Goal: Transaction & Acquisition: Obtain resource

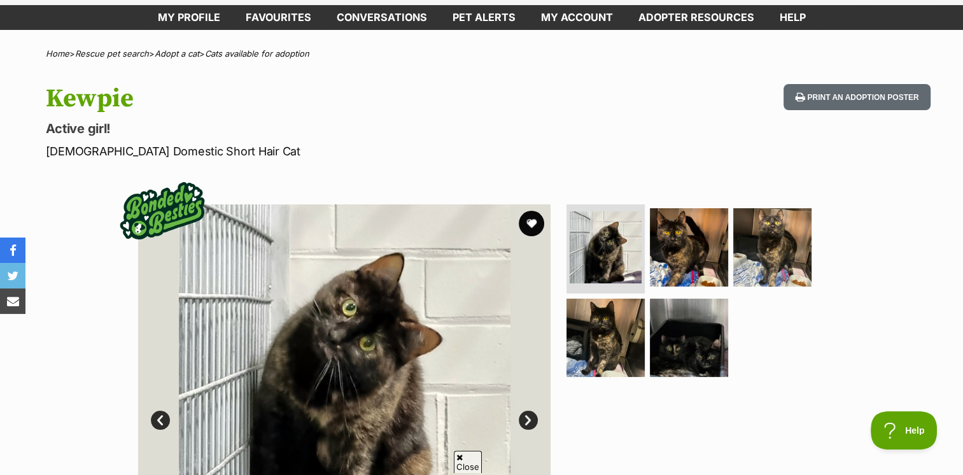
scroll to position [127, 0]
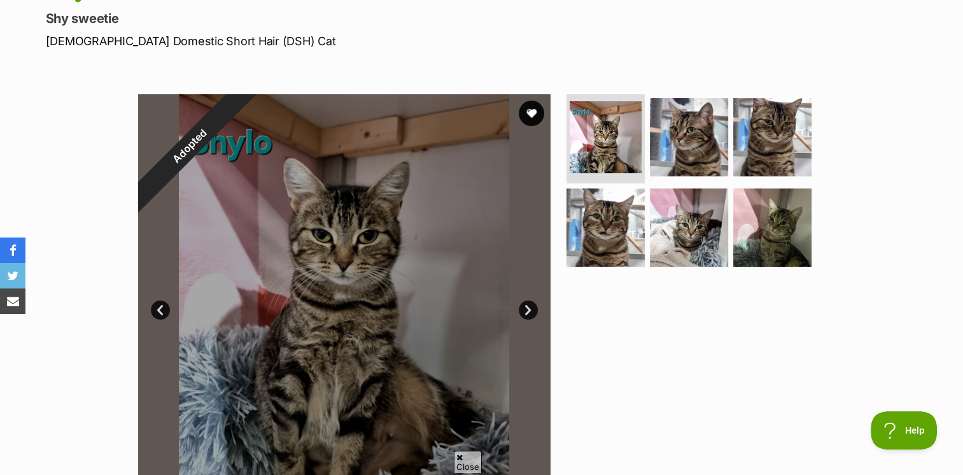
scroll to position [64, 0]
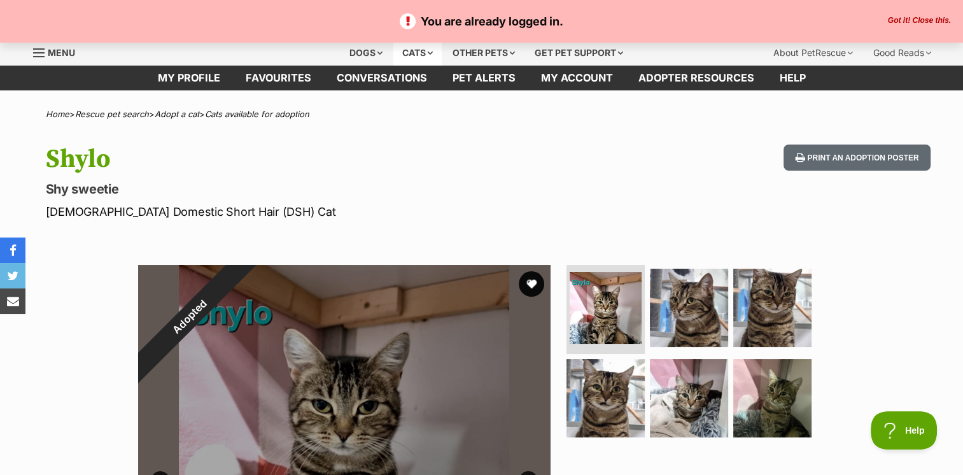
click at [406, 49] on div "Cats" at bounding box center [417, 52] width 48 height 25
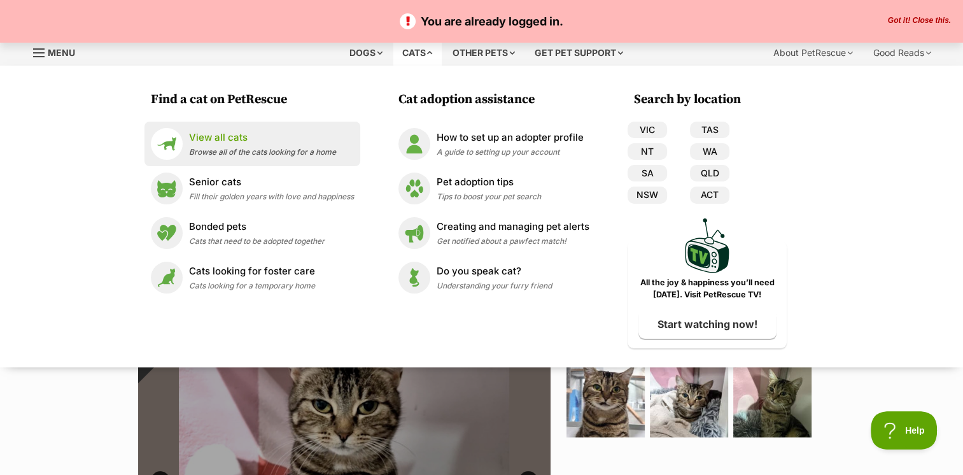
click at [272, 150] on span "Browse all of the cats looking for a home" at bounding box center [262, 152] width 147 height 10
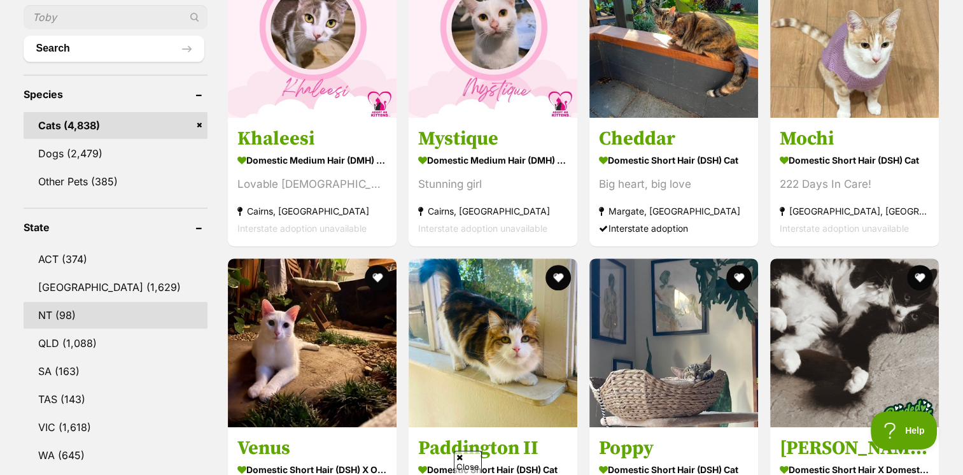
scroll to position [509, 0]
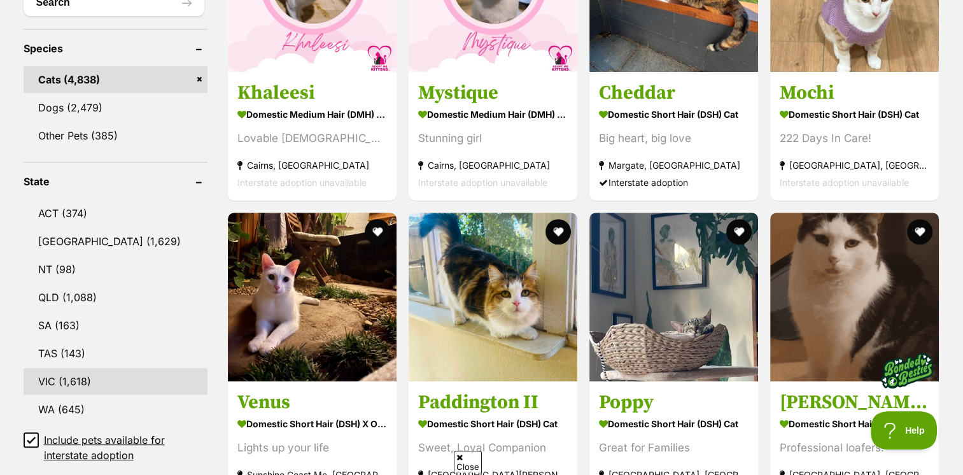
click at [69, 376] on link "VIC (1,618)" at bounding box center [116, 381] width 185 height 27
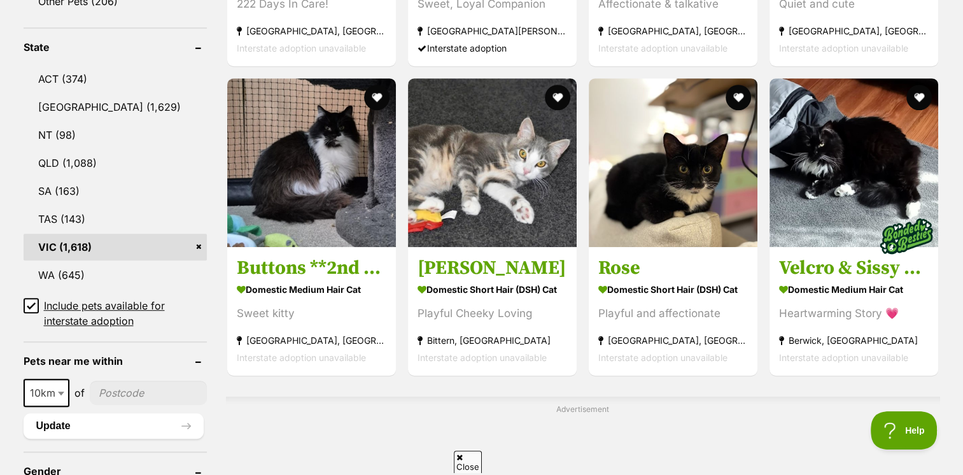
scroll to position [764, 0]
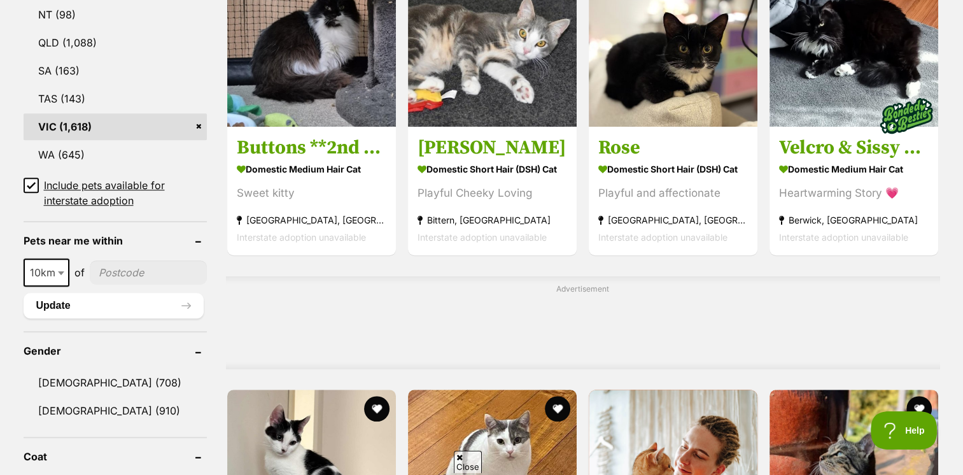
click at [131, 267] on input"] "postcode" at bounding box center [149, 272] width 118 height 24
type input"] "3350"
click at [56, 272] on span at bounding box center [62, 272] width 13 height 28
select select "25"
click at [109, 312] on button "Update" at bounding box center [114, 305] width 181 height 25
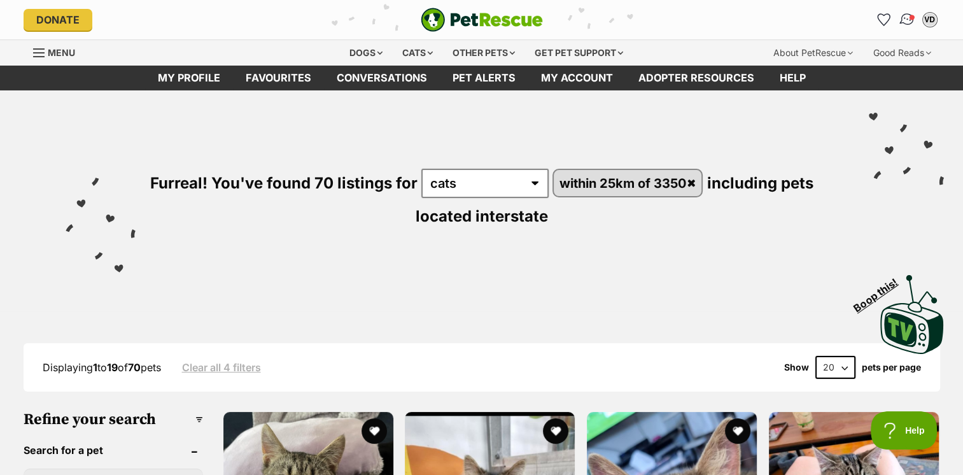
click at [906, 21] on img "Conversations" at bounding box center [906, 19] width 17 height 17
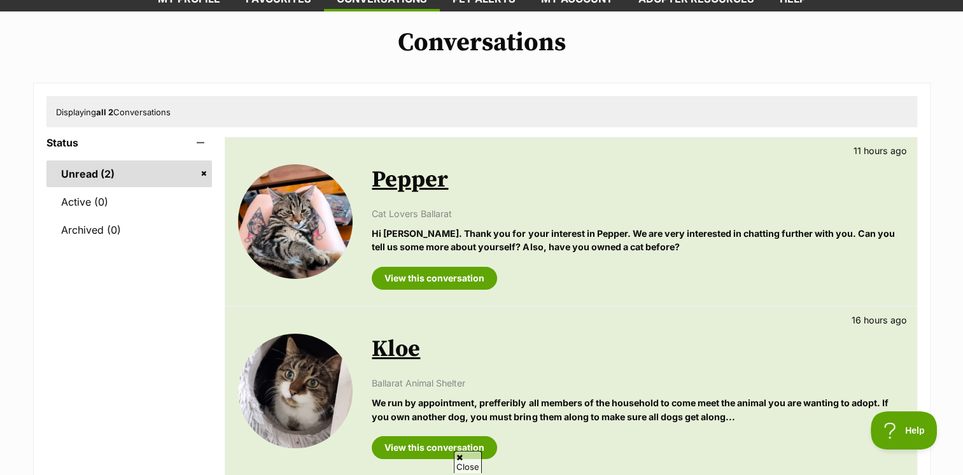
scroll to position [64, 0]
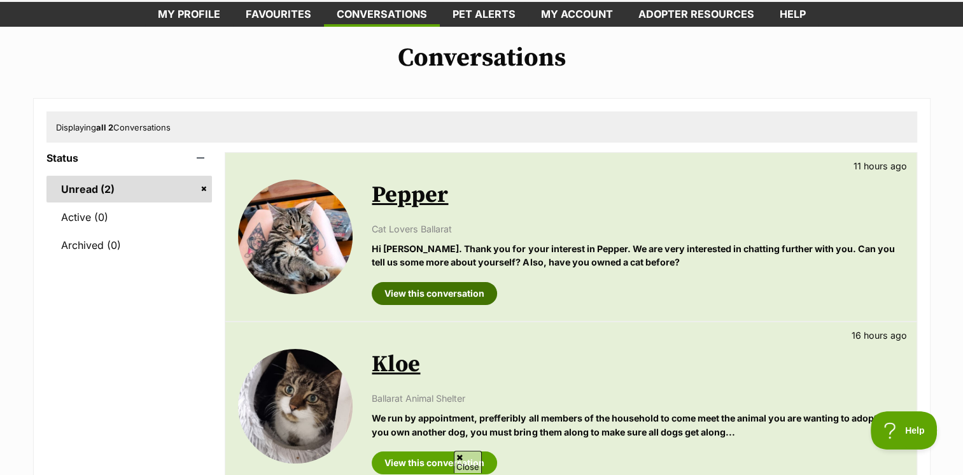
click at [428, 290] on link "View this conversation" at bounding box center [434, 293] width 125 height 23
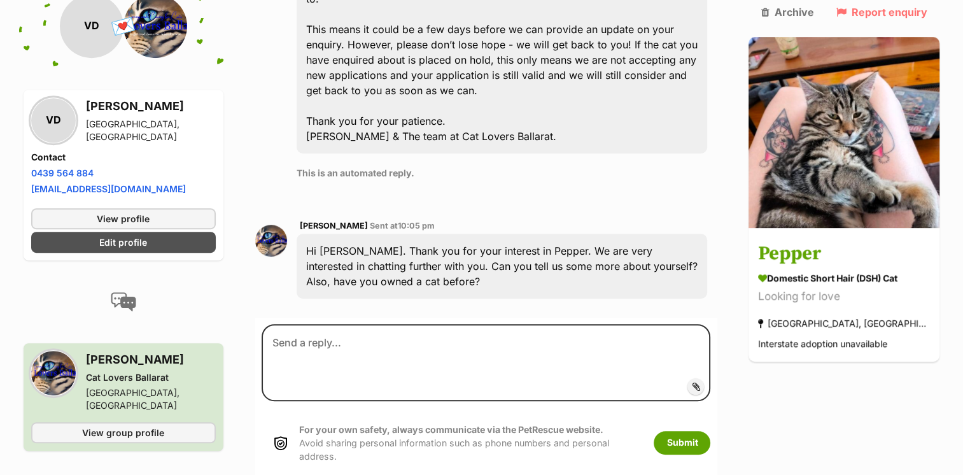
scroll to position [732, 0]
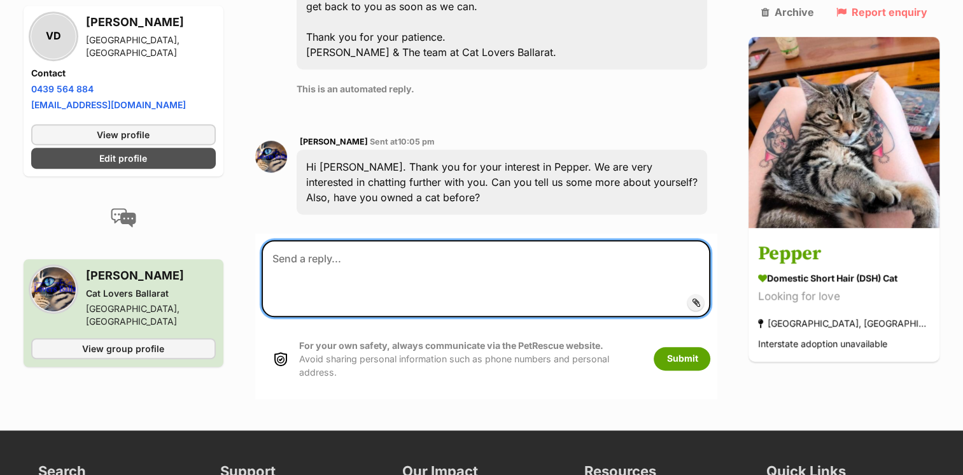
click at [415, 240] on textarea at bounding box center [486, 278] width 449 height 76
click at [490, 240] on textarea "Hi there sorry did not see this sooner, I" at bounding box center [486, 278] width 449 height 76
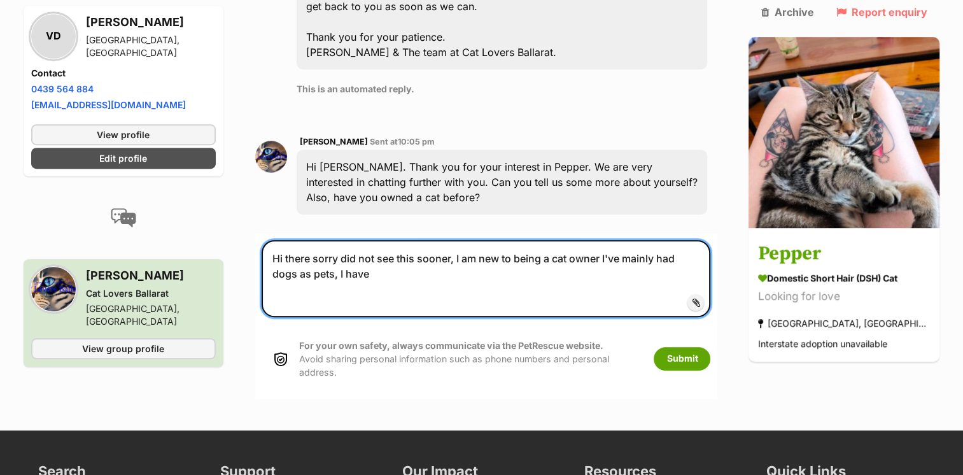
click at [350, 240] on textarea "Hi there sorry did not see this sooner, I am new to being a cat owner I've main…" at bounding box center [486, 278] width 449 height 76
drag, startPoint x: 351, startPoint y: 211, endPoint x: 433, endPoint y: 237, distance: 85.8
click at [306, 240] on textarea "Hi there sorry did not see this sooner, I am new to being a cat owner I've main…" at bounding box center [486, 278] width 449 height 76
click at [441, 240] on textarea "Hi there sorry did not see this sooner, I am new to being a cat owner I've main…" at bounding box center [486, 278] width 449 height 76
drag, startPoint x: 467, startPoint y: 211, endPoint x: 466, endPoint y: 193, distance: 18.5
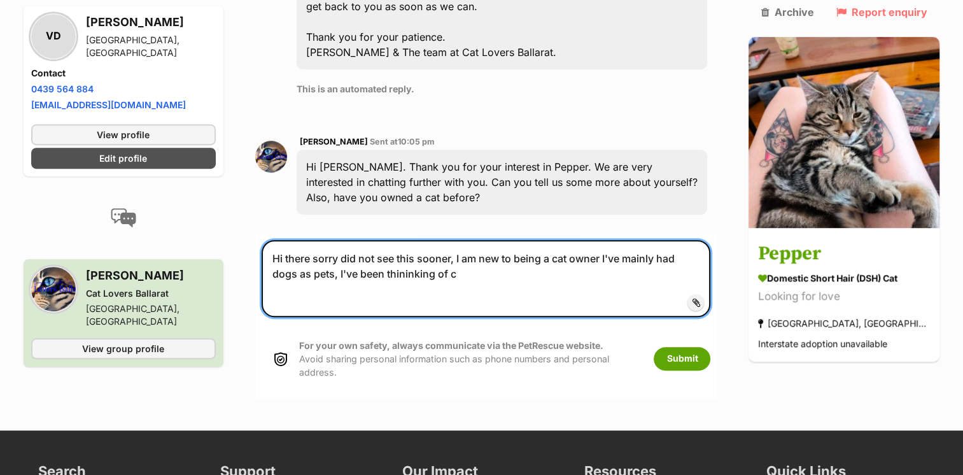
click at [466, 240] on textarea "Hi there sorry did not see this sooner, I am new to being a cat owner I've main…" at bounding box center [486, 278] width 449 height 76
click at [707, 240] on textarea "Hi there sorry did not see this sooner, this would be a first time for me being…" at bounding box center [486, 278] width 449 height 76
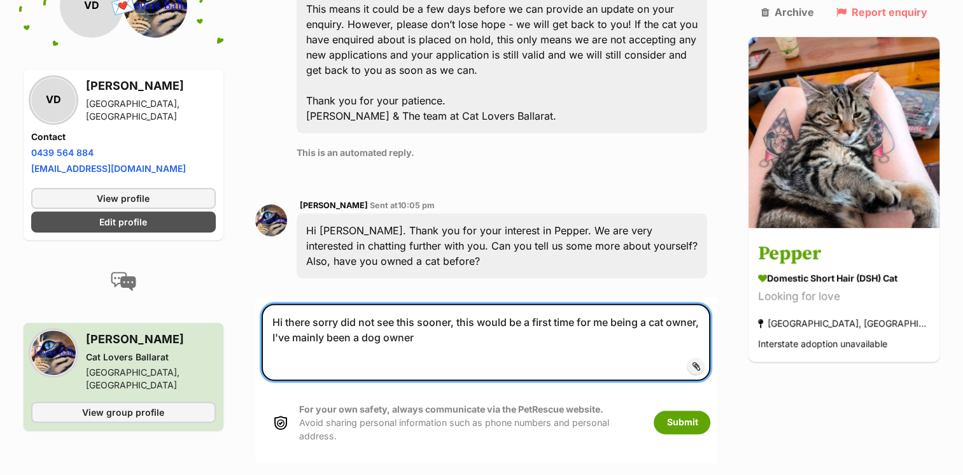
click at [466, 304] on textarea "Hi there sorry did not see this sooner, this would be a first time for me being…" at bounding box center [486, 342] width 449 height 76
click at [446, 304] on textarea "Hi there sorry did not see this sooner, this would be a first time for me being…" at bounding box center [486, 342] width 449 height 76
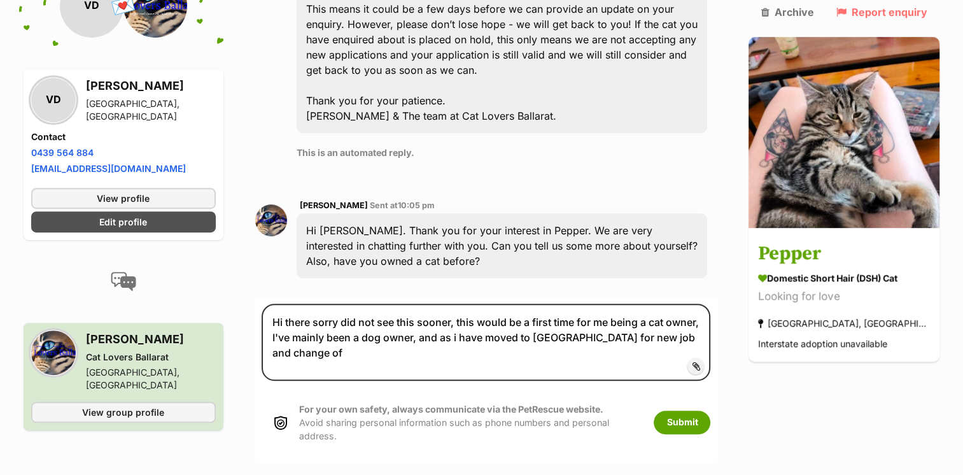
drag, startPoint x: 462, startPoint y: 270, endPoint x: 450, endPoint y: 285, distance: 18.6
click at [439, 316] on form "Hi there sorry did not see this sooner, this would be a first time for me being…" at bounding box center [486, 379] width 462 height 164
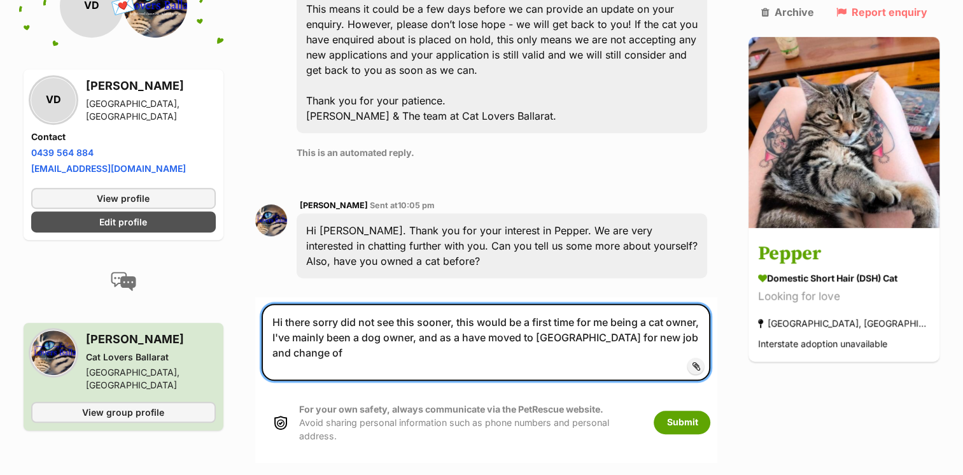
drag, startPoint x: 717, startPoint y: 271, endPoint x: 624, endPoint y: 272, distance: 93.0
click at [624, 304] on textarea "Hi there sorry did not see this sooner, this would be a first time for me being…" at bounding box center [486, 342] width 449 height 76
click at [679, 304] on textarea "Hi there sorry did not see this sooner, this would be a first time for me being…" at bounding box center [486, 342] width 449 height 76
click at [424, 304] on textarea "Hi there sorry did not see this sooner, this would be a first time for me being…" at bounding box center [486, 342] width 449 height 76
drag, startPoint x: 458, startPoint y: 274, endPoint x: 446, endPoint y: 274, distance: 12.7
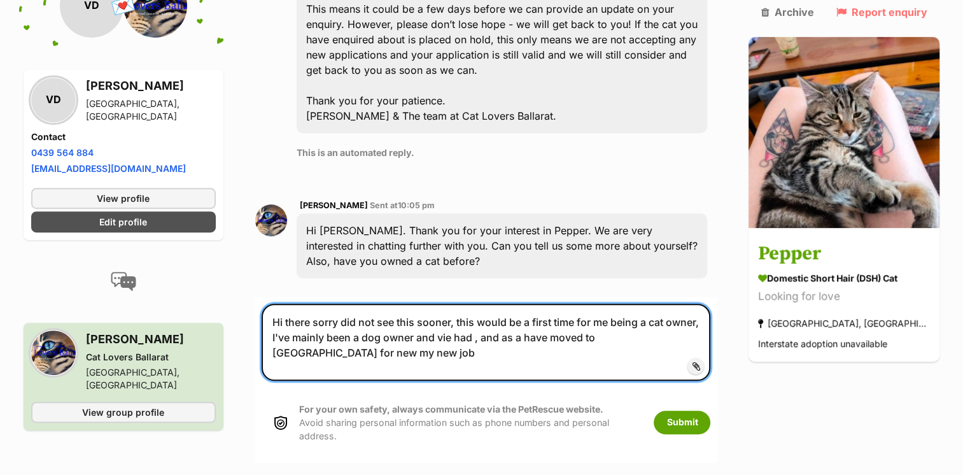
click at [446, 304] on textarea "Hi there sorry did not see this sooner, this would be a first time for me being…" at bounding box center [486, 342] width 449 height 76
click at [451, 304] on textarea "Hi there sorry did not see this sooner, this would be a first time for me being…" at bounding box center [486, 342] width 449 height 76
drag, startPoint x: 458, startPoint y: 272, endPoint x: 448, endPoint y: 272, distance: 10.2
click at [448, 304] on textarea "Hi there sorry did not see this sooner, this would be a first time for me being…" at bounding box center [486, 342] width 449 height 76
drag, startPoint x: 461, startPoint y: 273, endPoint x: 448, endPoint y: 271, distance: 13.0
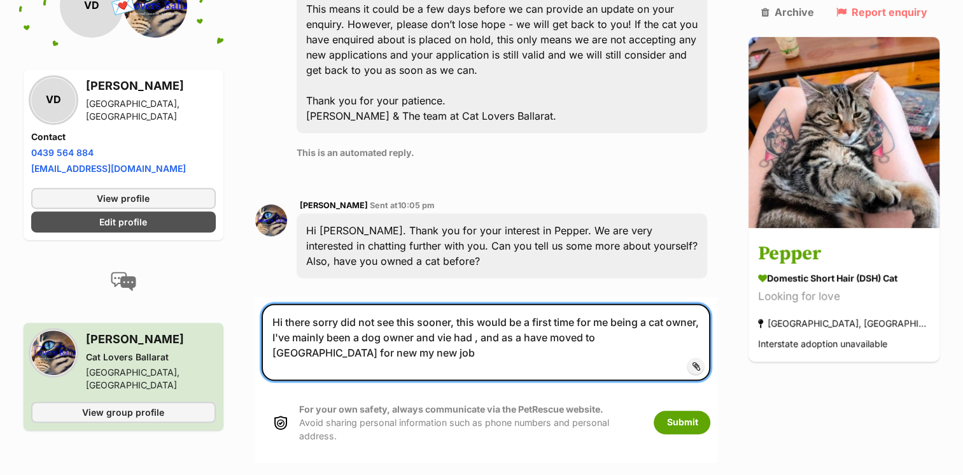
click at [448, 304] on textarea "Hi there sorry did not see this sooner, this would be a first time for me being…" at bounding box center [486, 342] width 449 height 76
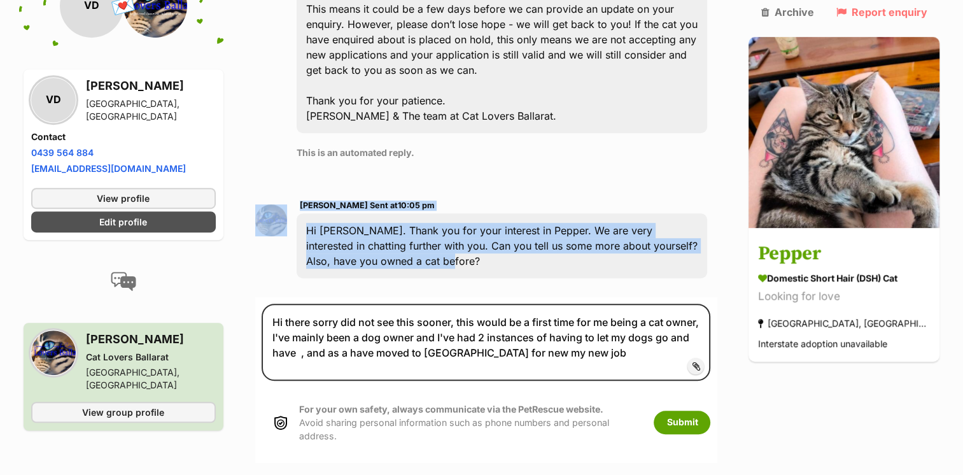
drag, startPoint x: 385, startPoint y: 195, endPoint x: 300, endPoint y: 164, distance: 90.2
click at [300, 188] on div "Sheryl Page Sent at 10:05 pm Hi Vincent. Thank you for your interest in Pepper.…" at bounding box center [486, 238] width 462 height 100
copy div "Sheryl Page Sent at 10:05 pm Hi Vincent. Thank you for your interest in Pepper.…"
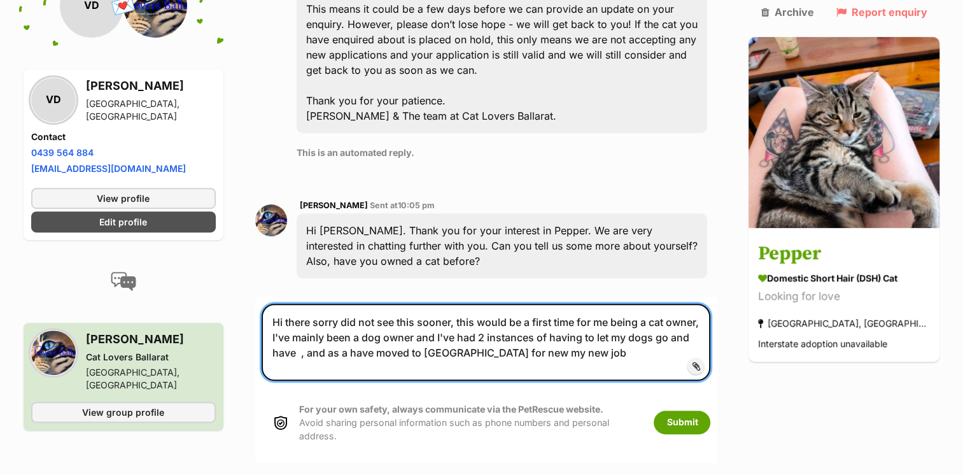
click at [700, 304] on textarea "Hi there sorry did not see this sooner, this would be a first time for me being…" at bounding box center [486, 342] width 449 height 76
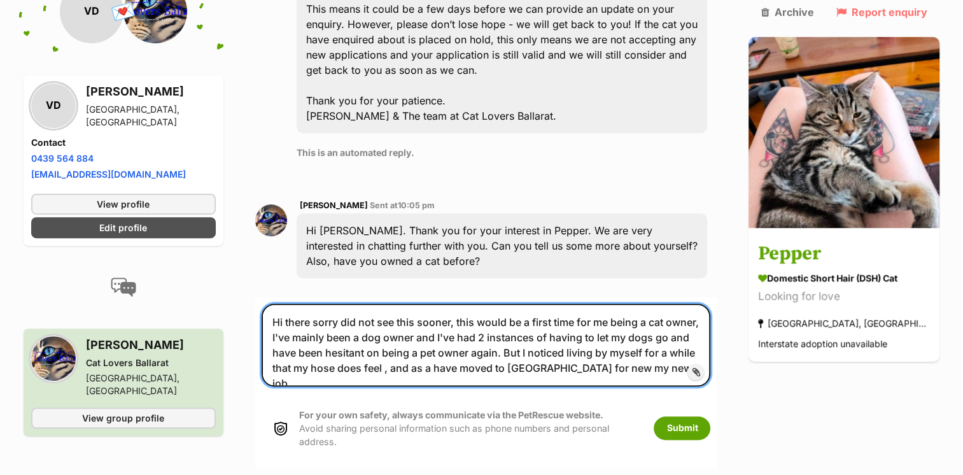
click at [295, 304] on textarea "Hi there sorry did not see this sooner, this would be a first time for me being…" at bounding box center [486, 345] width 449 height 82
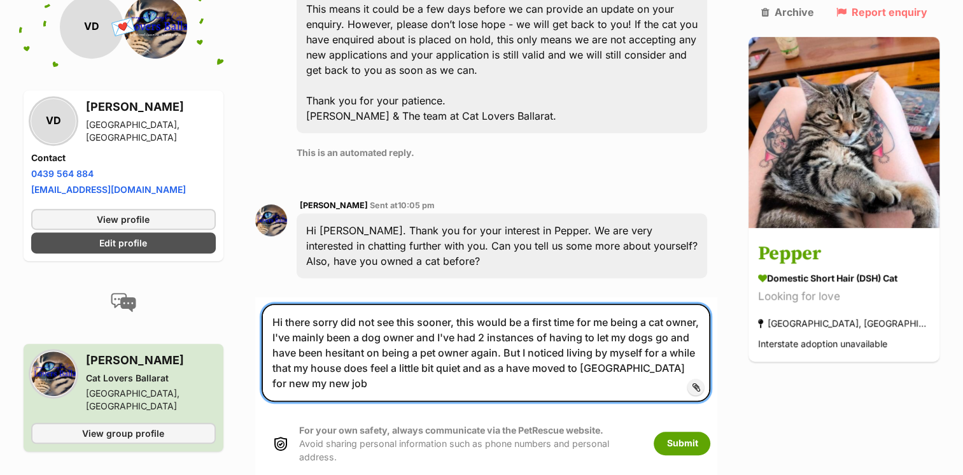
click at [687, 306] on textarea "Hi there sorry did not see this sooner, this would be a first time for me being…" at bounding box center [486, 352] width 449 height 97
click at [695, 304] on textarea "Hi there sorry did not see this sooner, this would be a first time for me being…" at bounding box center [486, 352] width 449 height 97
click at [478, 304] on textarea "Hi there sorry did not see this sooner, this would be a first time for me being…" at bounding box center [486, 352] width 449 height 97
click at [711, 304] on textarea "Hi there sorry did not see this sooner, this would be a first time for me being…" at bounding box center [486, 352] width 449 height 97
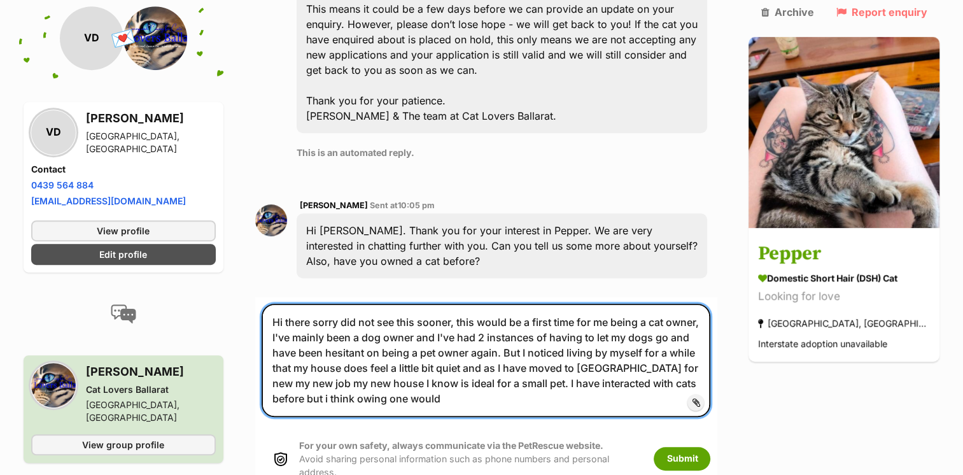
click at [374, 304] on textarea "Hi there sorry did not see this sooner, this would be a first time for me being…" at bounding box center [486, 360] width 449 height 113
click at [430, 317] on textarea "Hi there sorry did not see this sooner, this would be a first time for me being…" at bounding box center [486, 360] width 449 height 113
click at [362, 337] on textarea "Hi there sorry did not see this sooner, this would be a first time for me being…" at bounding box center [486, 360] width 449 height 113
click at [438, 338] on textarea "Hi there sorry did not see this sooner, this would be a first time for me being…" at bounding box center [486, 360] width 449 height 113
drag, startPoint x: 442, startPoint y: 309, endPoint x: 281, endPoint y: 258, distance: 169.5
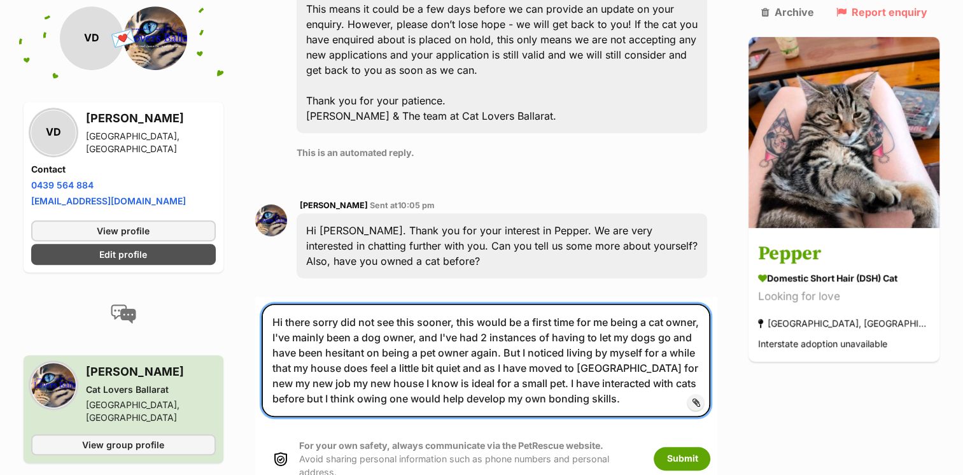
click at [281, 304] on textarea "Hi there sorry did not see this sooner, this would be a first time for me being…" at bounding box center [486, 360] width 449 height 113
click at [505, 337] on textarea "Hi there sorry did not see this sooner, this would be a first time for me being…" at bounding box center [486, 360] width 449 height 113
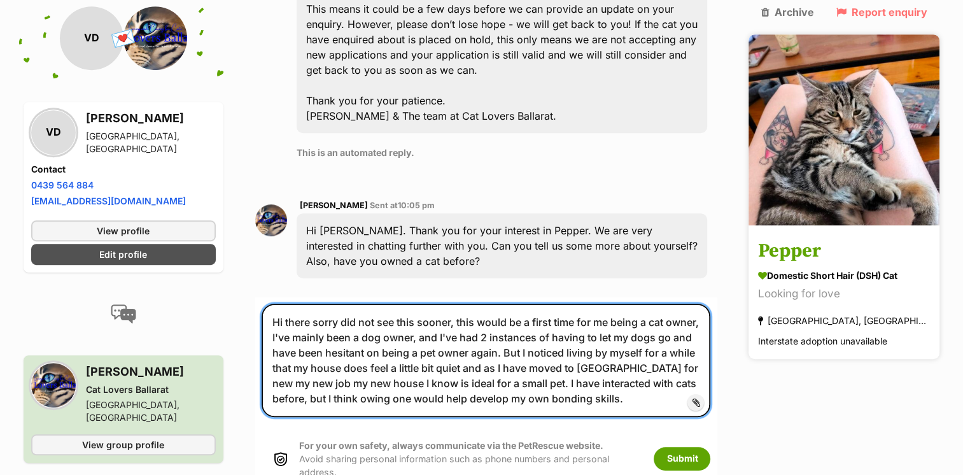
type textarea "Hi there sorry did not see this sooner, this would be a first time for me being…"
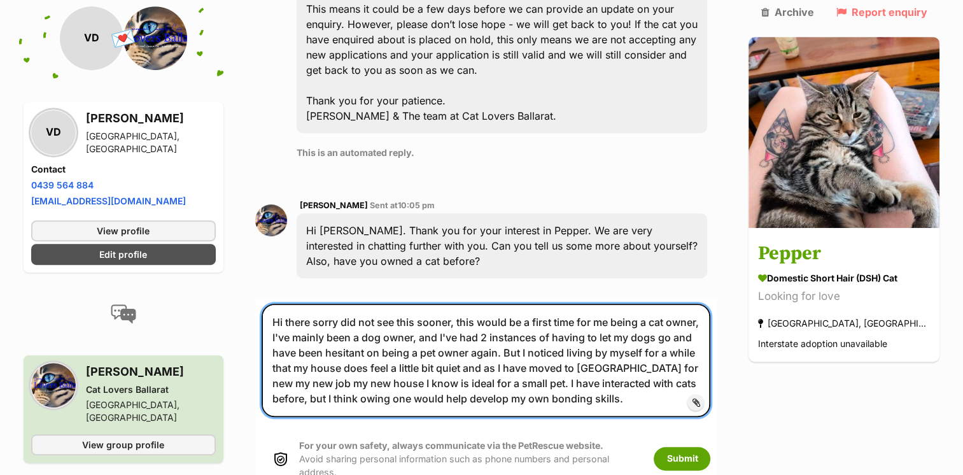
drag, startPoint x: 497, startPoint y: 328, endPoint x: 281, endPoint y: 262, distance: 225.0
click at [281, 304] on textarea "Hi there sorry did not see this sooner, this would be a first time for me being…" at bounding box center [486, 360] width 449 height 113
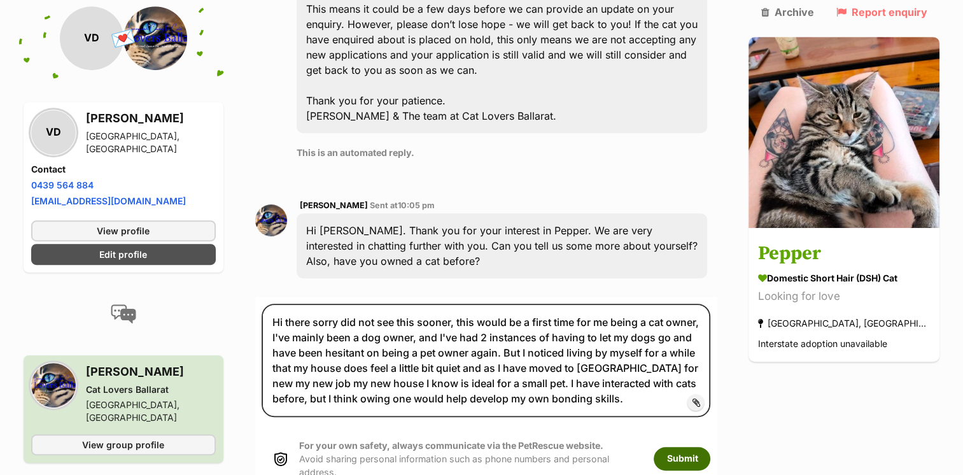
click at [701, 447] on button "Submit" at bounding box center [682, 458] width 57 height 23
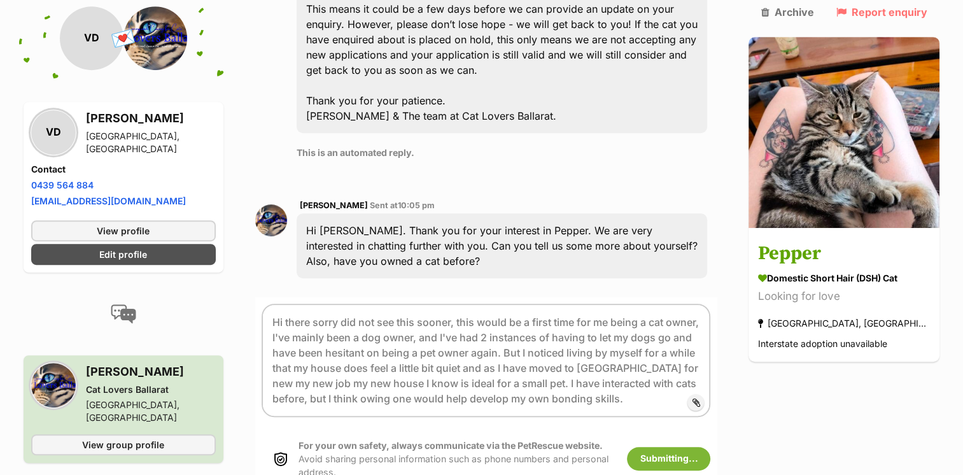
click at [618, 213] on div "Hi Vincent. Thank you for your interest in Pepper. We are very interested in ch…" at bounding box center [502, 245] width 411 height 65
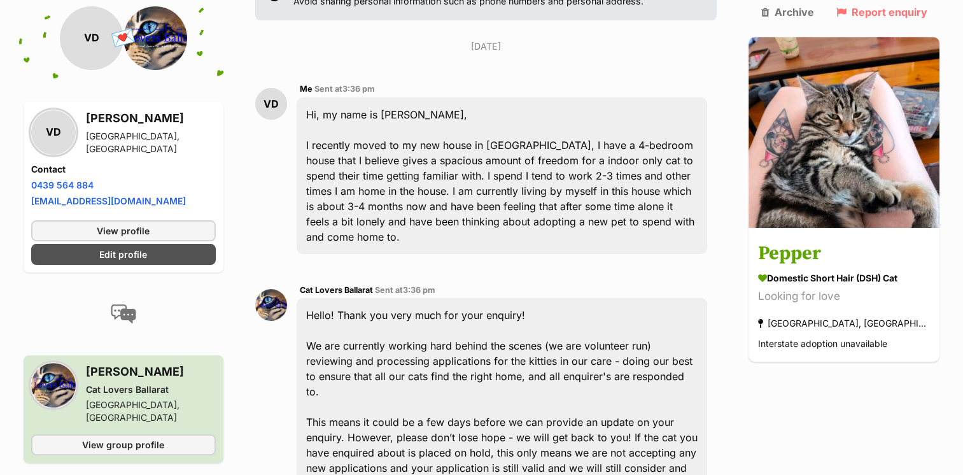
scroll to position [0, 0]
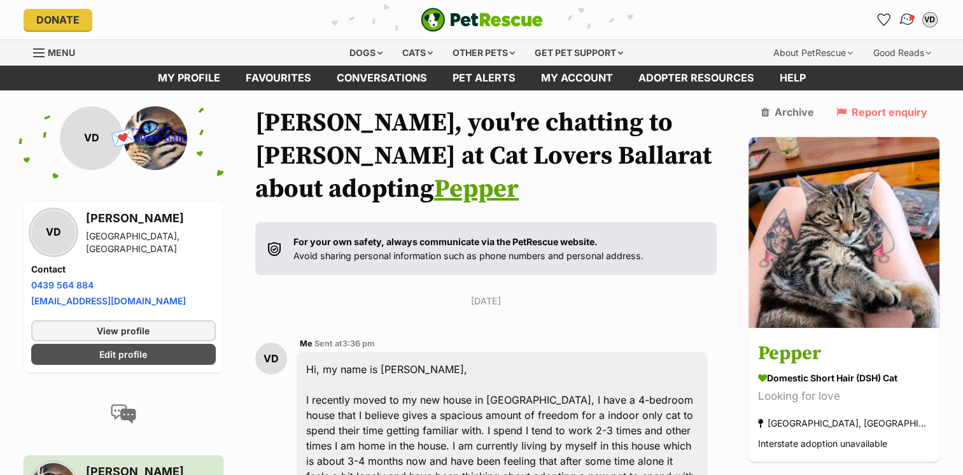
click at [909, 22] on img "Conversations" at bounding box center [906, 19] width 17 height 17
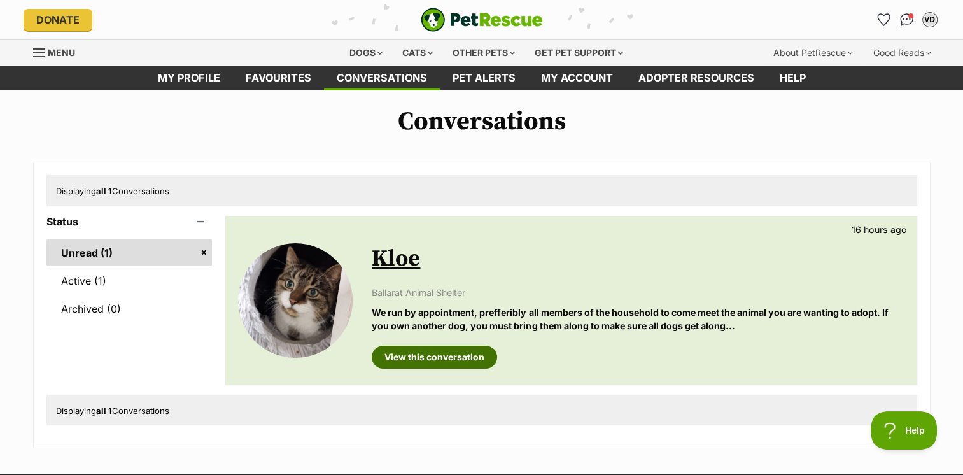
click at [428, 351] on link "View this conversation" at bounding box center [434, 357] width 125 height 23
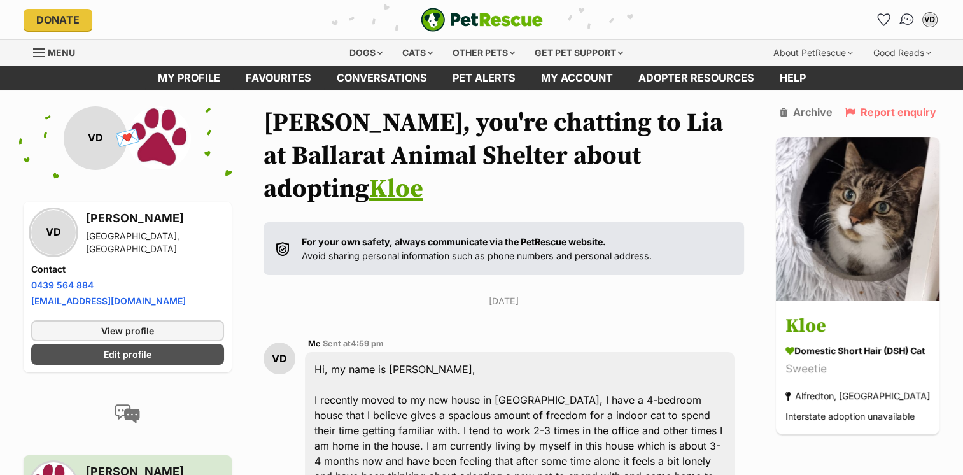
click at [902, 20] on img "Conversations" at bounding box center [906, 19] width 17 height 17
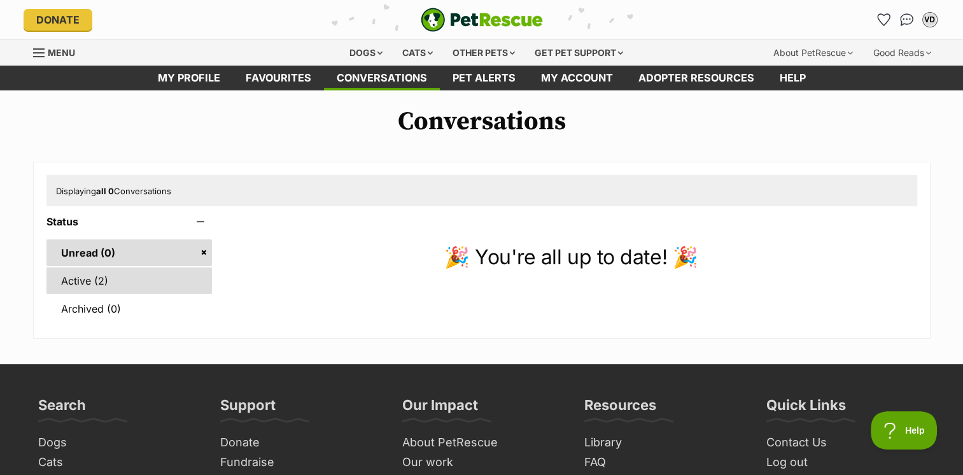
click at [115, 280] on link "Active (2)" at bounding box center [129, 280] width 166 height 27
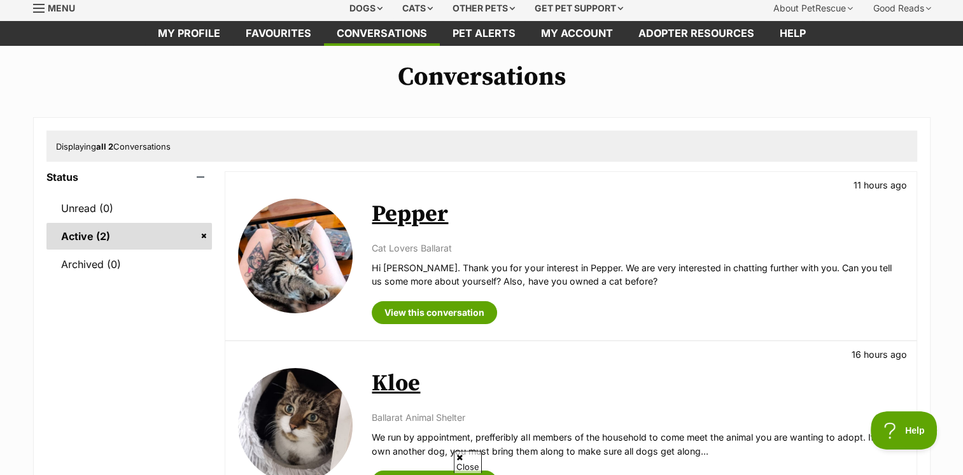
scroll to position [64, 0]
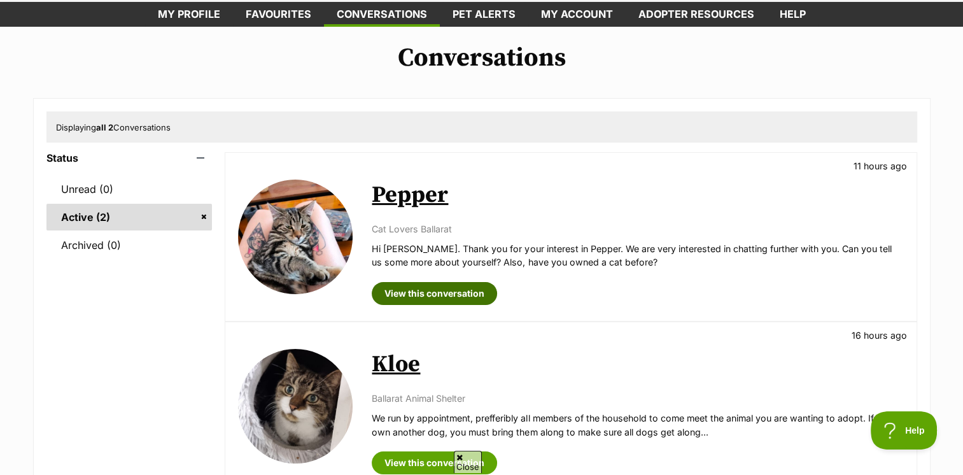
click at [444, 292] on link "View this conversation" at bounding box center [434, 293] width 125 height 23
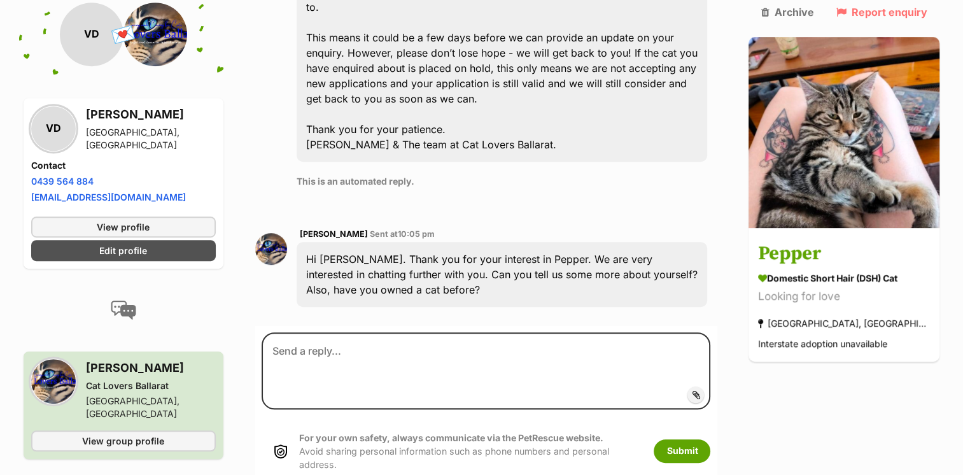
scroll to position [700, 0]
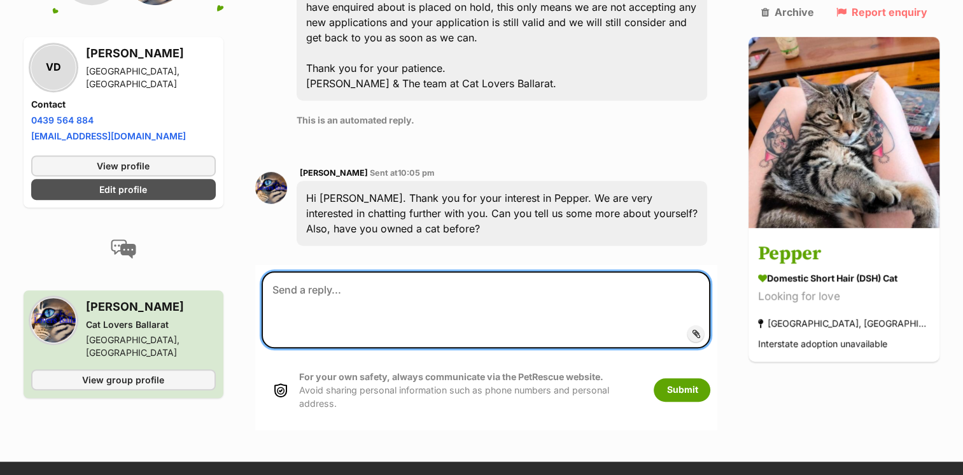
click at [397, 271] on textarea at bounding box center [486, 309] width 449 height 76
click at [378, 271] on textarea at bounding box center [486, 309] width 449 height 76
paste textarea "Hi there sorry did not see this sooner, this would be a first time for me being…"
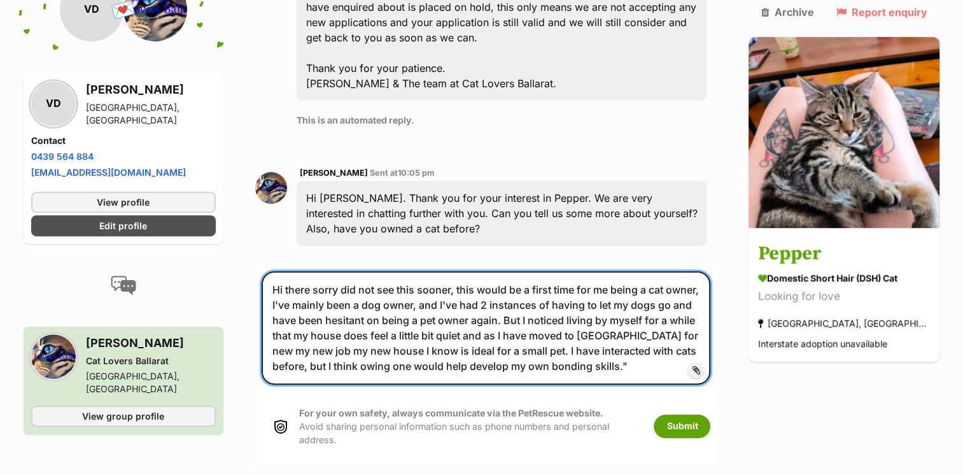
click at [521, 307] on textarea "Hi there sorry did not see this sooner, this would be a first time for me being…" at bounding box center [486, 327] width 449 height 113
type textarea "Hi there sorry did not see this sooner, this would be a first time for me being…"
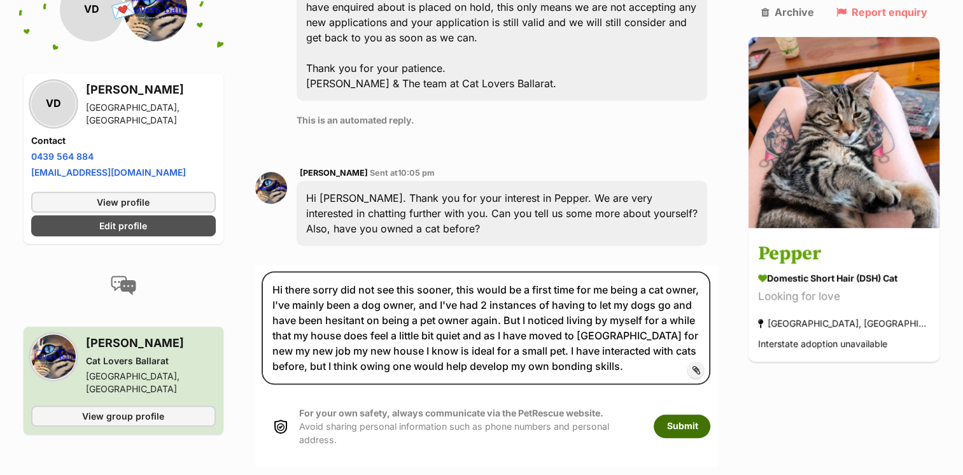
click at [711, 414] on button "Submit" at bounding box center [682, 425] width 57 height 23
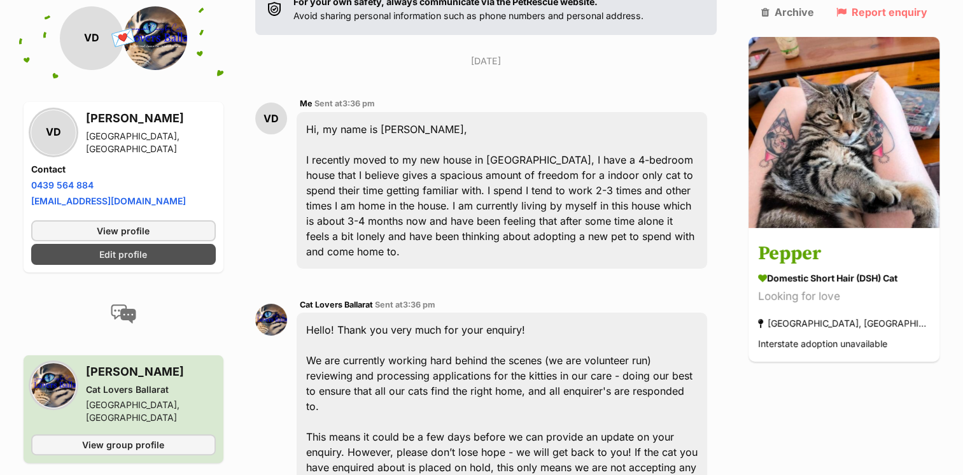
scroll to position [255, 0]
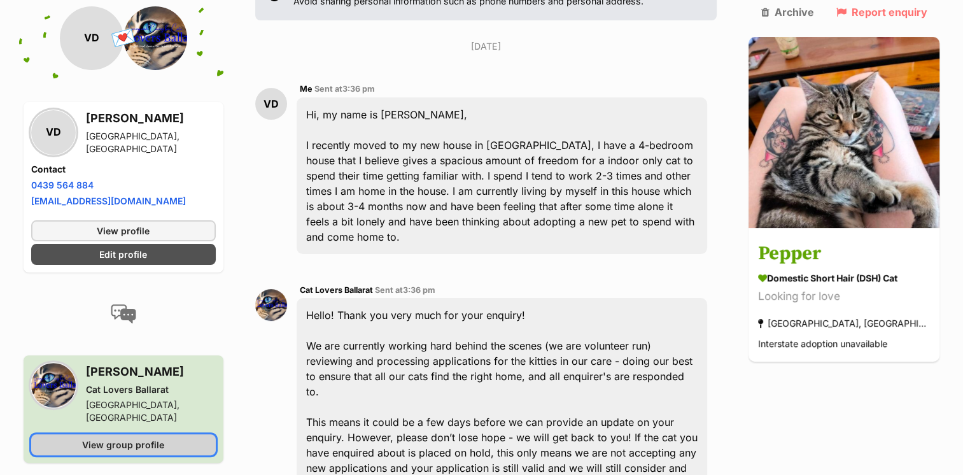
click at [120, 438] on span "View group profile" at bounding box center [123, 444] width 82 height 13
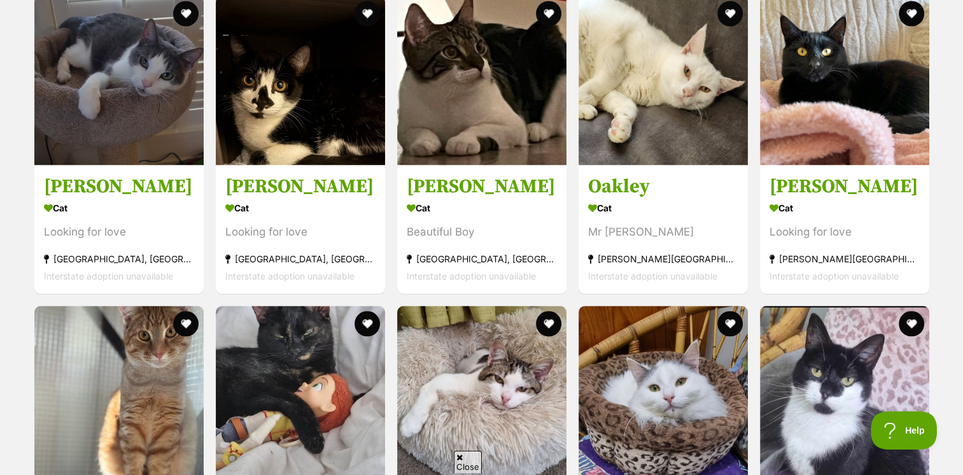
scroll to position [2356, 0]
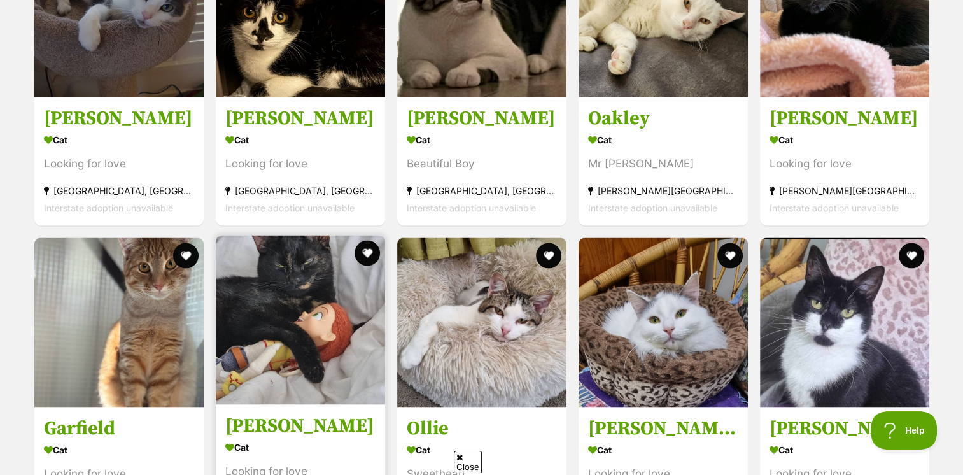
click at [272, 286] on img at bounding box center [300, 319] width 169 height 169
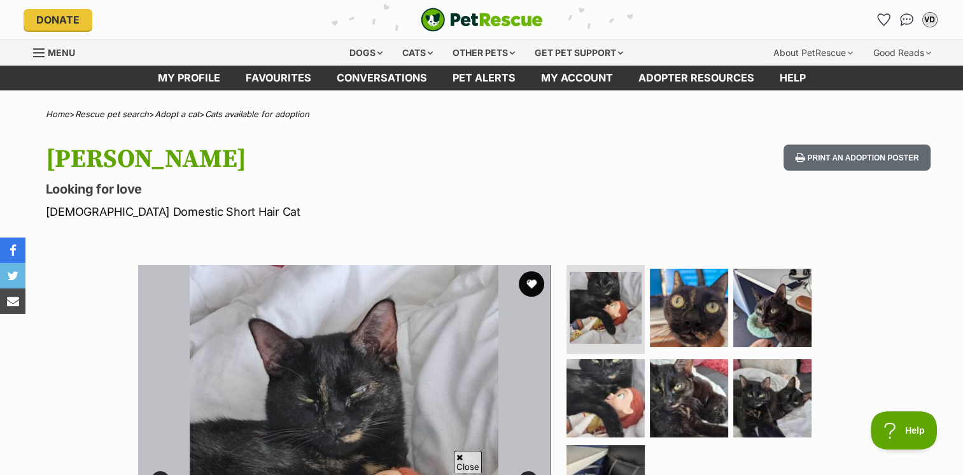
scroll to position [191, 0]
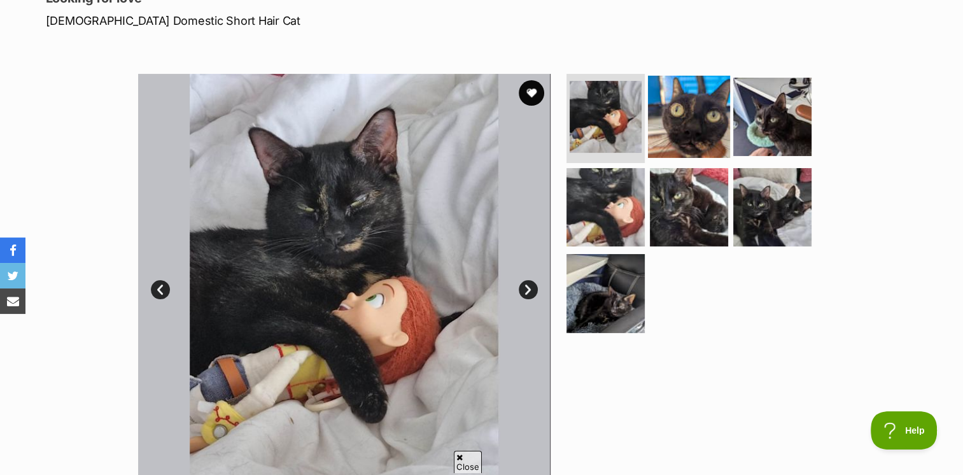
click at [676, 125] on img at bounding box center [689, 117] width 82 height 82
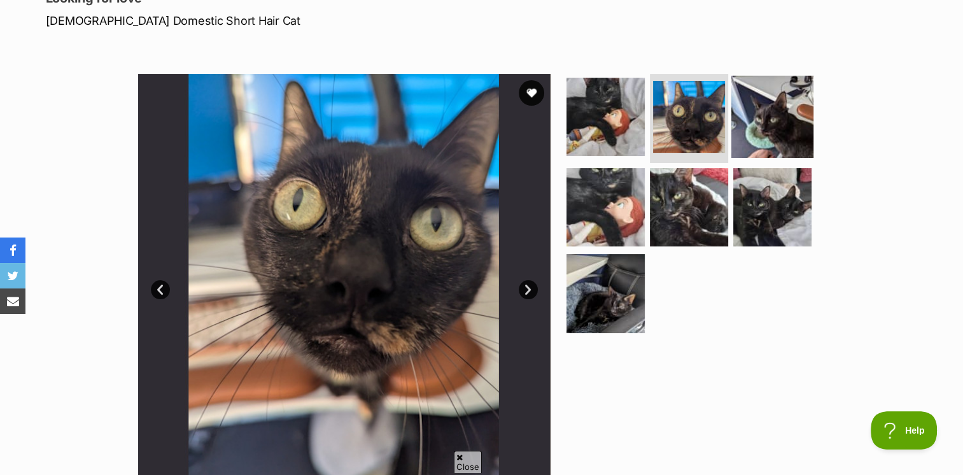
click at [774, 140] on img at bounding box center [773, 117] width 82 height 82
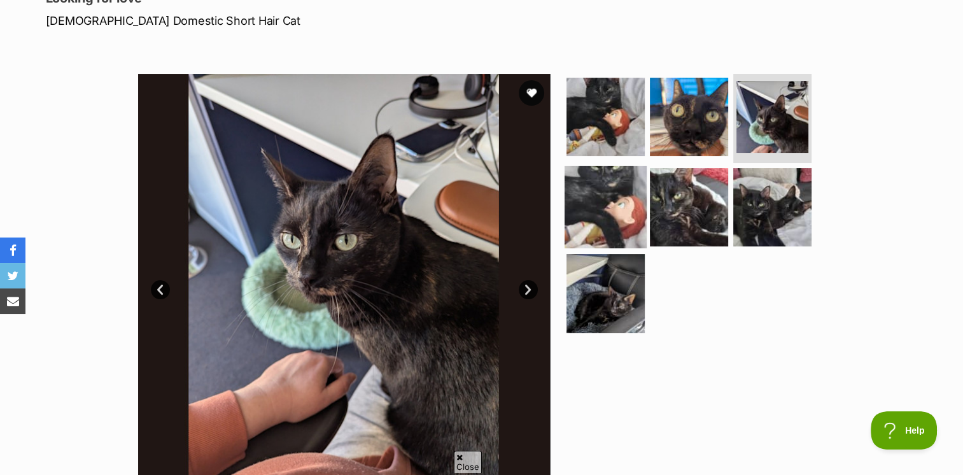
click at [630, 192] on img at bounding box center [606, 207] width 82 height 82
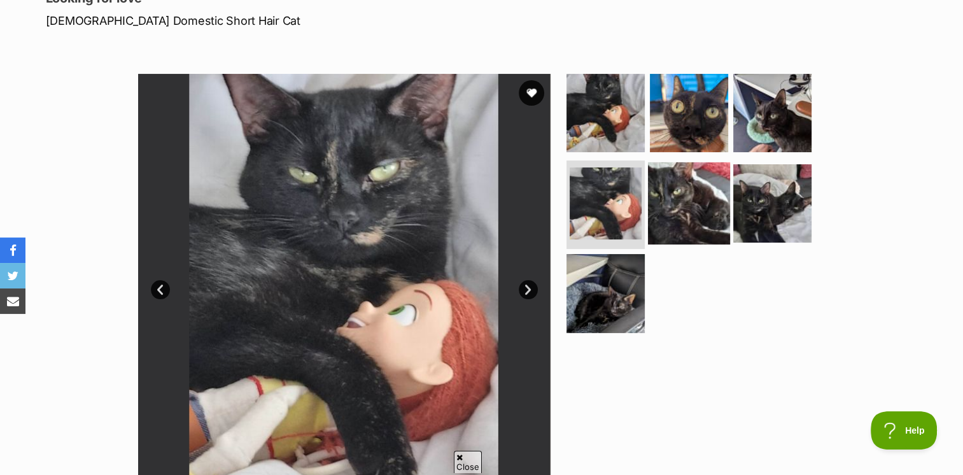
click at [690, 204] on img at bounding box center [689, 203] width 82 height 82
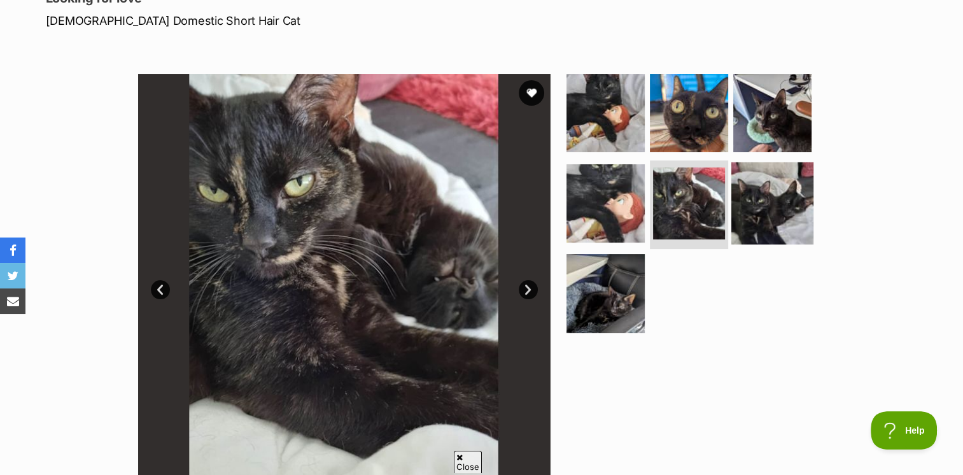
click at [762, 208] on img at bounding box center [773, 203] width 82 height 82
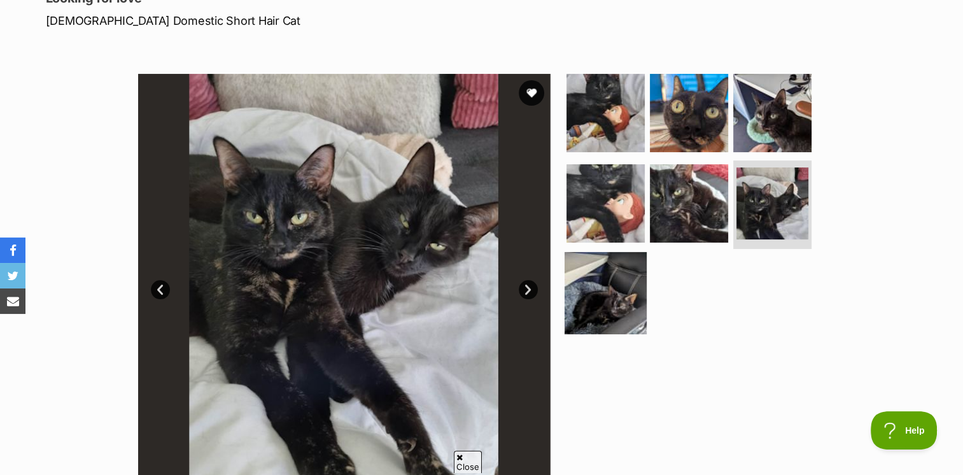
click at [626, 265] on img at bounding box center [606, 293] width 82 height 82
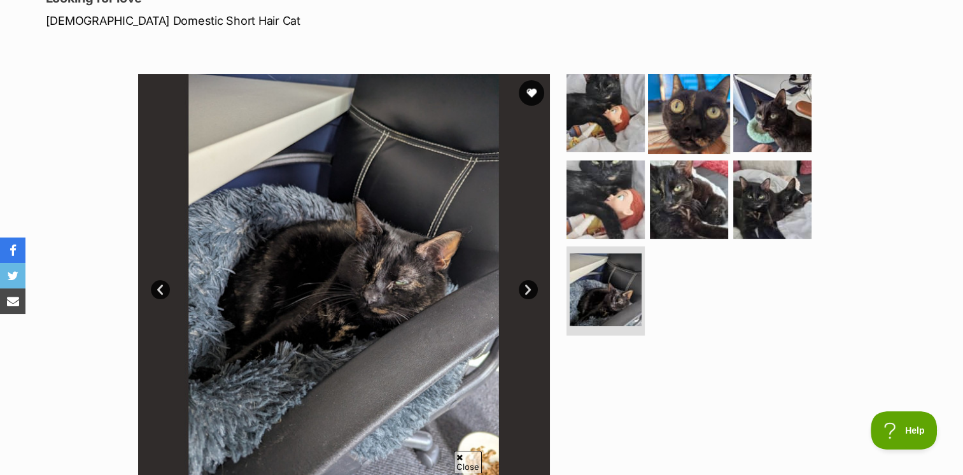
scroll to position [0, 0]
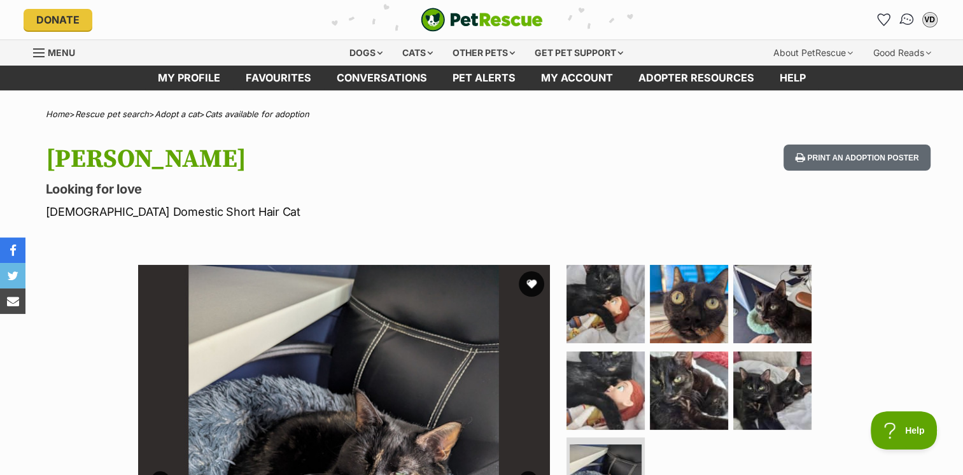
click at [905, 23] on img "Conversations" at bounding box center [906, 19] width 17 height 17
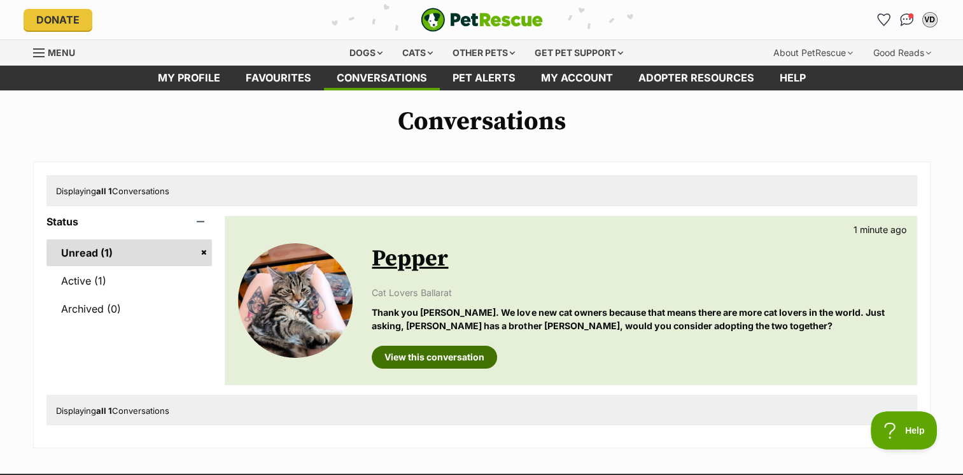
click at [425, 358] on link "View this conversation" at bounding box center [434, 357] width 125 height 23
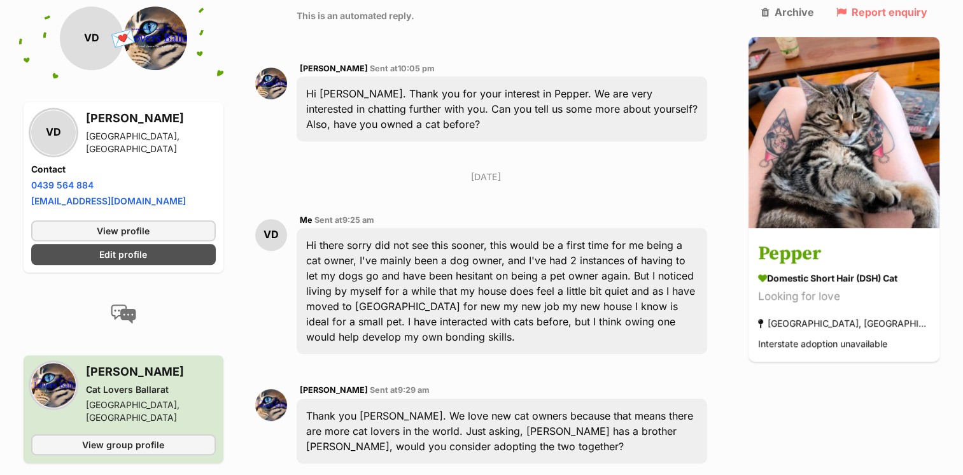
scroll to position [926, 0]
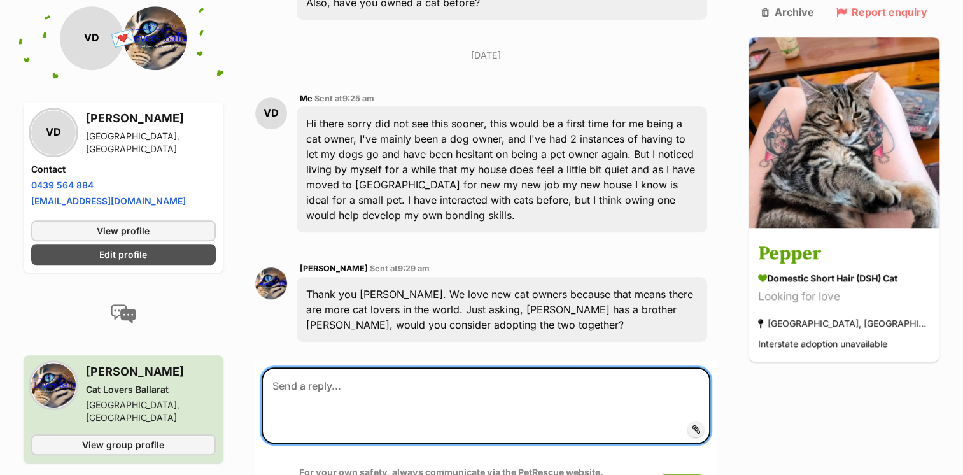
click at [491, 367] on textarea at bounding box center [486, 405] width 449 height 76
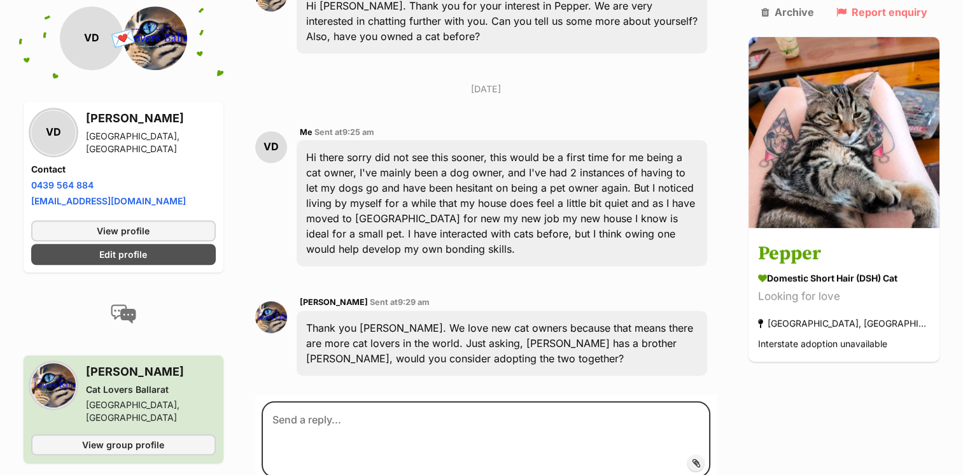
scroll to position [955, 0]
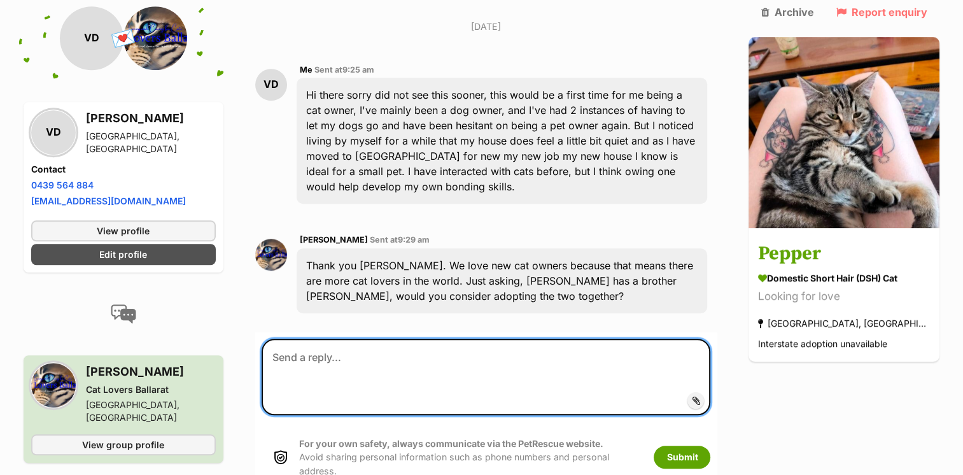
click at [415, 339] on textarea at bounding box center [486, 377] width 449 height 76
click at [400, 339] on textarea at bounding box center [486, 377] width 449 height 76
click at [407, 339] on textarea "I think for myself" at bounding box center [486, 377] width 449 height 76
click at [443, 339] on textarea "I think for myself right now as" at bounding box center [486, 377] width 449 height 76
click at [473, 339] on textarea "I think for myself right now as t" at bounding box center [486, 377] width 449 height 76
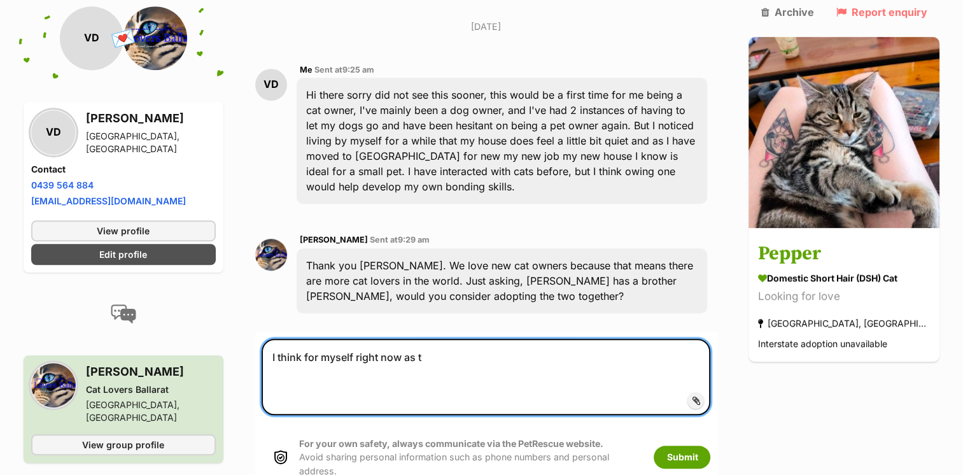
drag, startPoint x: 491, startPoint y: 291, endPoint x: 433, endPoint y: 293, distance: 58.0
click at [433, 339] on textarea "I think for myself right now as t" at bounding box center [486, 377] width 449 height 76
click at [399, 339] on textarea "I think for myself right now i would like to start with one cat and then o can …" at bounding box center [486, 377] width 449 height 76
click at [623, 339] on textarea "I think for myself right now I would like to start with one cat and then o can …" at bounding box center [486, 377] width 449 height 76
click at [711, 339] on textarea "I think for myself right now I would like to start with one cat and then I can …" at bounding box center [486, 377] width 449 height 76
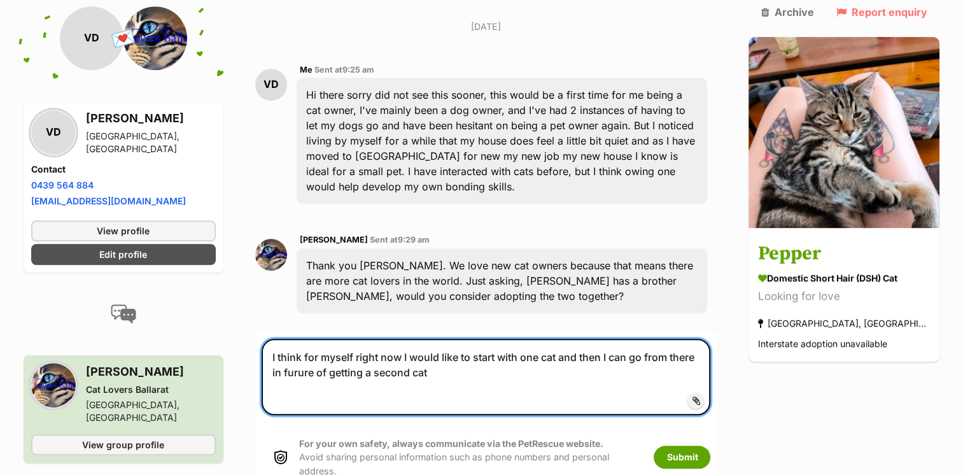
drag, startPoint x: 448, startPoint y: 302, endPoint x: 466, endPoint y: 317, distance: 24.0
click at [448, 339] on textarea "I think for myself right now I would like to start with one cat and then I can …" at bounding box center [486, 377] width 449 height 76
click at [460, 339] on textarea "I think for myself right now I would like to start with one cat and then I can …" at bounding box center [486, 377] width 449 height 76
drag, startPoint x: 570, startPoint y: 295, endPoint x: 576, endPoint y: 327, distance: 32.2
click at [570, 339] on textarea "I think for myself right now I would like to start with one cat and then I can …" at bounding box center [486, 377] width 449 height 76
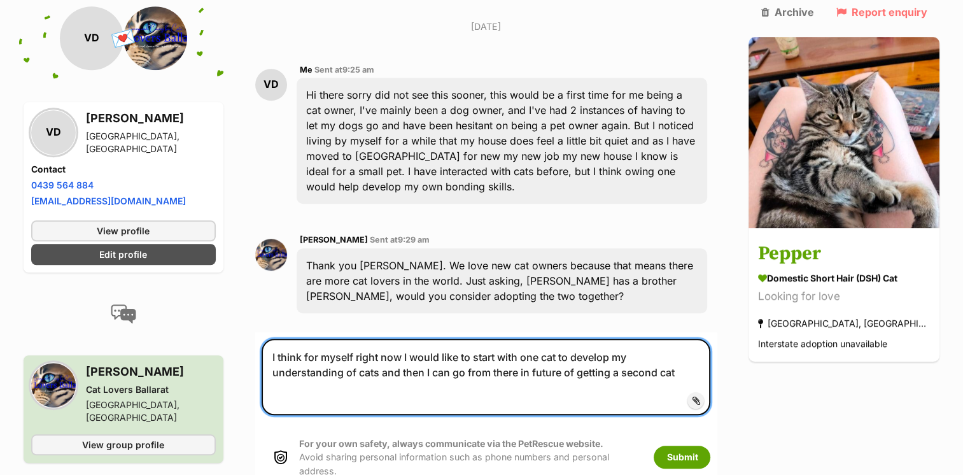
drag, startPoint x: 378, startPoint y: 309, endPoint x: 389, endPoint y: 307, distance: 11.7
click at [389, 339] on textarea "I think for myself right now I would like to start with one cat to develop my u…" at bounding box center [486, 377] width 449 height 76
click at [413, 339] on textarea "I think for myself right now I would like to start with one cat to develop my u…" at bounding box center [486, 377] width 449 height 76
type textarea "I think for myself right now I would like to start with one cat to develop my u…"
click at [507, 339] on textarea "I think for myself right now I would like to start with one cat to develop my u…" at bounding box center [486, 377] width 449 height 76
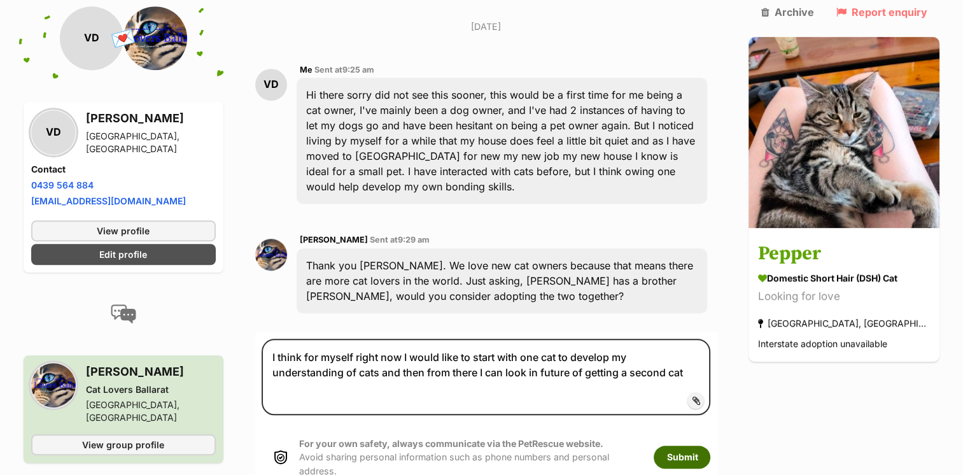
click at [708, 446] on button "Submit" at bounding box center [682, 457] width 57 height 23
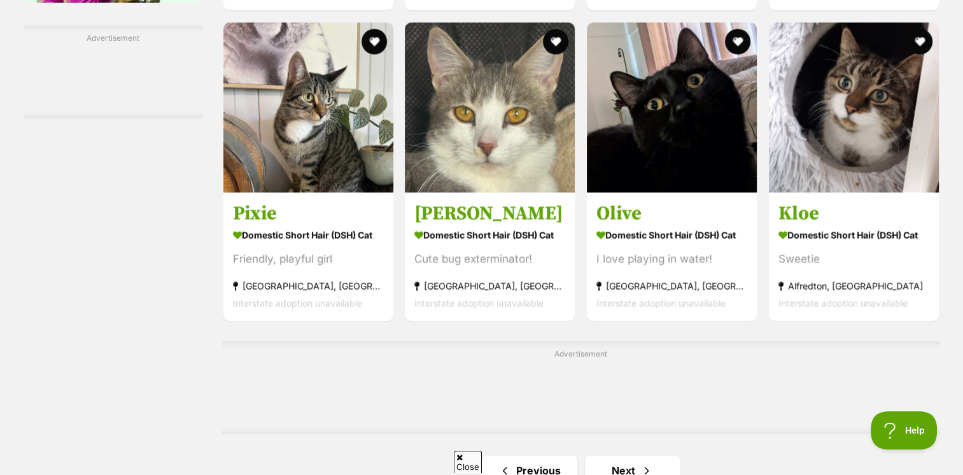
scroll to position [1974, 0]
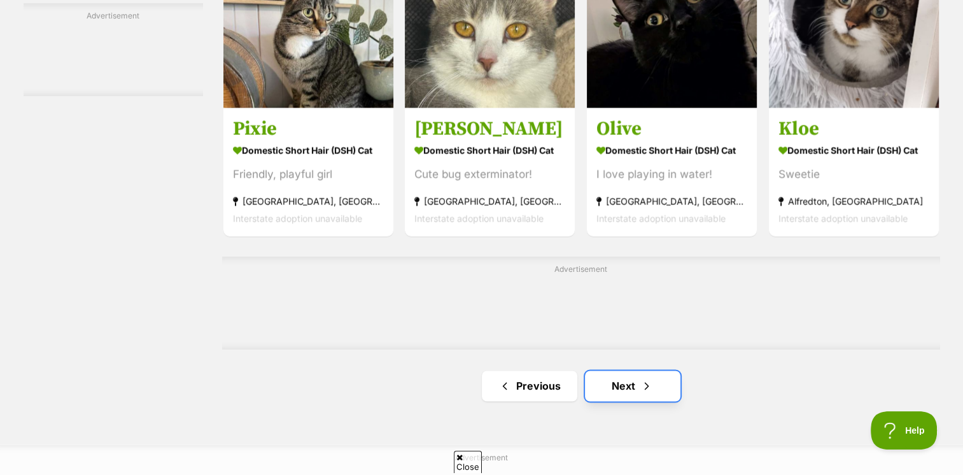
click at [633, 385] on link "Next" at bounding box center [632, 386] width 95 height 31
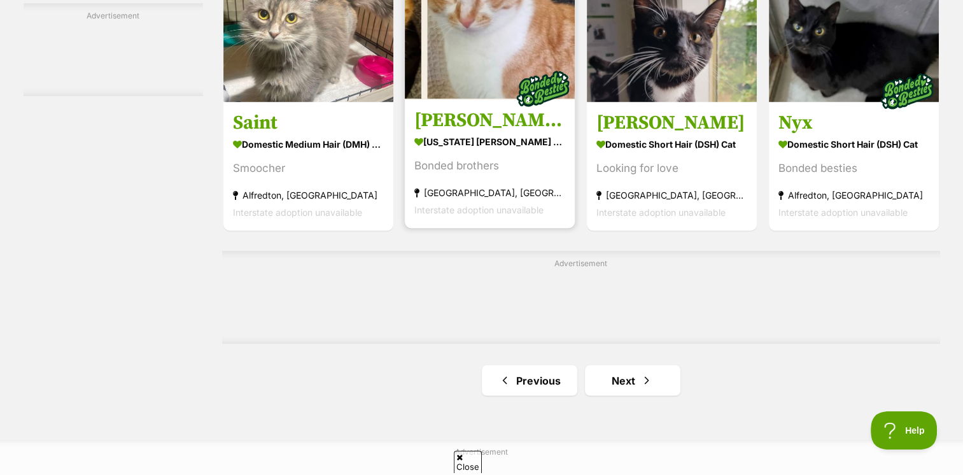
scroll to position [2228, 0]
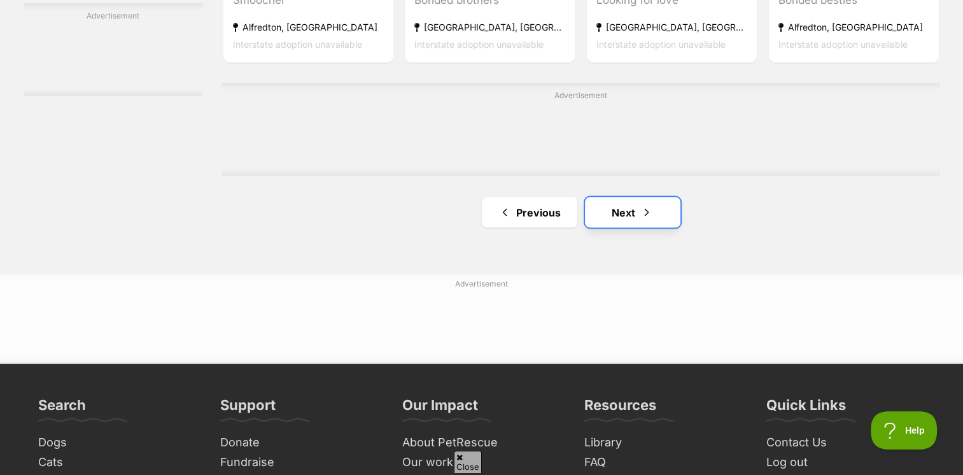
click at [645, 212] on span "Next page" at bounding box center [646, 211] width 13 height 15
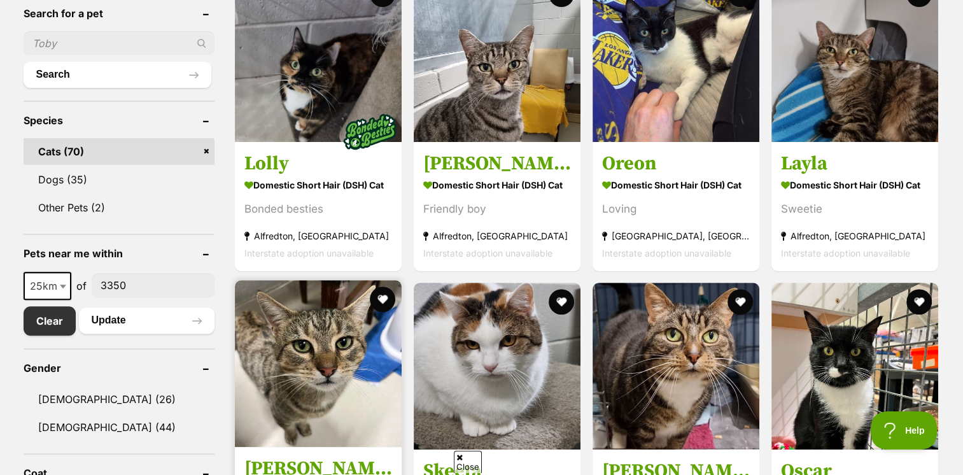
scroll to position [573, 0]
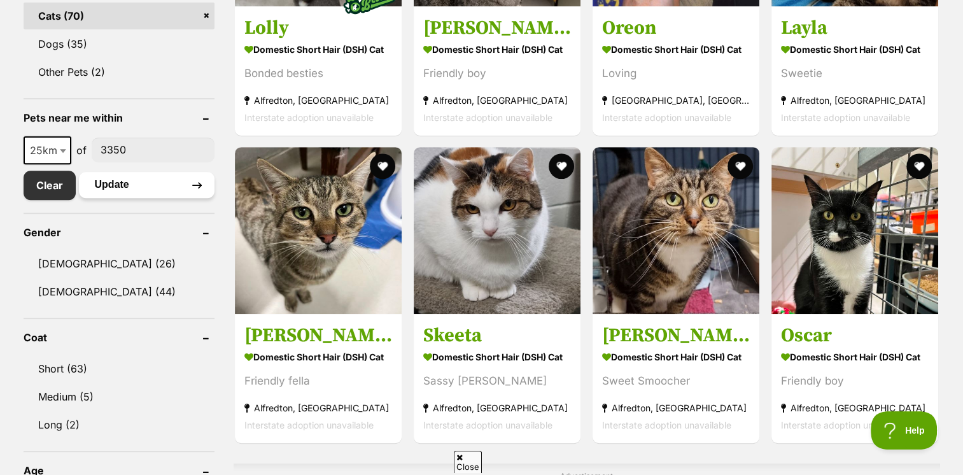
click at [111, 191] on button "Update" at bounding box center [147, 184] width 136 height 25
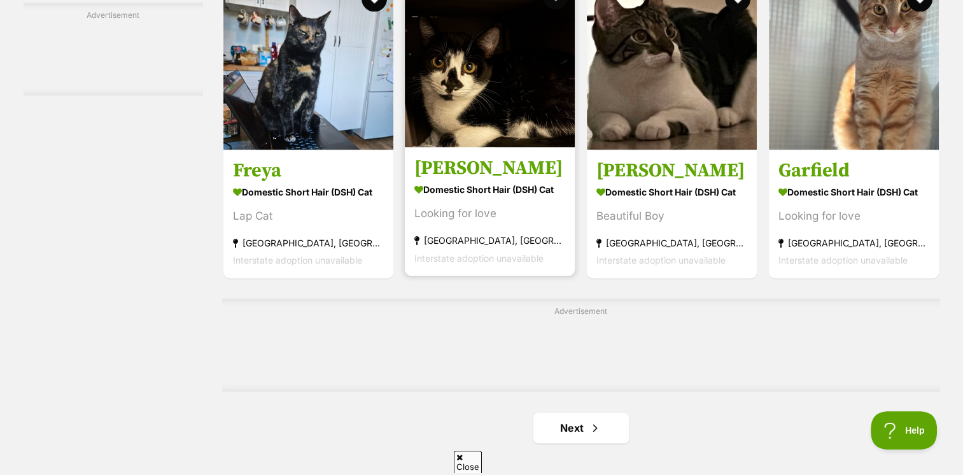
scroll to position [2037, 0]
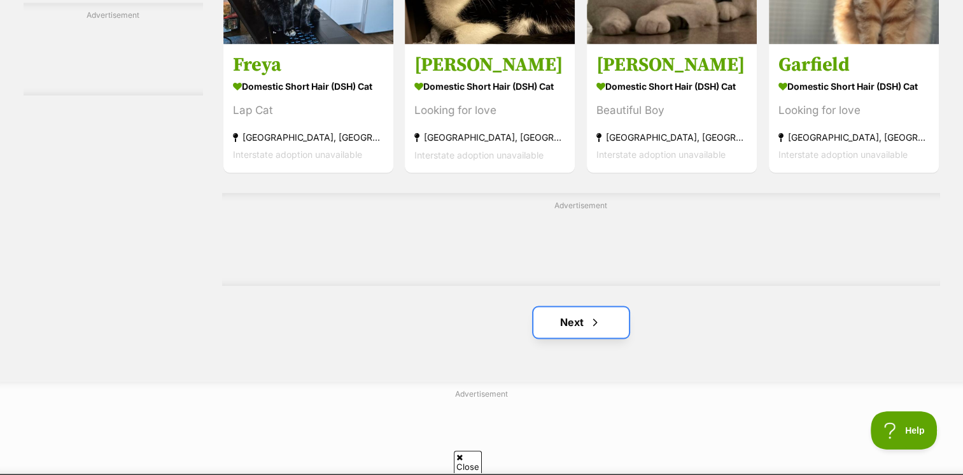
click at [565, 317] on link "Next" at bounding box center [581, 322] width 95 height 31
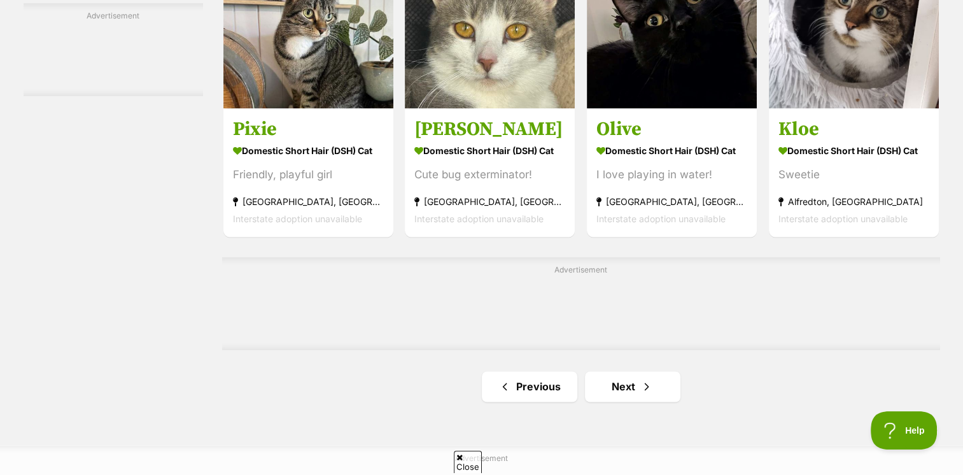
scroll to position [1974, 0]
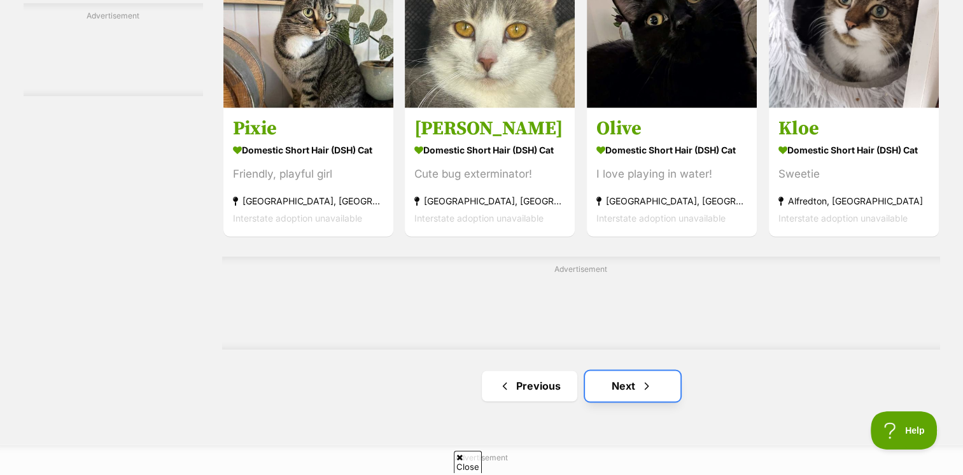
click at [628, 372] on link "Next" at bounding box center [632, 386] width 95 height 31
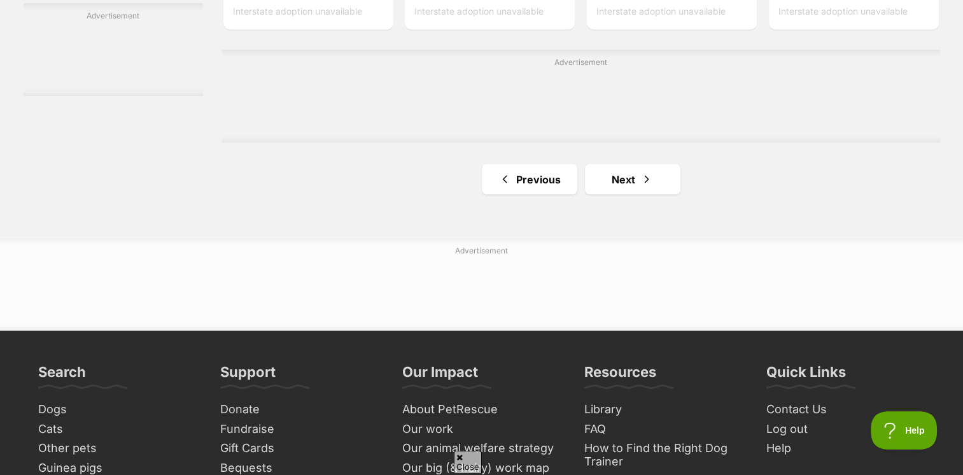
scroll to position [2292, 0]
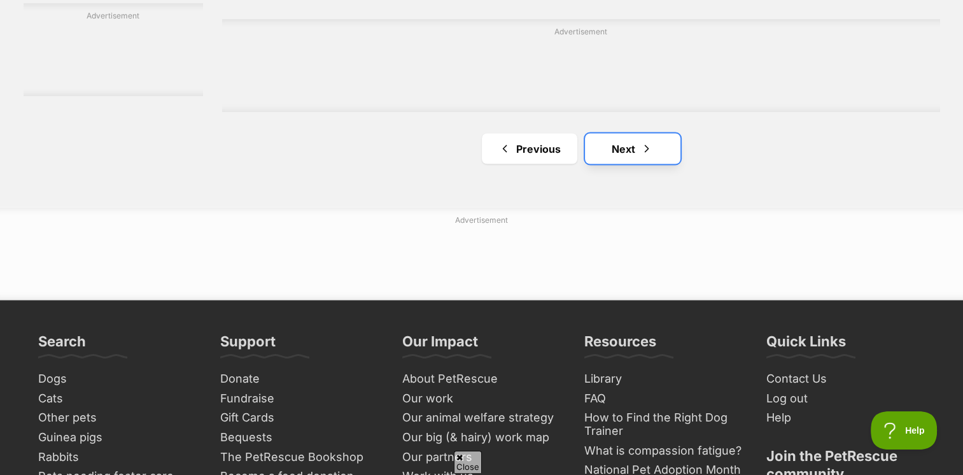
drag, startPoint x: 639, startPoint y: 141, endPoint x: 652, endPoint y: 243, distance: 102.7
click at [639, 141] on link "Next" at bounding box center [632, 148] width 95 height 31
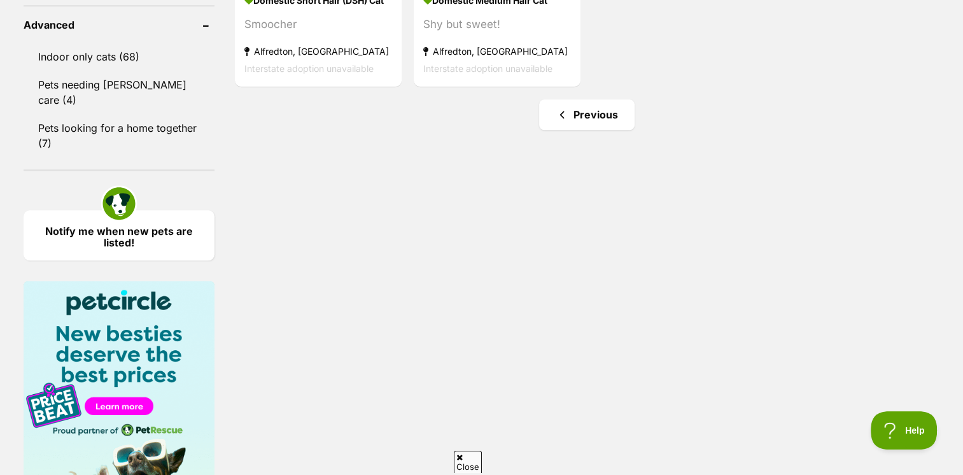
scroll to position [1210, 0]
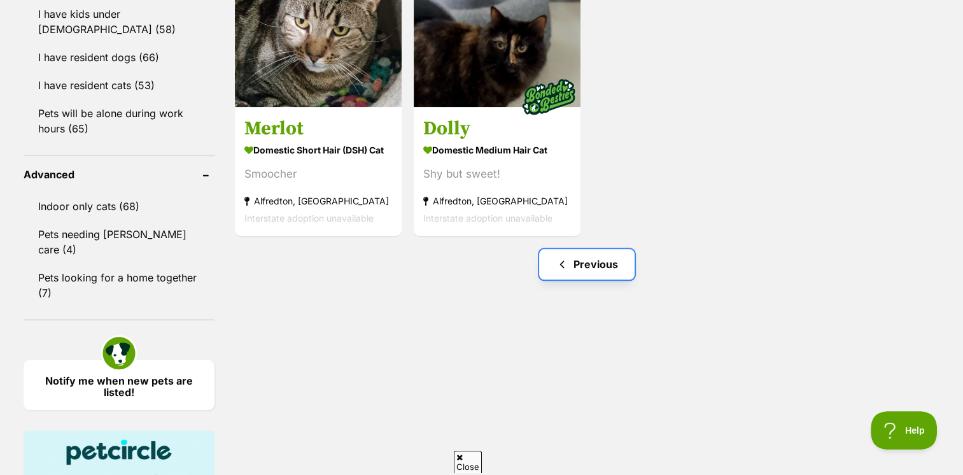
click at [568, 268] on span "Previous page" at bounding box center [562, 264] width 13 height 15
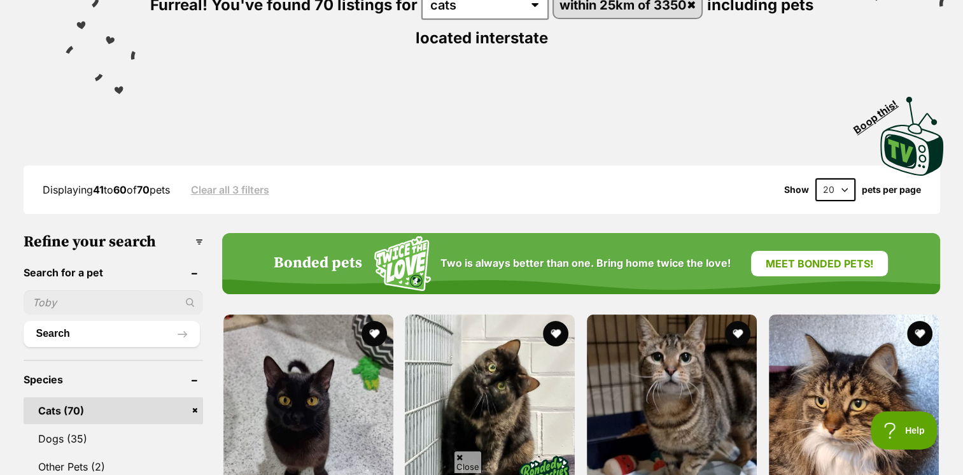
scroll to position [382, 0]
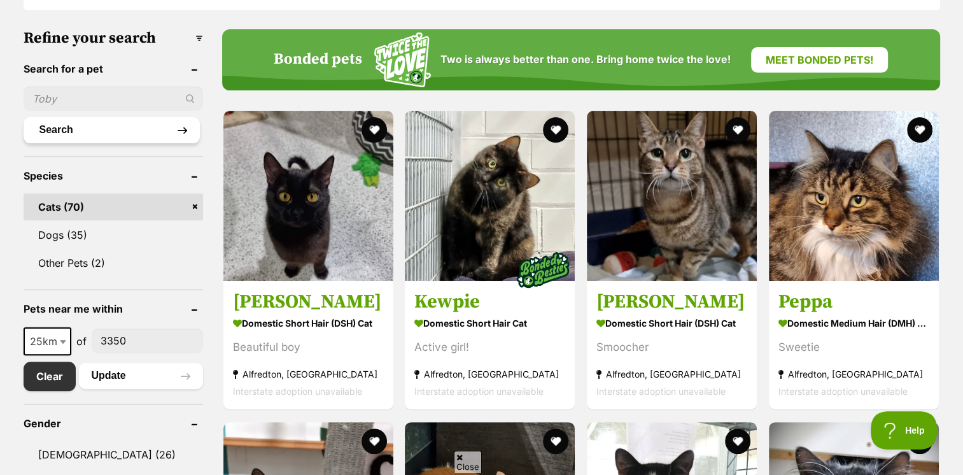
click at [101, 139] on button "Search" at bounding box center [112, 129] width 176 height 25
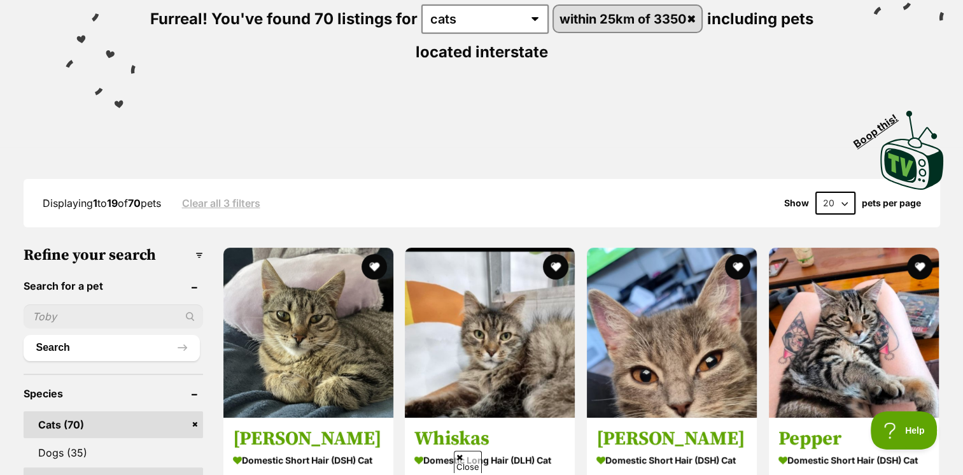
scroll to position [255, 0]
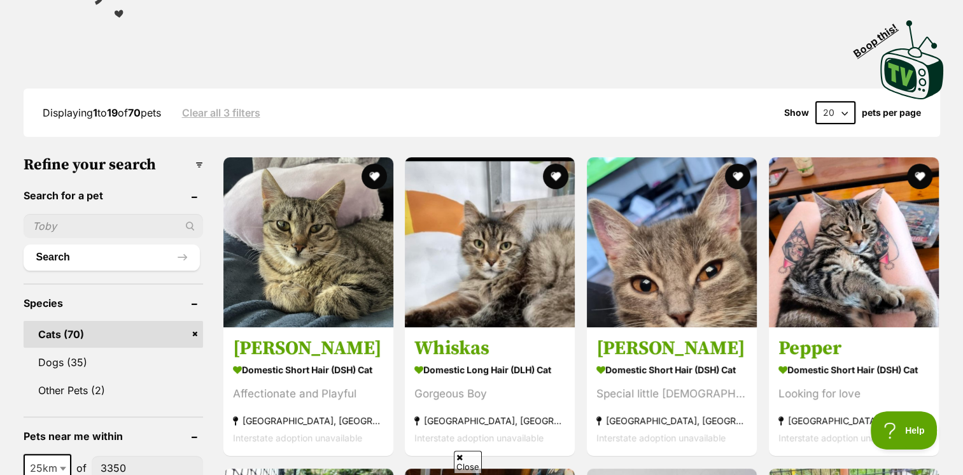
click at [64, 222] on input "text" at bounding box center [114, 226] width 180 height 24
type input "Bear"
click at [24, 244] on button "Search" at bounding box center [112, 256] width 176 height 25
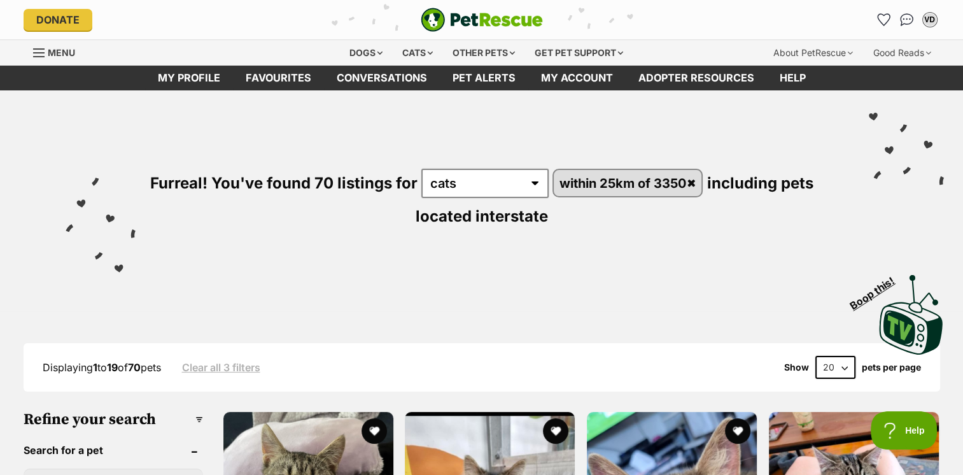
scroll to position [318, 0]
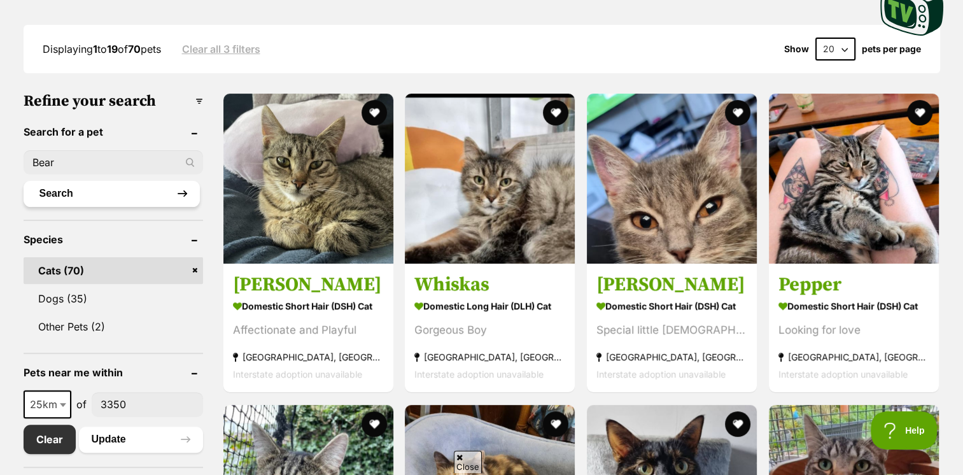
click at [90, 195] on button "Search" at bounding box center [112, 193] width 176 height 25
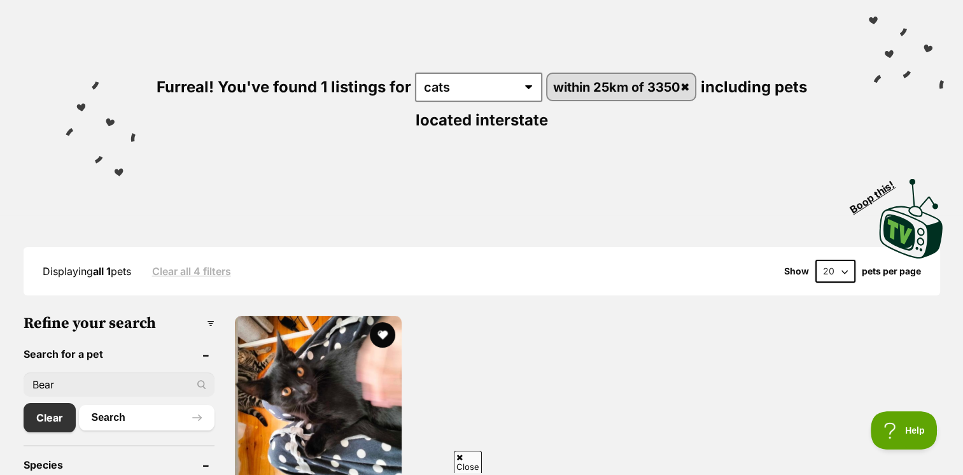
scroll to position [191, 0]
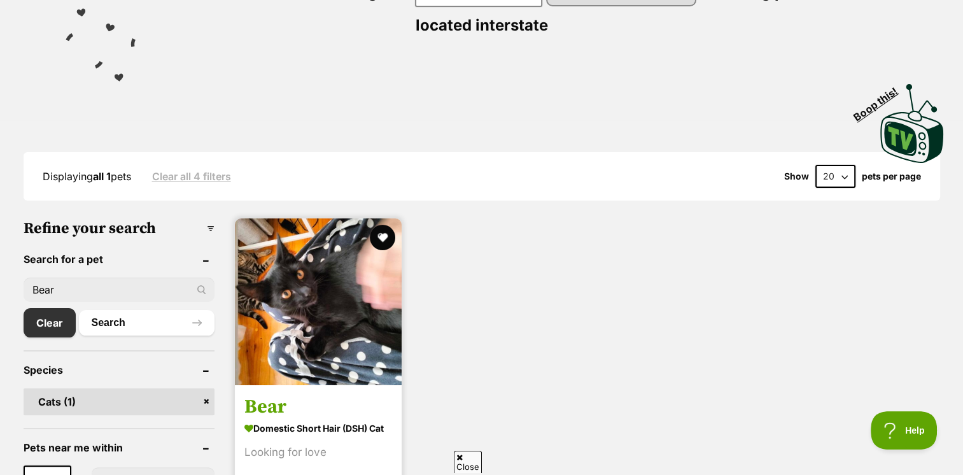
click at [358, 313] on img at bounding box center [318, 301] width 167 height 167
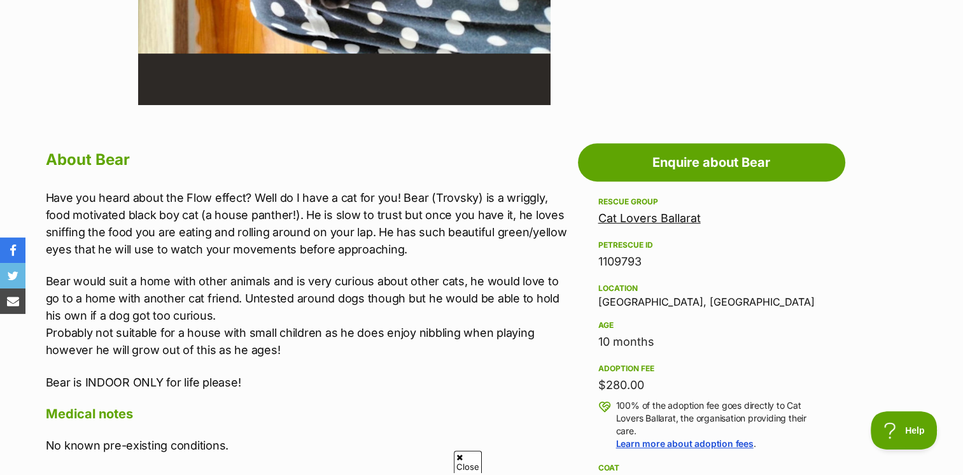
scroll to position [573, 0]
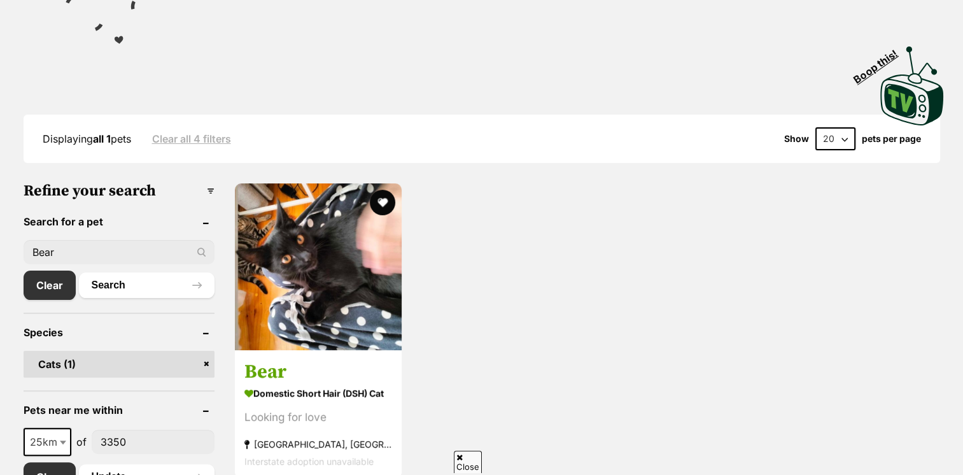
scroll to position [255, 0]
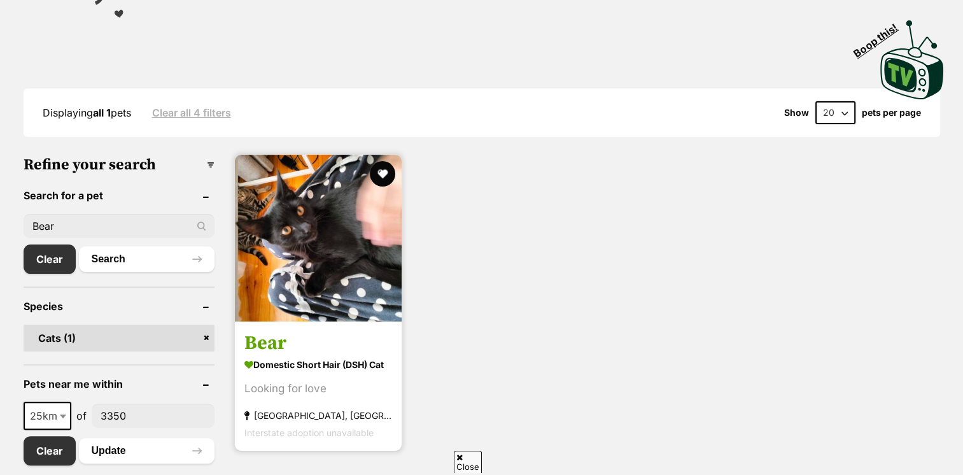
click at [311, 247] on img at bounding box center [318, 238] width 167 height 167
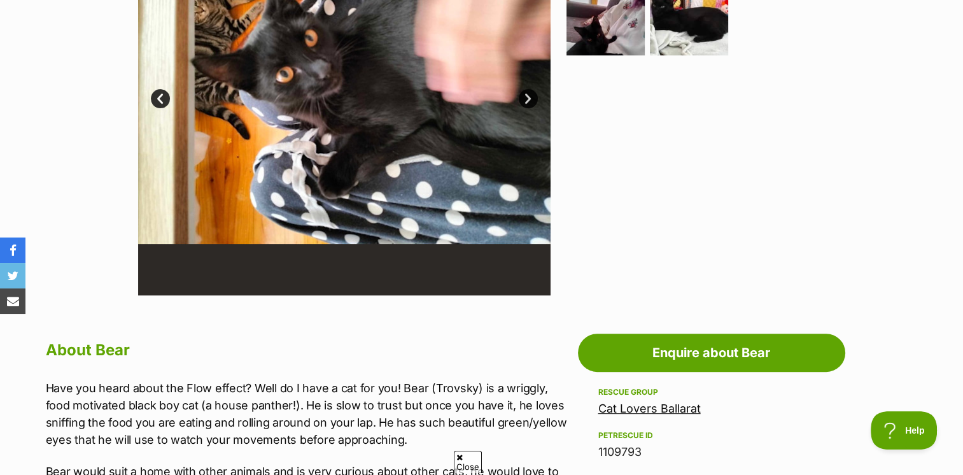
scroll to position [191, 0]
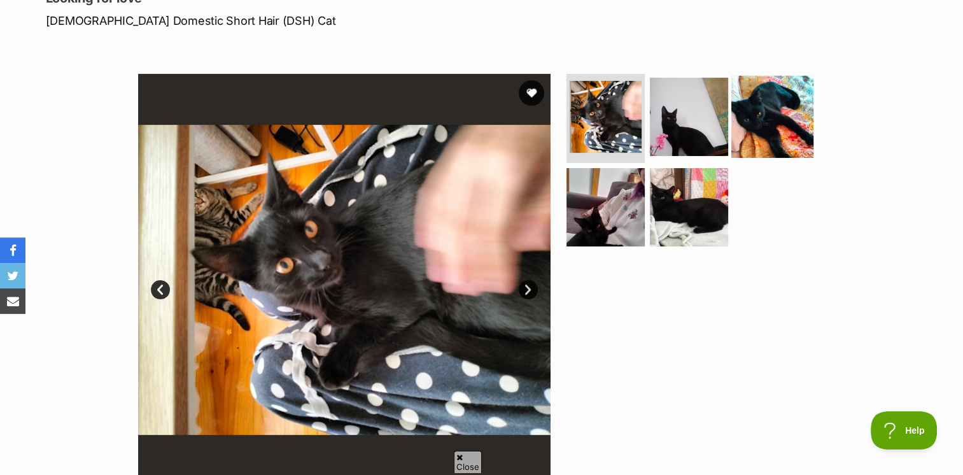
click at [754, 138] on img at bounding box center [773, 117] width 82 height 82
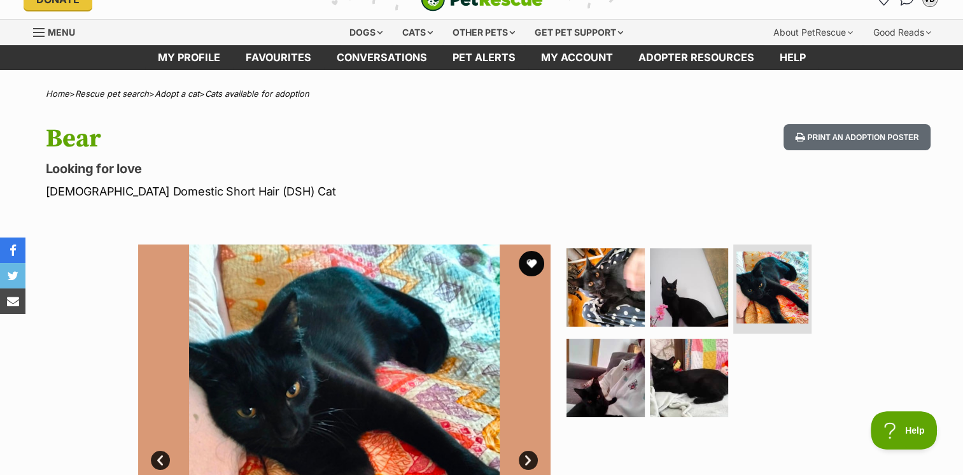
scroll to position [0, 0]
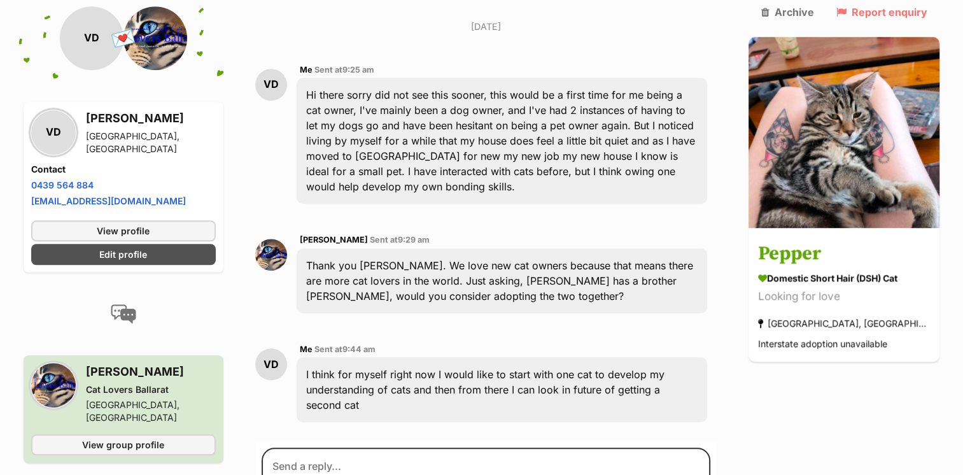
scroll to position [1028, 0]
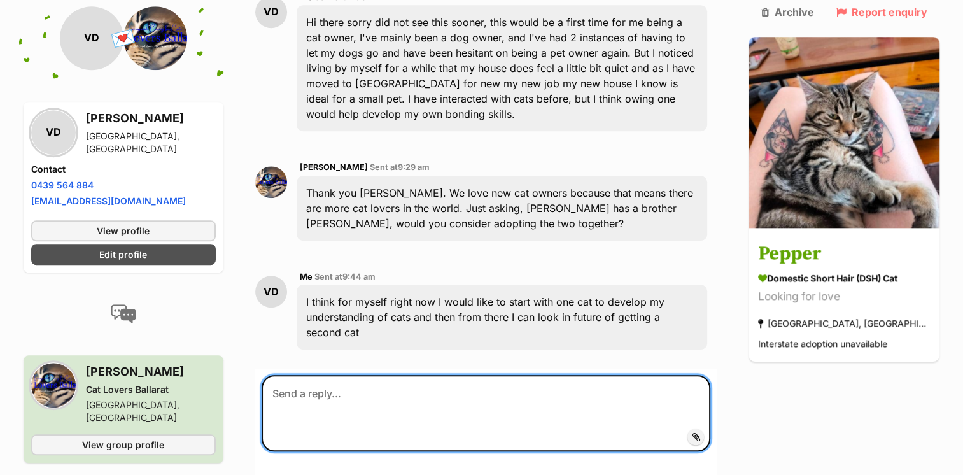
click at [371, 375] on textarea at bounding box center [486, 413] width 449 height 76
click at [359, 375] on textarea at bounding box center [486, 413] width 449 height 76
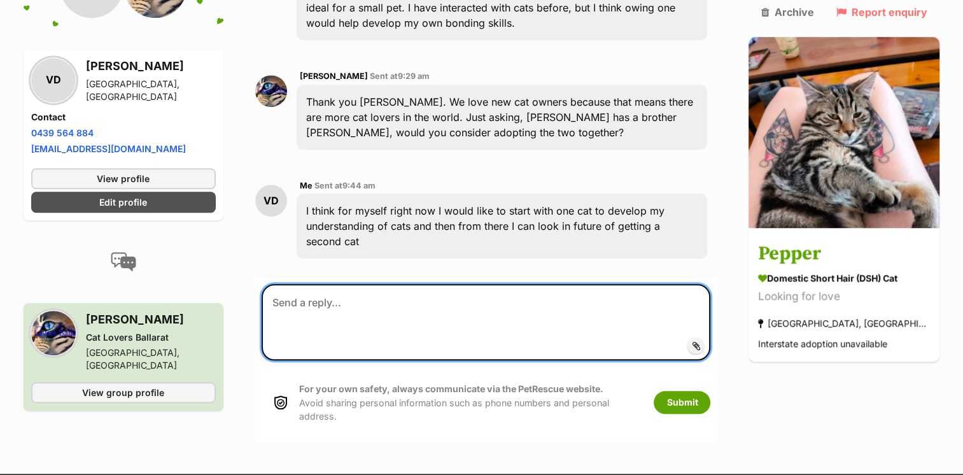
scroll to position [1019, 0]
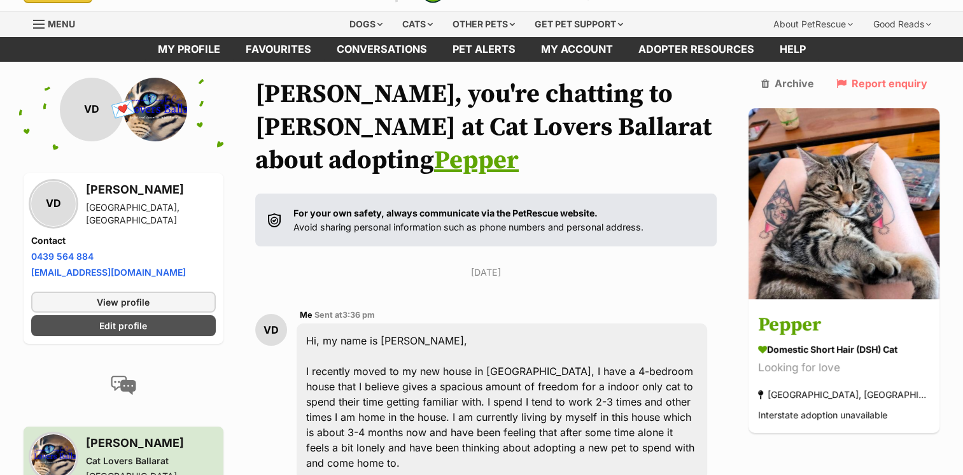
scroll to position [0, 0]
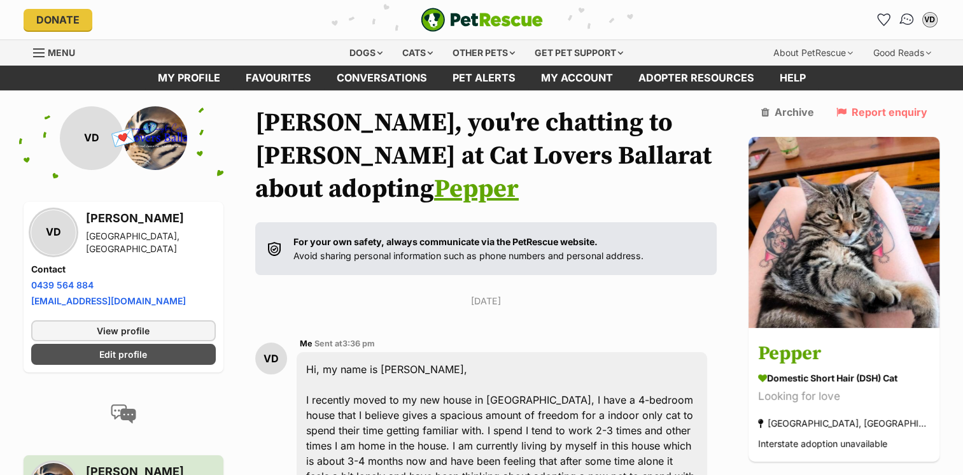
click at [900, 16] on link "Conversations" at bounding box center [907, 19] width 26 height 26
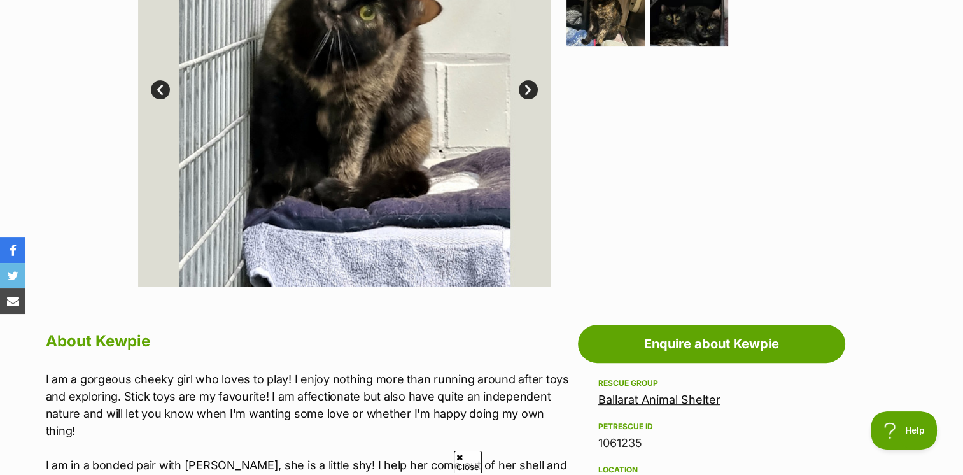
scroll to position [255, 0]
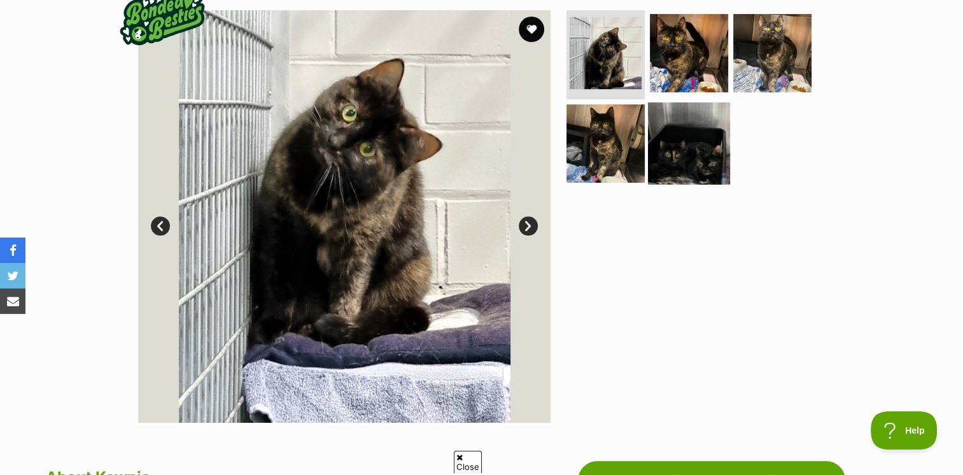
click at [659, 144] on img at bounding box center [689, 143] width 82 height 82
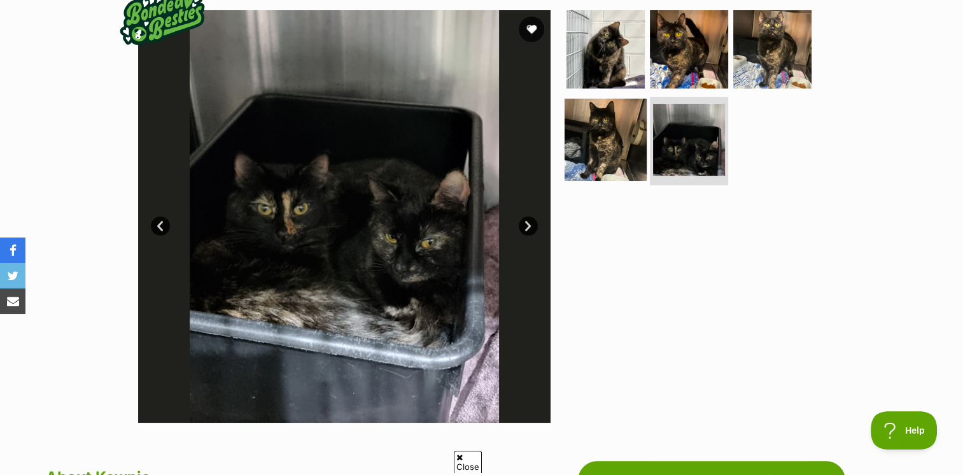
click at [627, 126] on img at bounding box center [606, 139] width 82 height 82
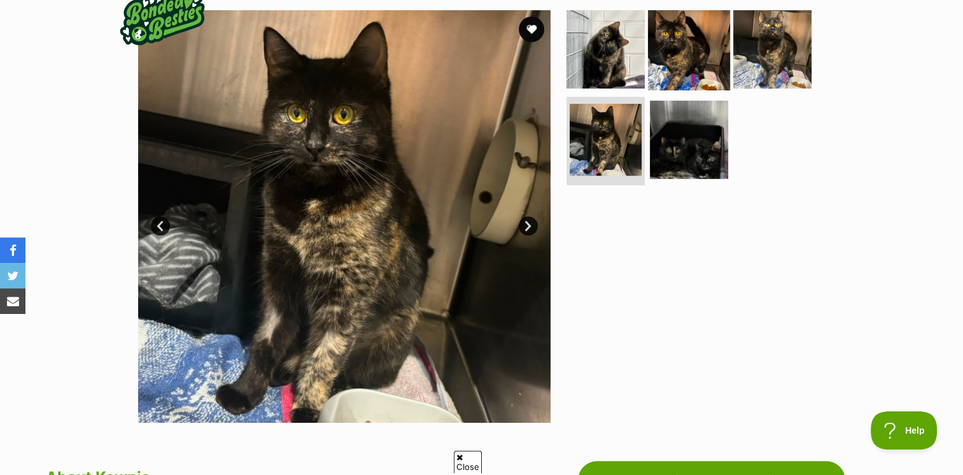
click at [677, 55] on img at bounding box center [689, 49] width 82 height 82
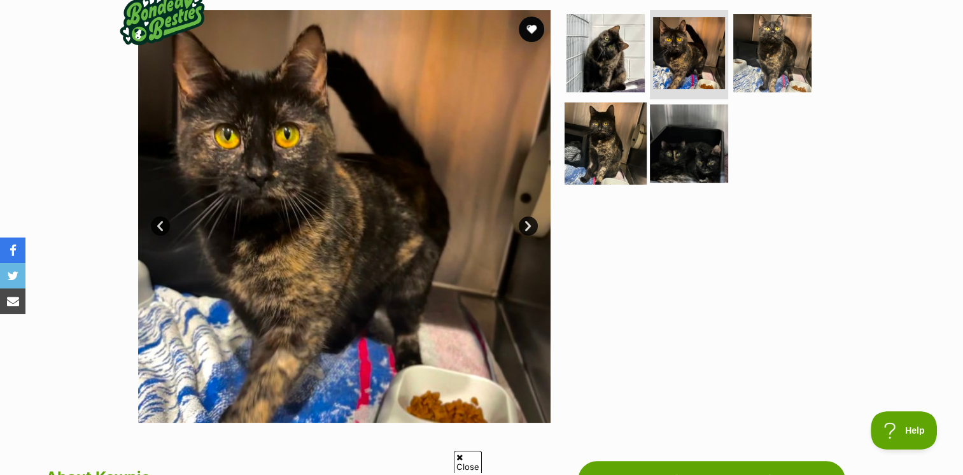
click at [626, 136] on img at bounding box center [606, 143] width 82 height 82
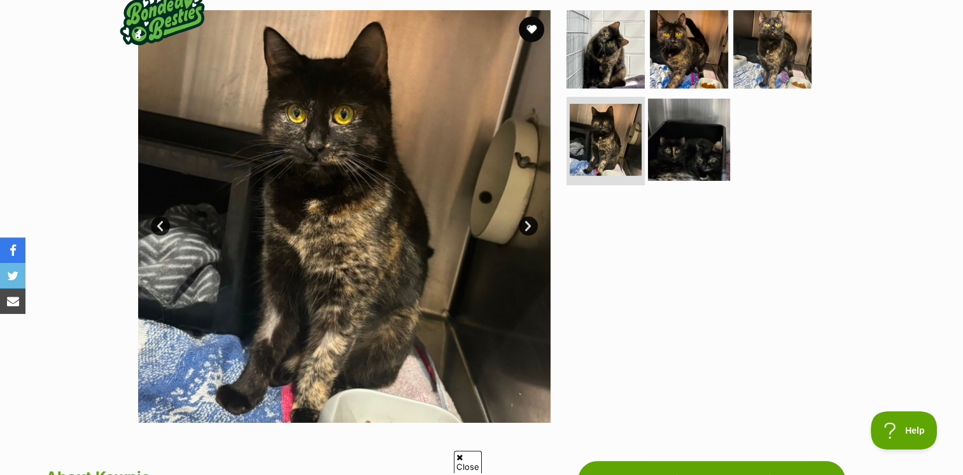
click at [670, 136] on img at bounding box center [689, 139] width 82 height 82
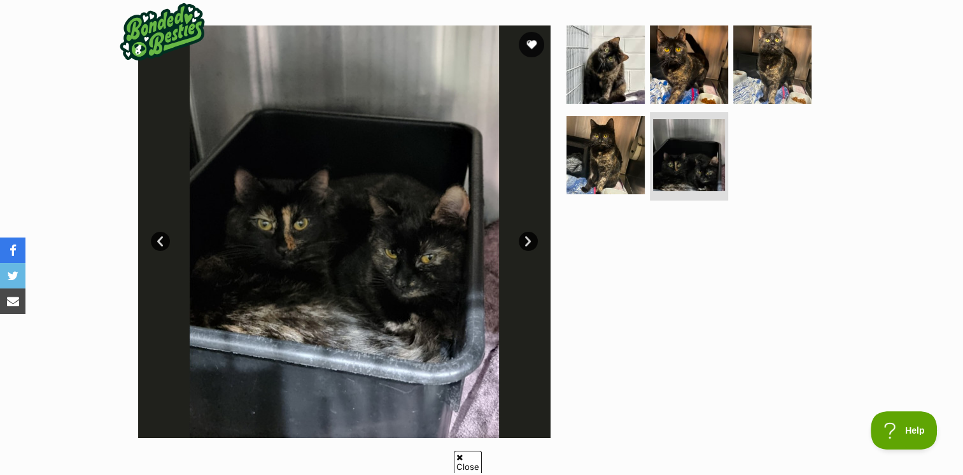
scroll to position [573, 0]
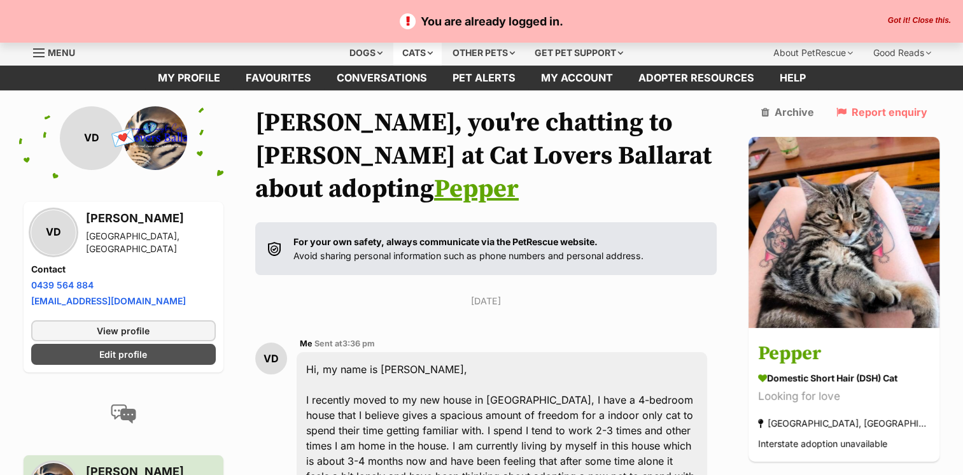
click at [409, 55] on div "Cats" at bounding box center [417, 52] width 48 height 25
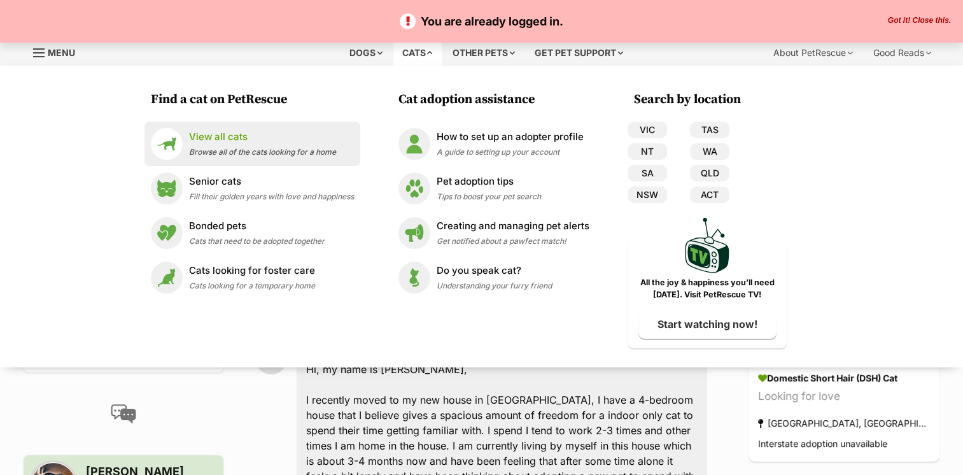
click at [222, 157] on div "View all cats Browse all of the cats looking for a home" at bounding box center [262, 143] width 147 height 27
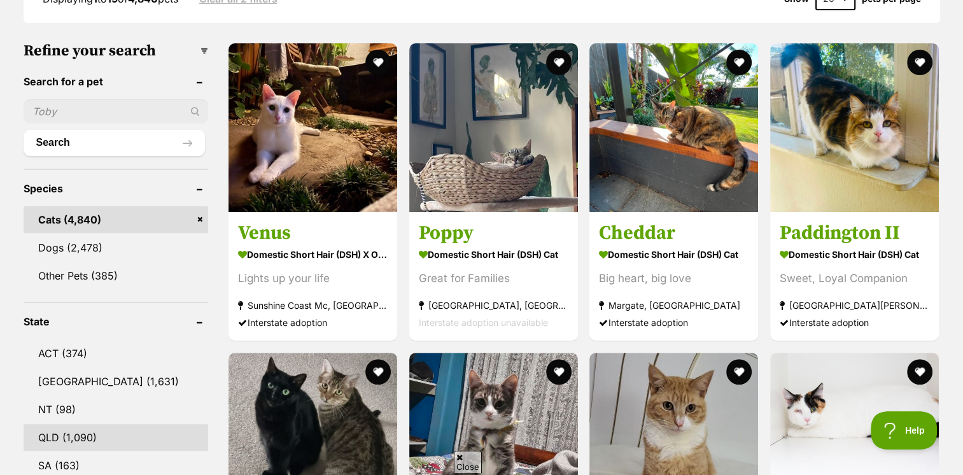
scroll to position [446, 0]
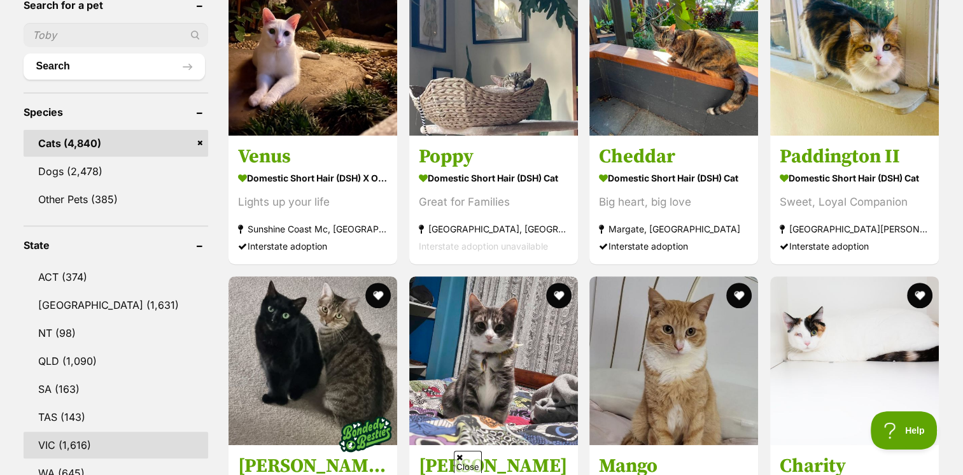
drag, startPoint x: 66, startPoint y: 437, endPoint x: 71, endPoint y: 428, distance: 10.5
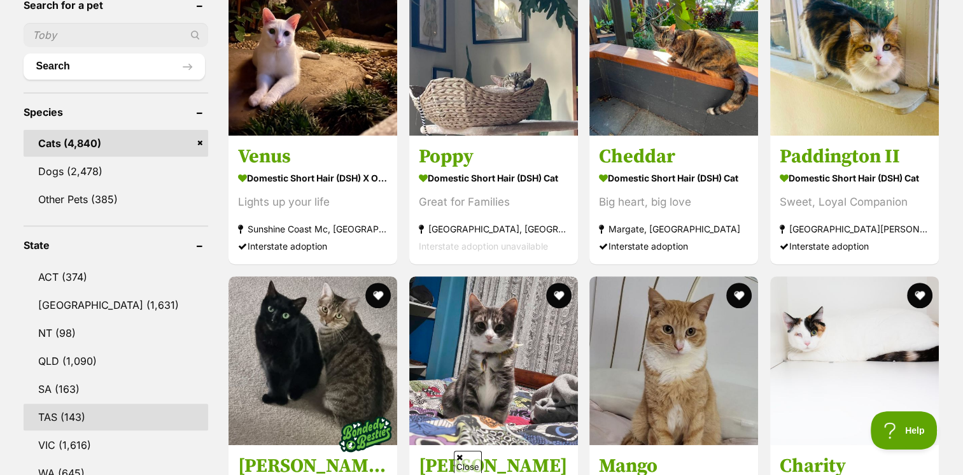
click at [66, 437] on link "VIC (1,616)" at bounding box center [116, 445] width 185 height 27
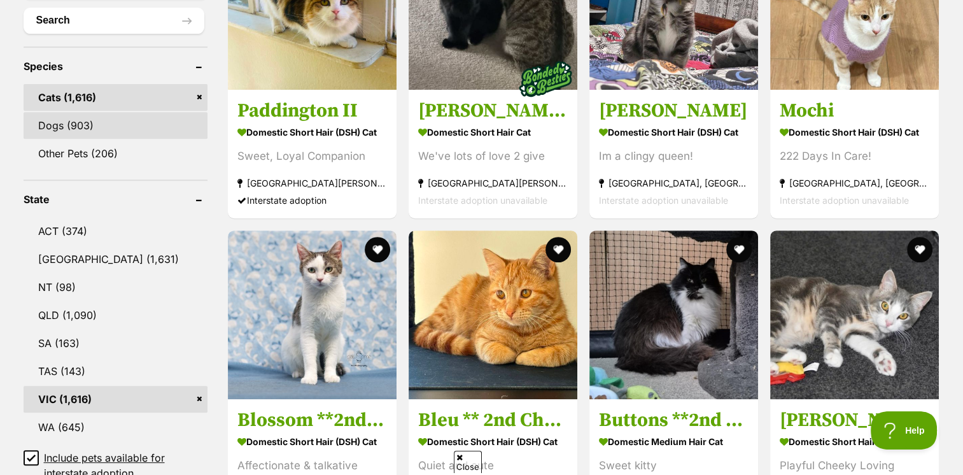
scroll to position [318, 0]
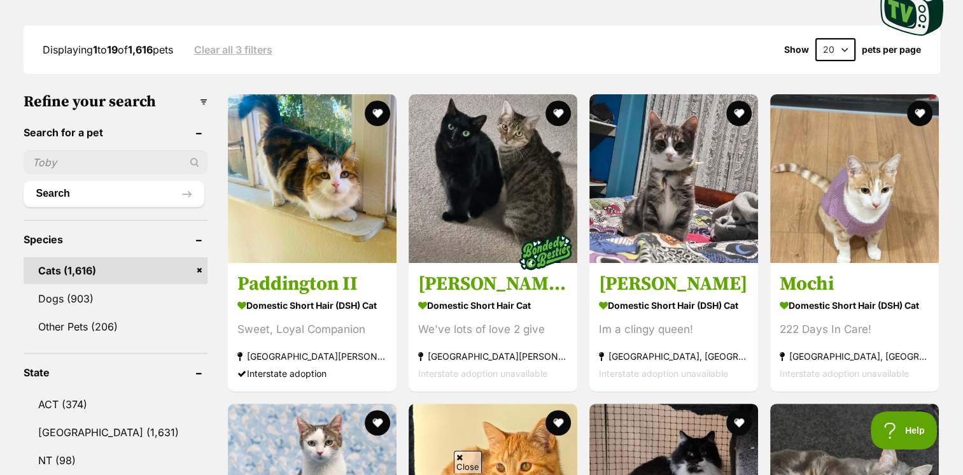
click at [72, 168] on input "text" at bounding box center [116, 162] width 184 height 24
type input "[PERSON_NAME]"
click at [24, 181] on button "Search" at bounding box center [114, 193] width 181 height 25
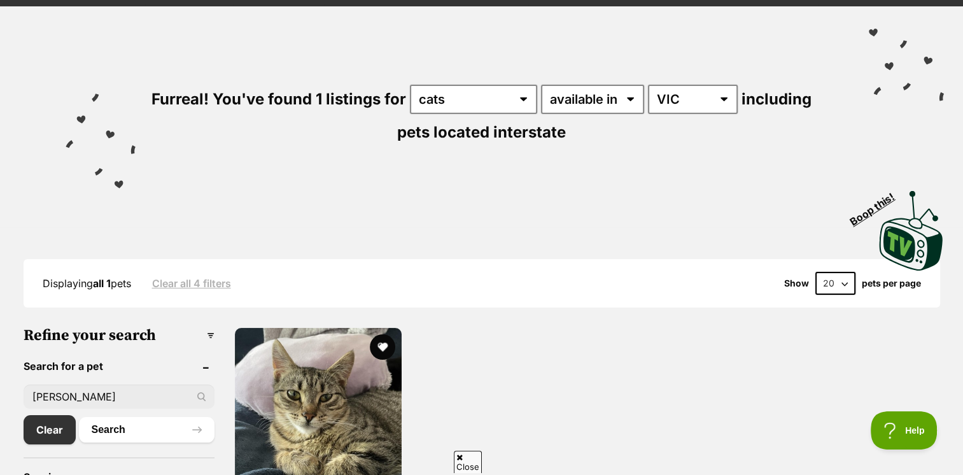
scroll to position [255, 0]
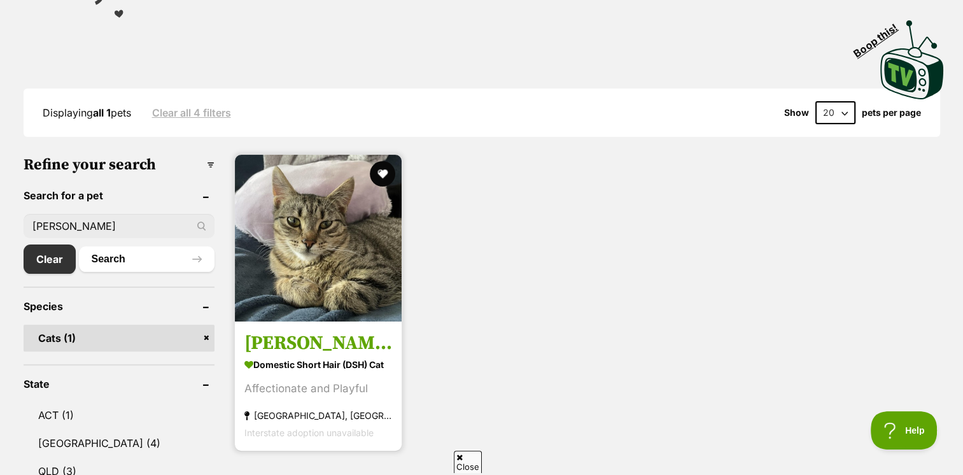
click at [343, 283] on img at bounding box center [318, 238] width 167 height 167
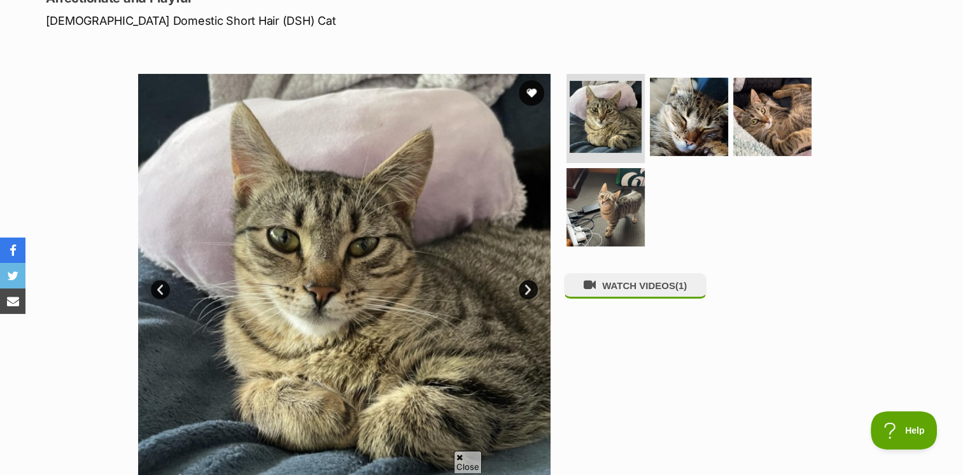
scroll to position [127, 0]
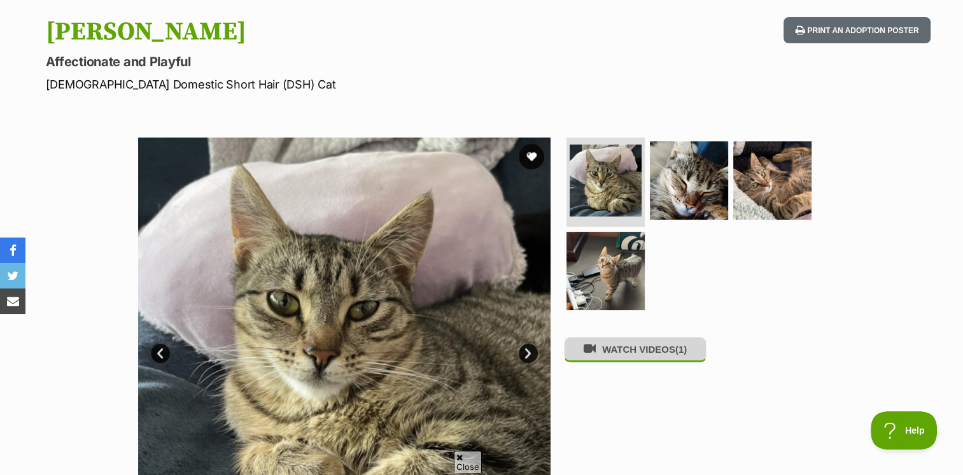
click at [626, 351] on button "WATCH VIDEOS (1)" at bounding box center [635, 349] width 143 height 25
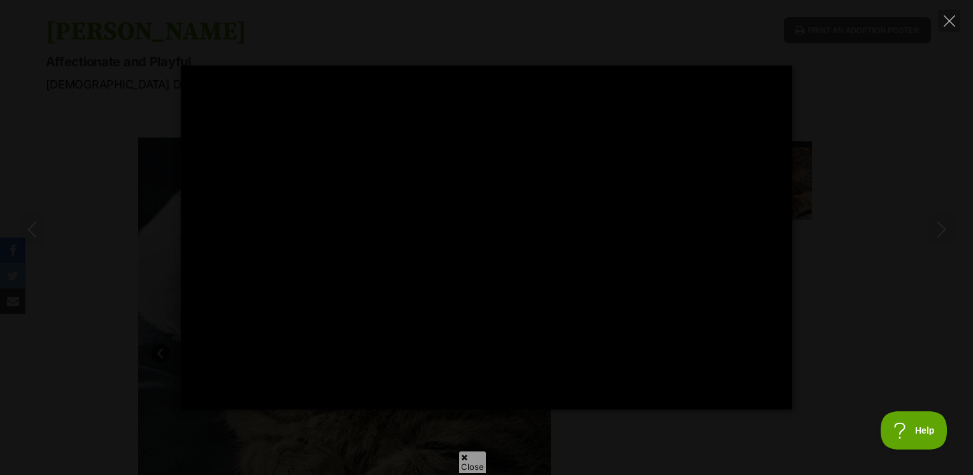
type input "100"
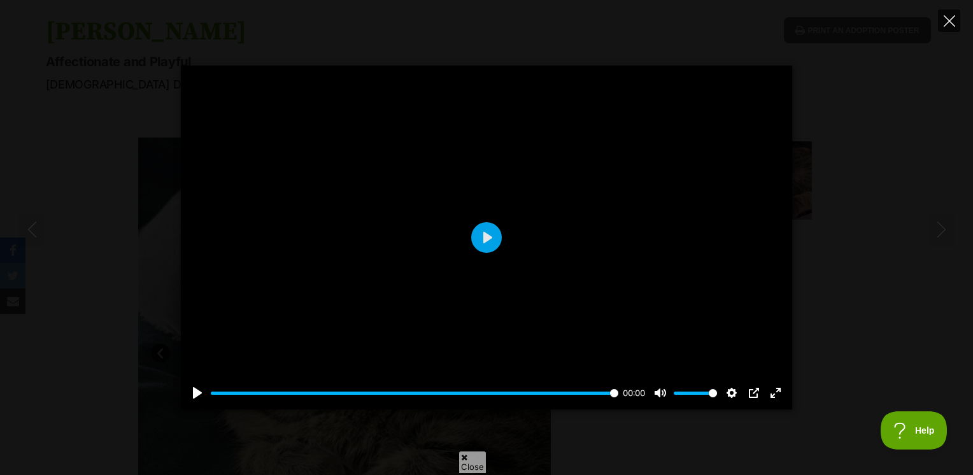
click at [944, 15] on icon "Close" at bounding box center [949, 20] width 11 height 11
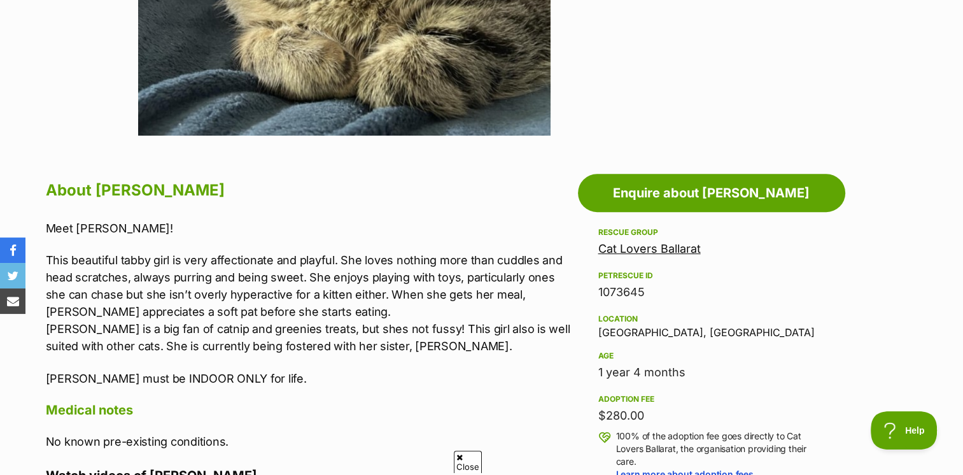
scroll to position [446, 0]
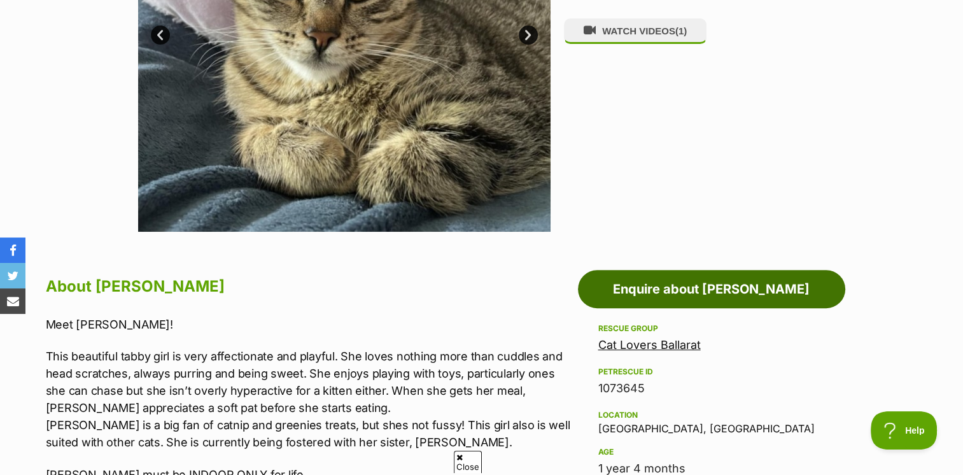
click at [613, 274] on link "Enquire about Zoe" at bounding box center [711, 289] width 267 height 38
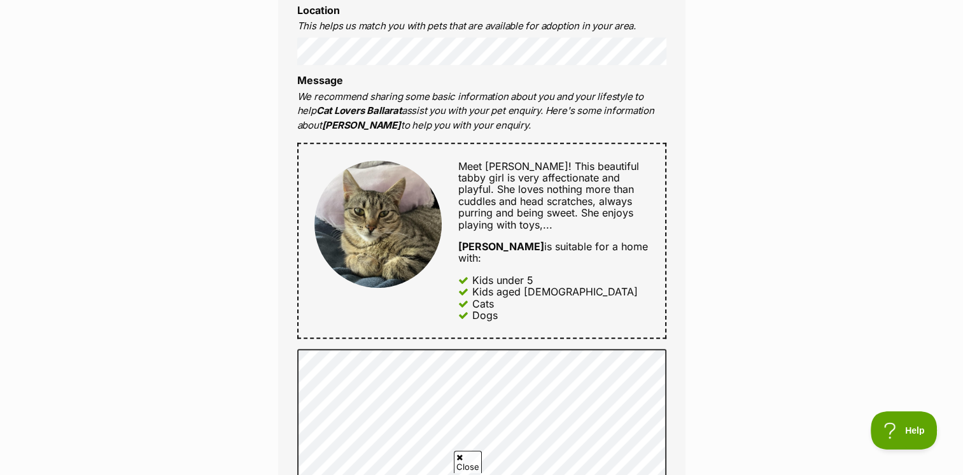
scroll to position [700, 0]
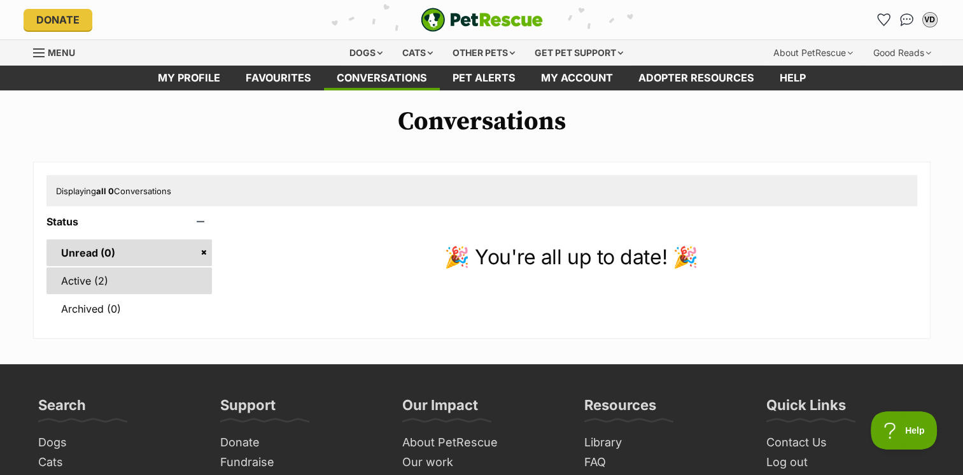
click at [111, 280] on link "Active (2)" at bounding box center [129, 280] width 166 height 27
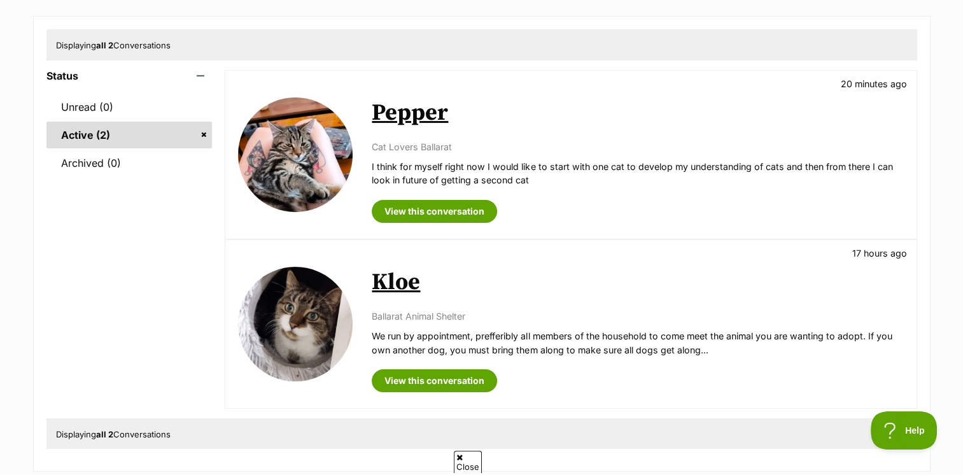
scroll to position [127, 0]
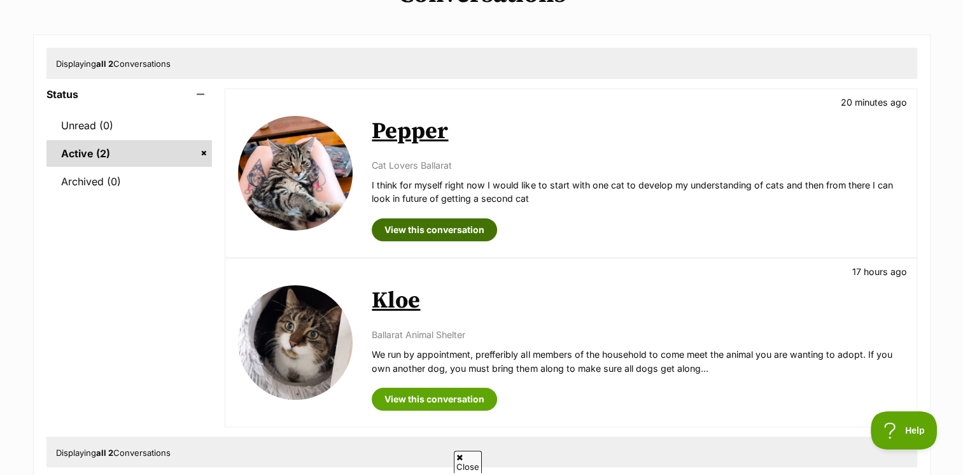
click at [455, 232] on link "View this conversation" at bounding box center [434, 229] width 125 height 23
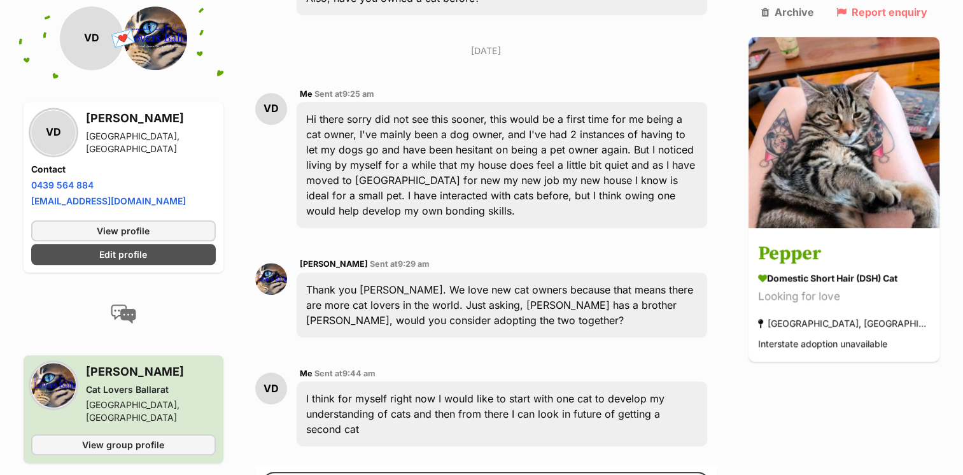
scroll to position [1028, 0]
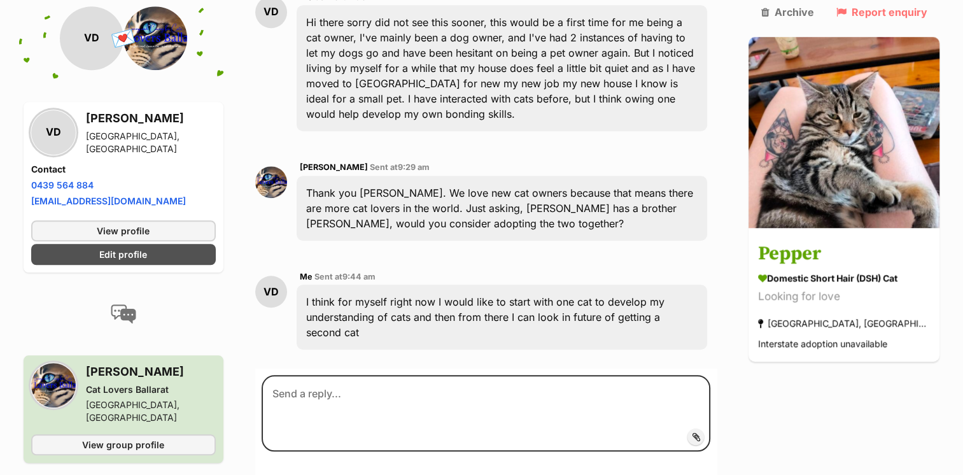
click at [415, 162] on span "9:29 am" at bounding box center [414, 167] width 32 height 10
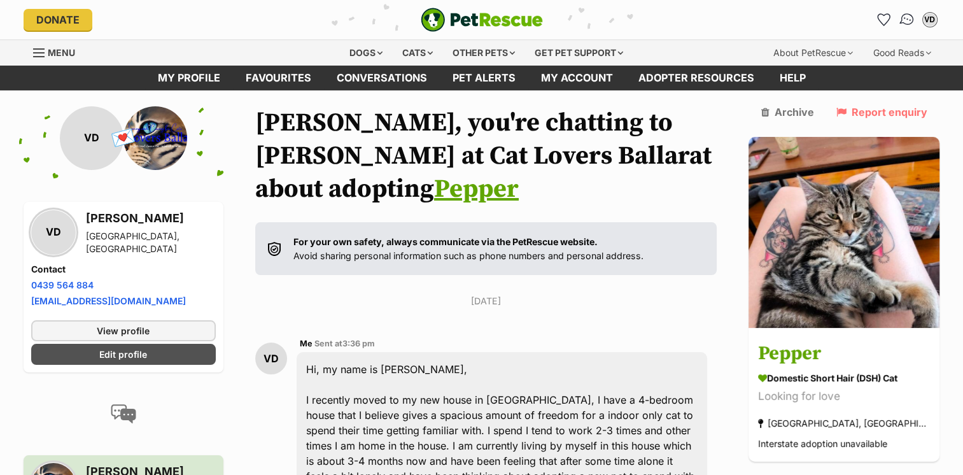
click at [902, 17] on img "Conversations" at bounding box center [906, 19] width 17 height 17
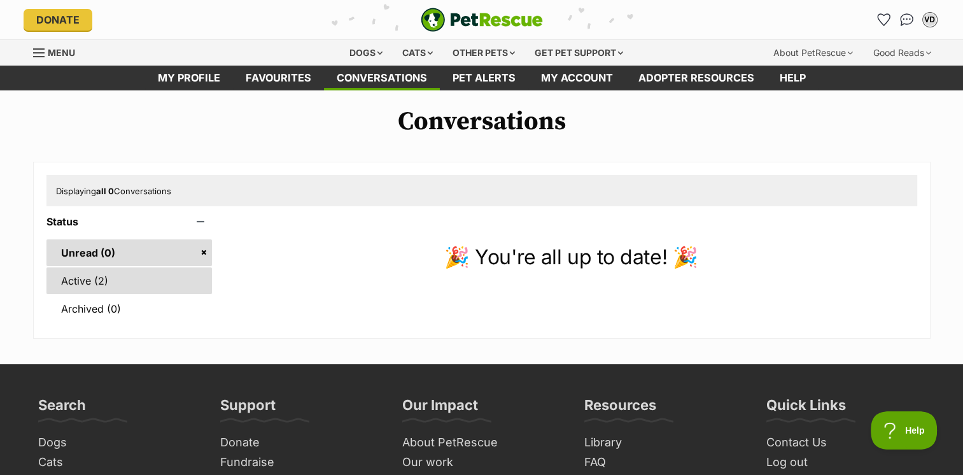
click at [151, 281] on link "Active (2)" at bounding box center [129, 280] width 166 height 27
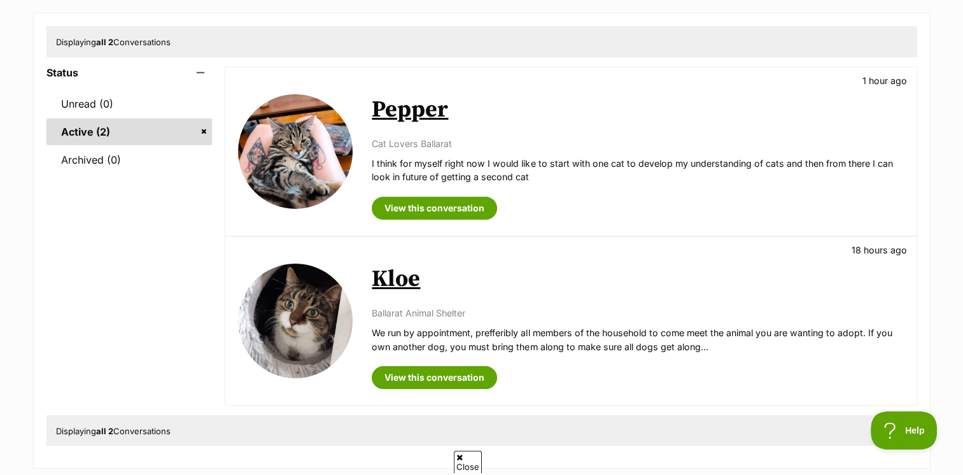
scroll to position [127, 0]
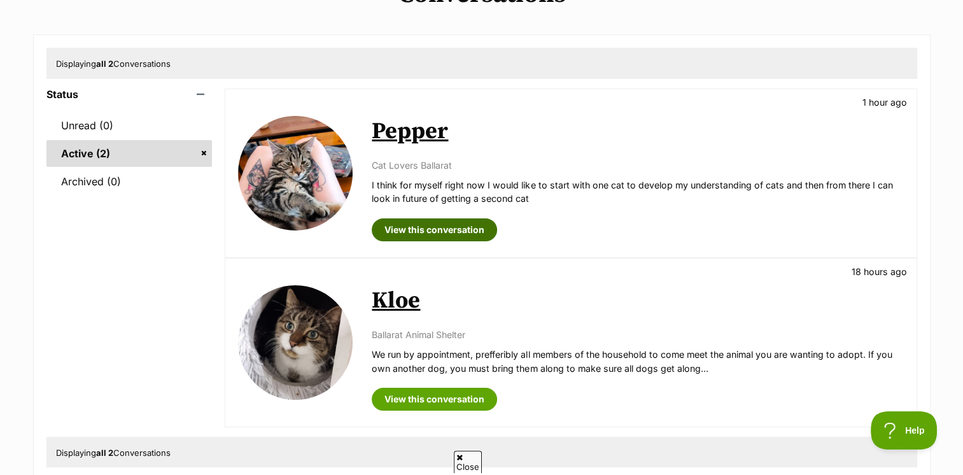
click at [461, 222] on link "View this conversation" at bounding box center [434, 229] width 125 height 23
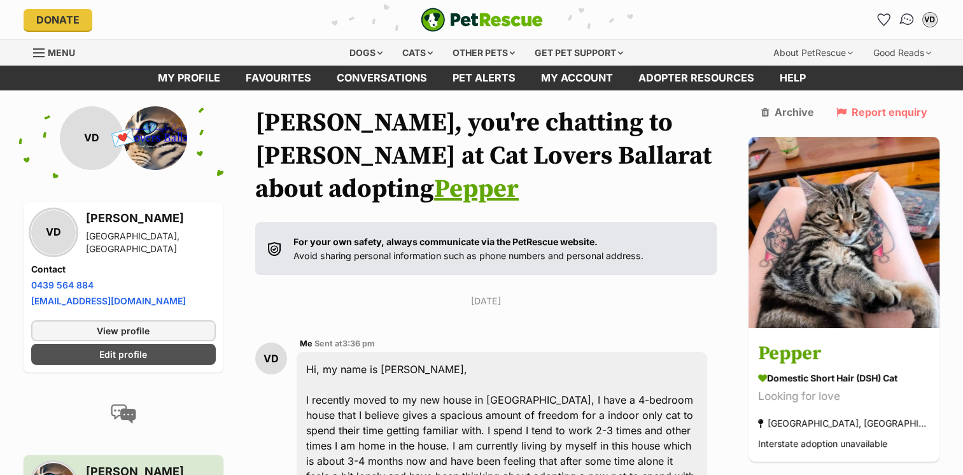
click at [901, 24] on img "Conversations" at bounding box center [906, 19] width 17 height 17
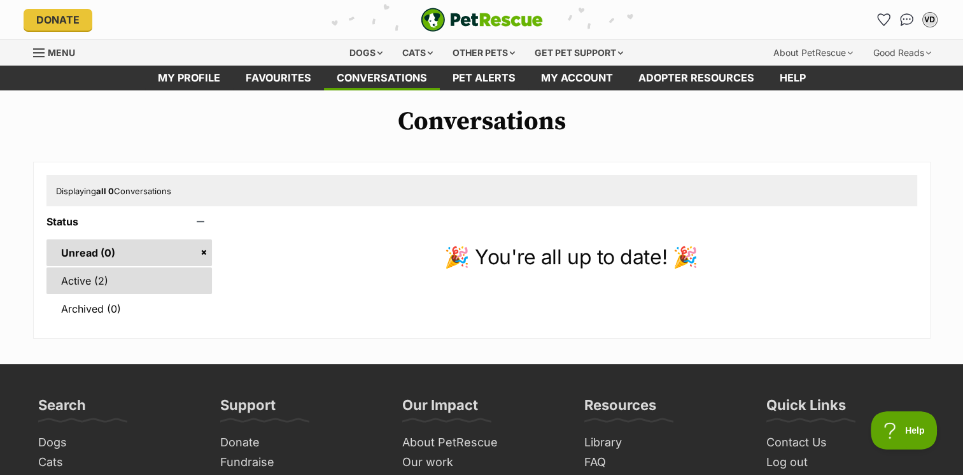
click at [69, 285] on link "Active (2)" at bounding box center [129, 280] width 166 height 27
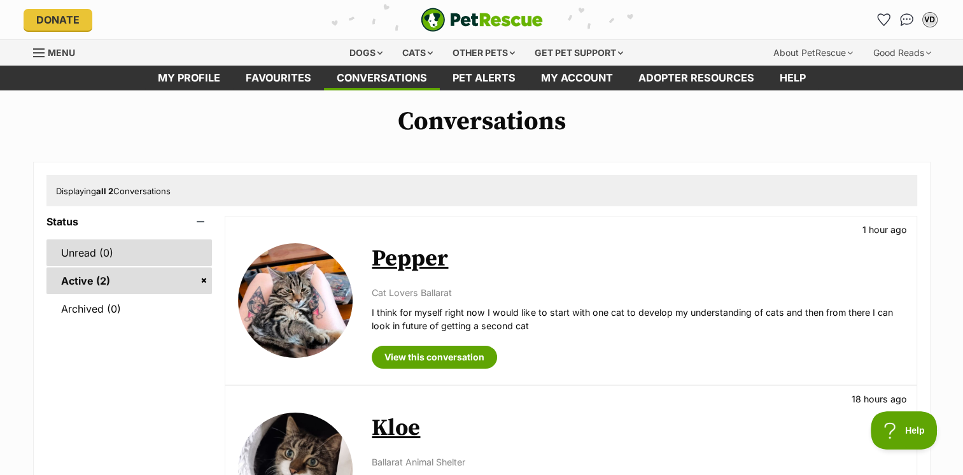
click at [147, 256] on link "Unread (0)" at bounding box center [129, 252] width 166 height 27
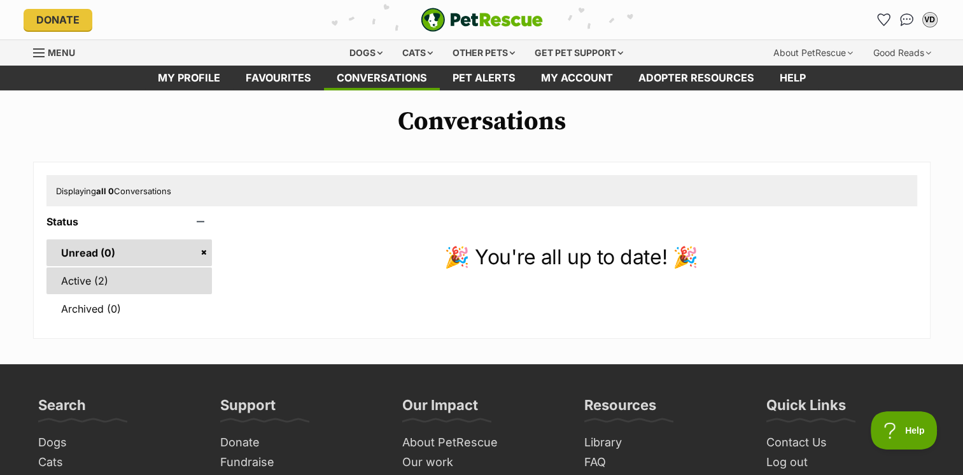
click at [98, 269] on link "Active (2)" at bounding box center [129, 280] width 166 height 27
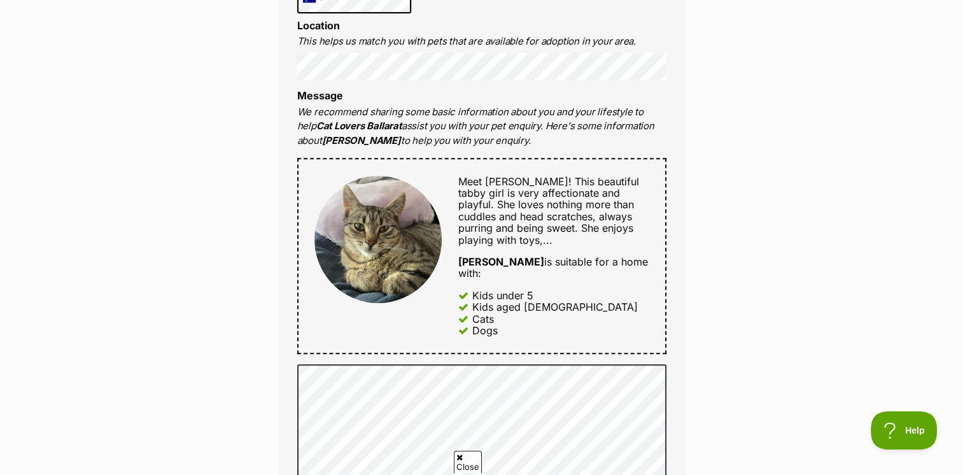
scroll to position [764, 0]
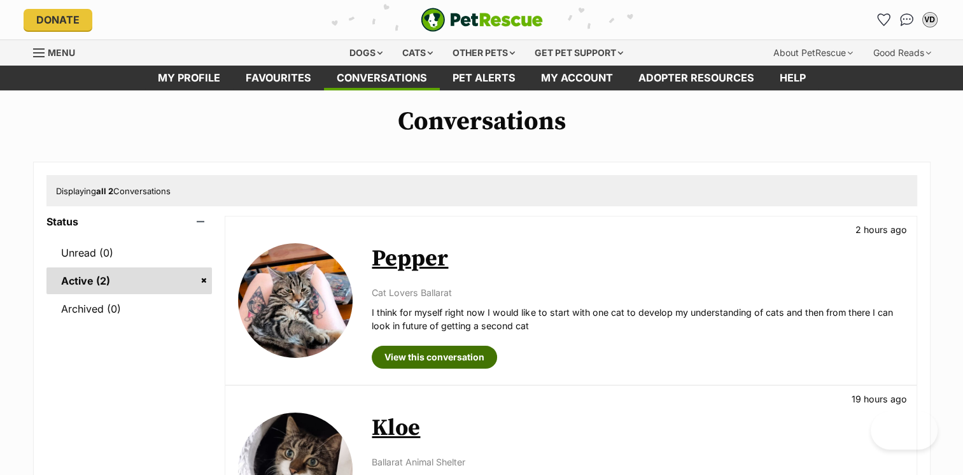
click at [442, 363] on link "View this conversation" at bounding box center [434, 357] width 125 height 23
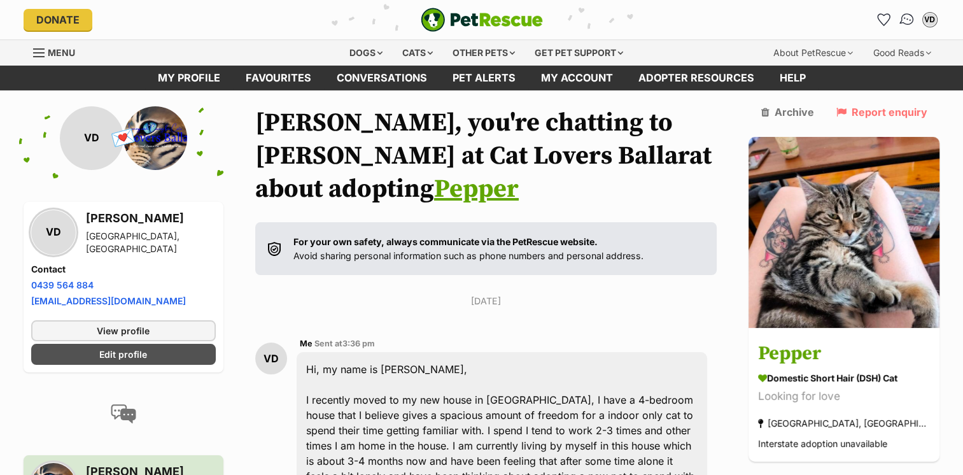
click at [900, 19] on img "Conversations" at bounding box center [906, 19] width 17 height 17
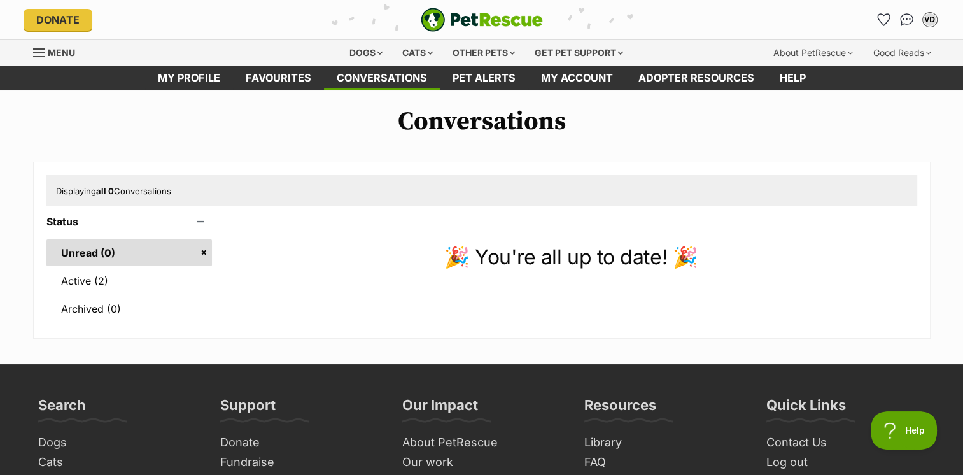
click at [141, 266] on ul "Unread (0) Active (2) Archived (0)" at bounding box center [129, 274] width 166 height 95
click at [139, 270] on link "Active (2)" at bounding box center [129, 280] width 166 height 27
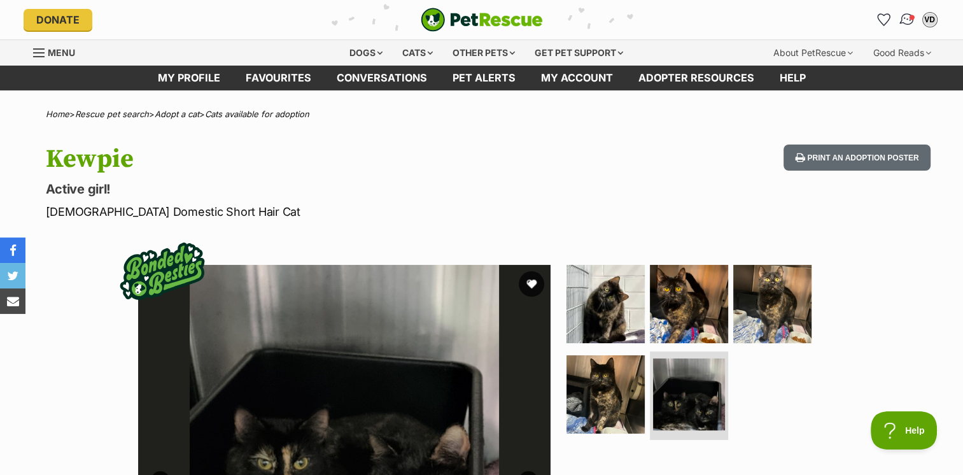
click at [899, 17] on link "Conversations" at bounding box center [907, 20] width 26 height 26
click at [353, 56] on div "Dogs" at bounding box center [366, 52] width 51 height 25
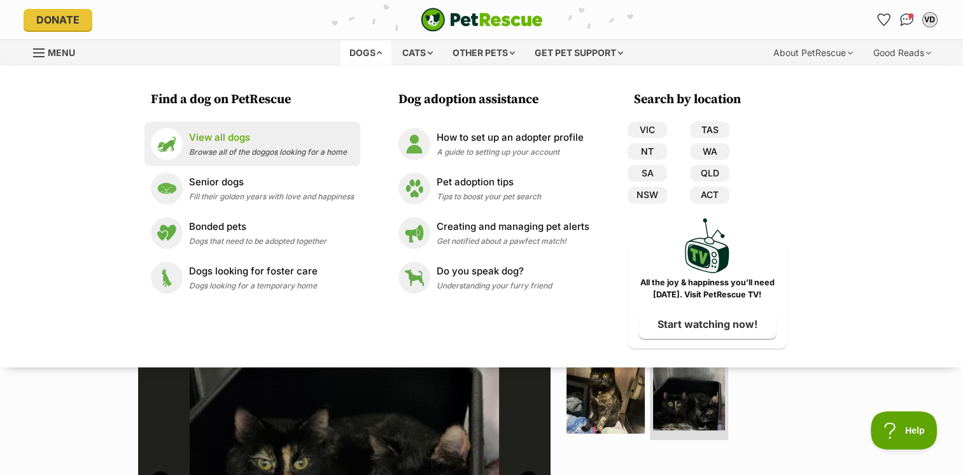
click at [229, 150] on span "Browse all of the doggos looking for a home" at bounding box center [268, 152] width 158 height 10
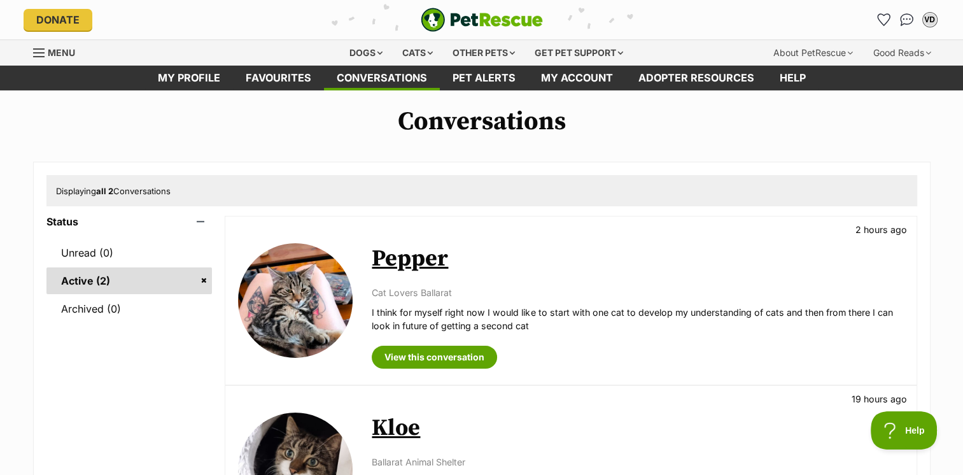
click at [78, 277] on link "Active (2)" at bounding box center [129, 280] width 166 height 27
click at [910, 18] on img "Conversations" at bounding box center [906, 19] width 17 height 17
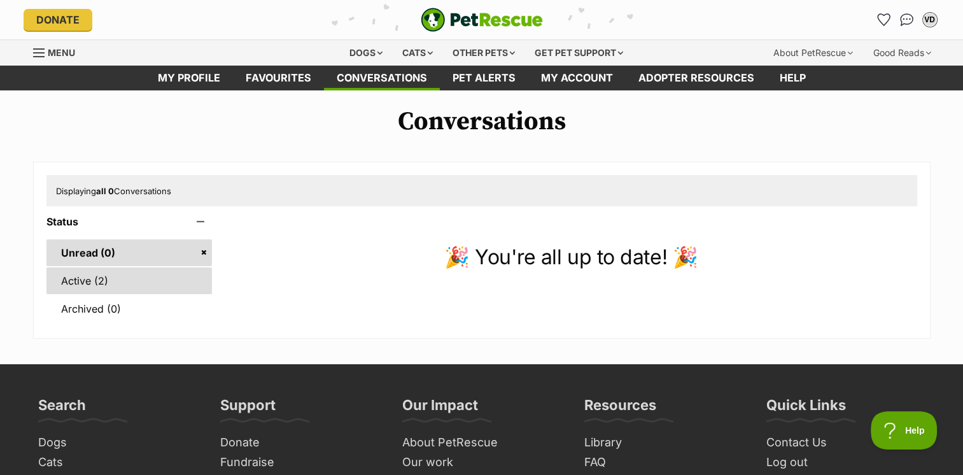
click at [87, 285] on link "Active (2)" at bounding box center [129, 280] width 166 height 27
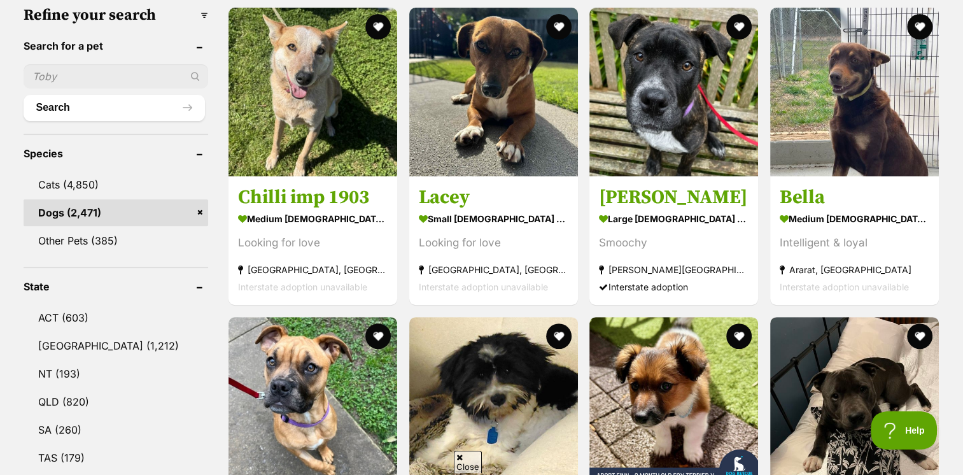
scroll to position [637, 0]
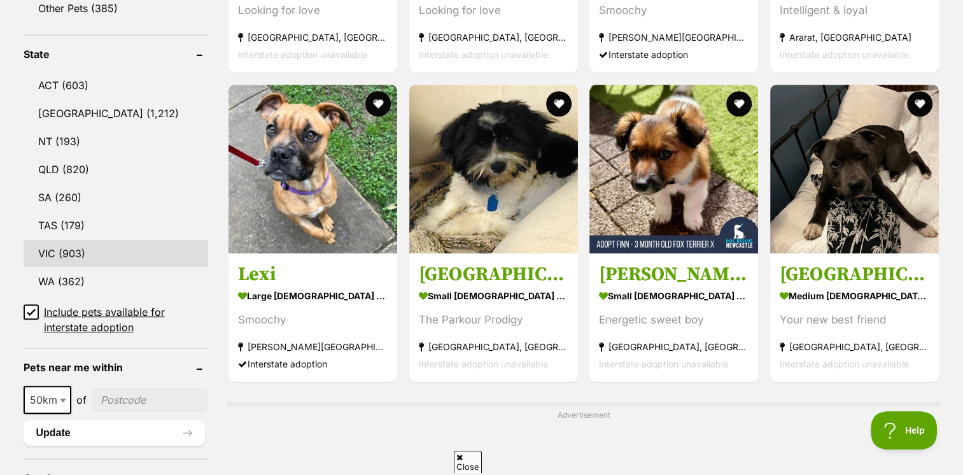
click at [64, 252] on link "VIC (903)" at bounding box center [116, 253] width 185 height 27
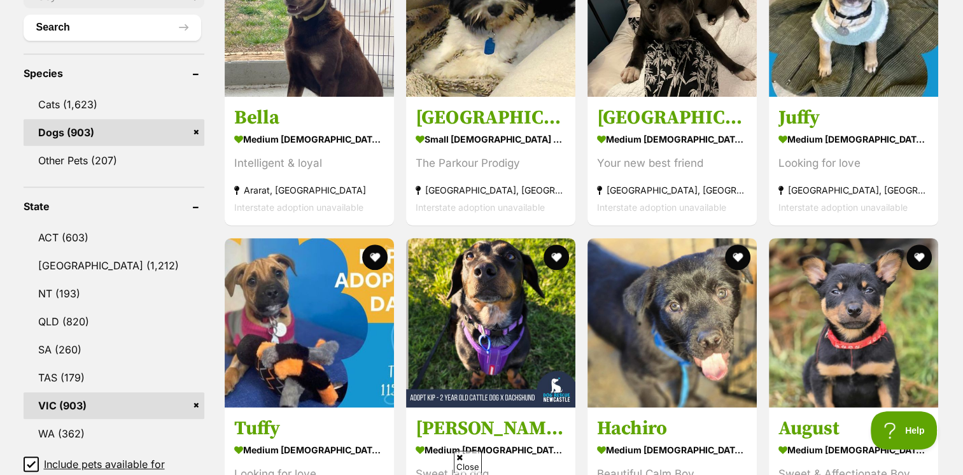
scroll to position [637, 0]
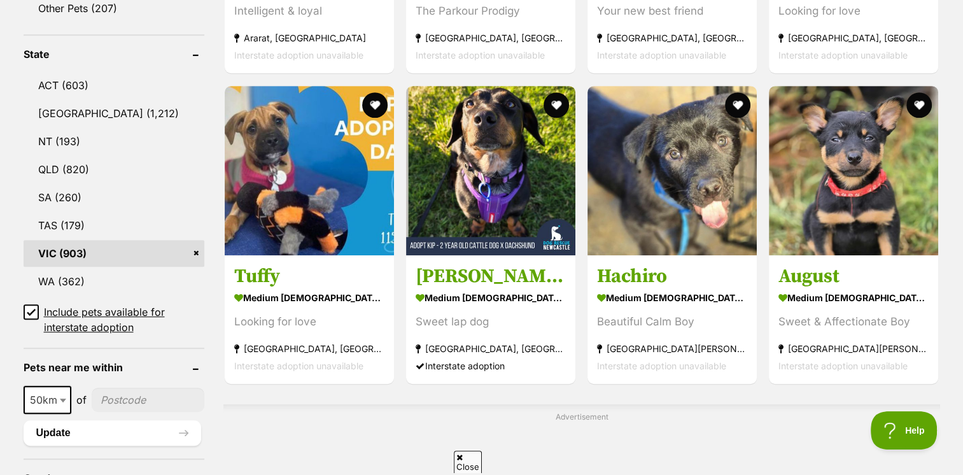
click at [140, 393] on input"] "postcode" at bounding box center [148, 400] width 113 height 24
type input"] "3350"
click at [67, 436] on button "Update" at bounding box center [113, 432] width 178 height 25
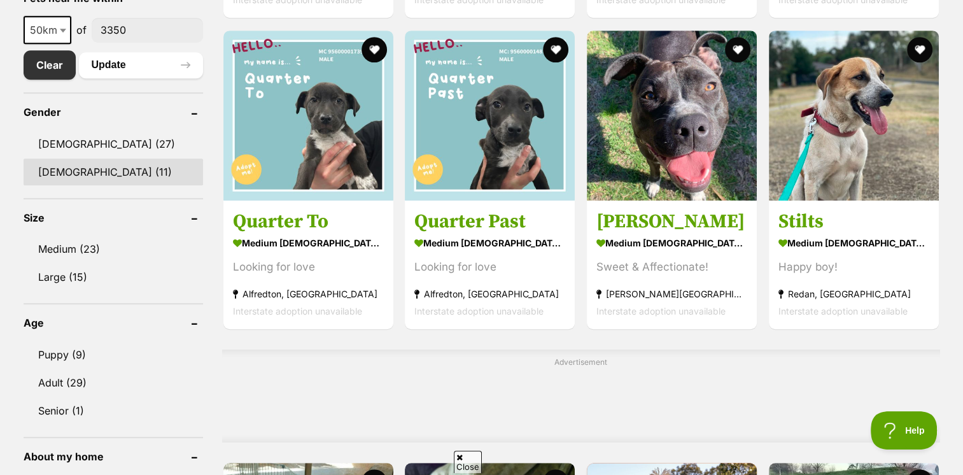
scroll to position [700, 0]
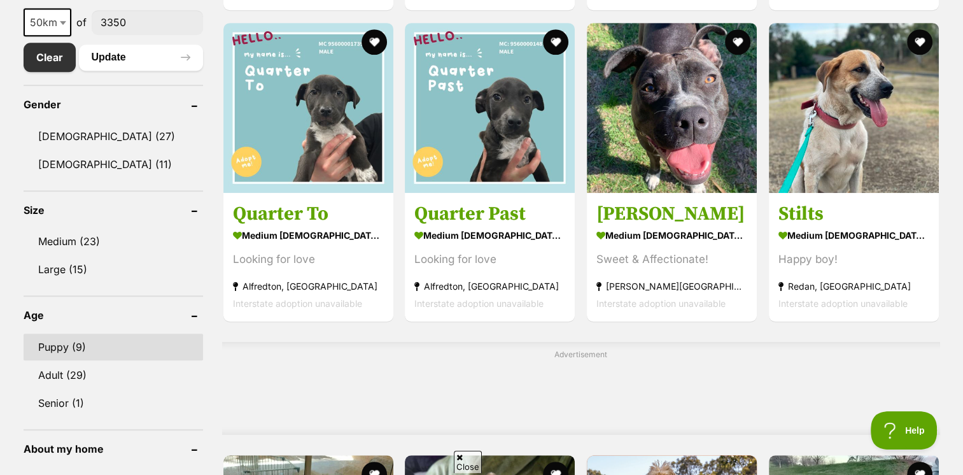
click at [132, 341] on link "Puppy (9)" at bounding box center [114, 347] width 180 height 27
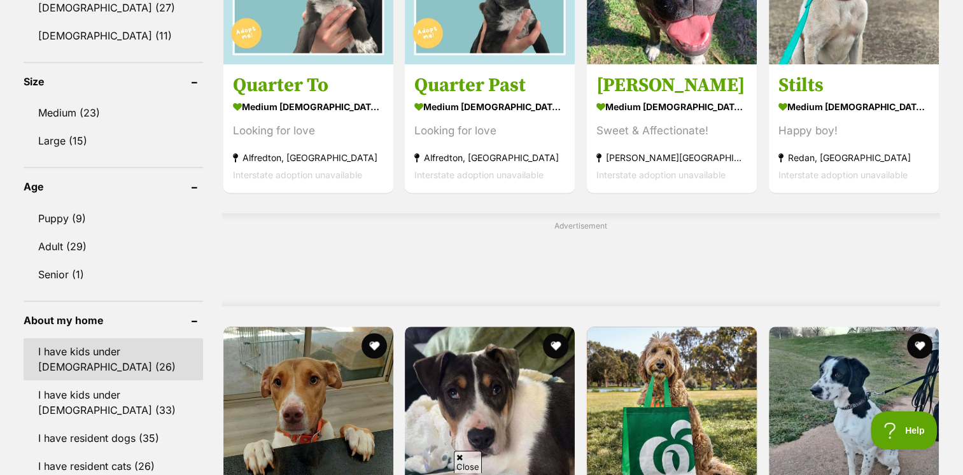
scroll to position [764, 0]
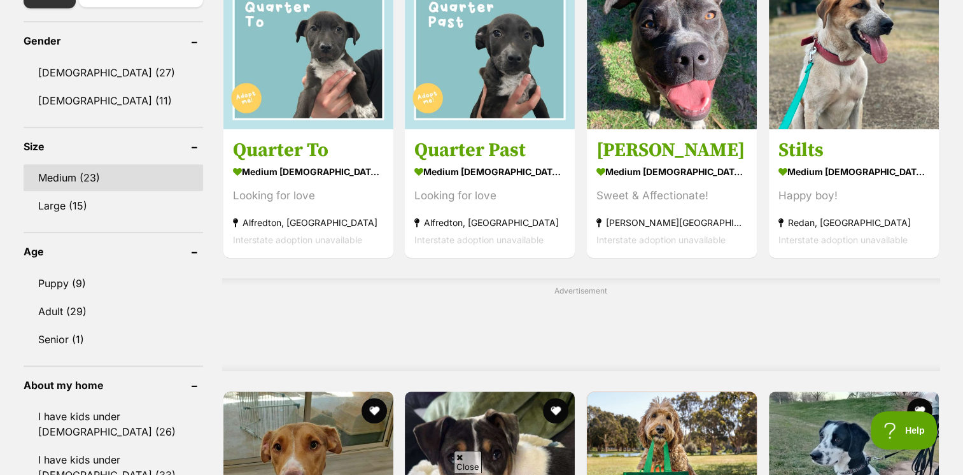
click at [105, 180] on link "Medium (23)" at bounding box center [114, 177] width 180 height 27
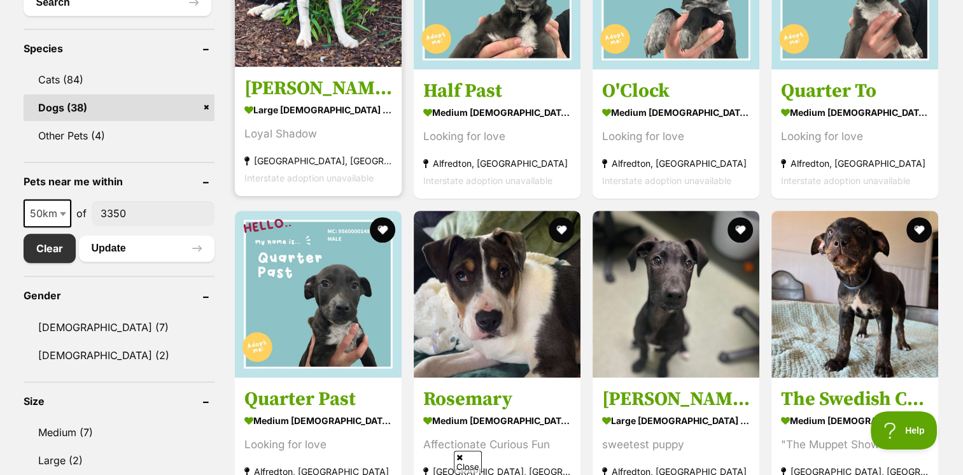
scroll to position [64, 0]
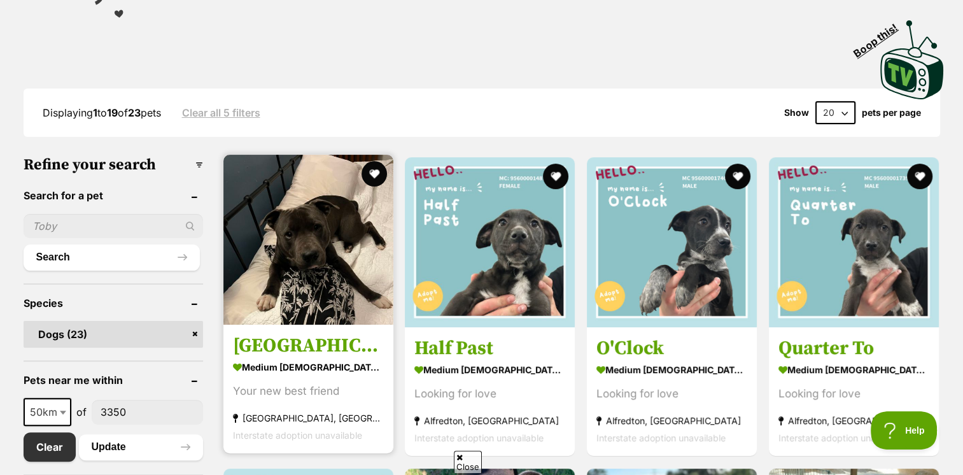
click at [316, 275] on img at bounding box center [308, 240] width 170 height 170
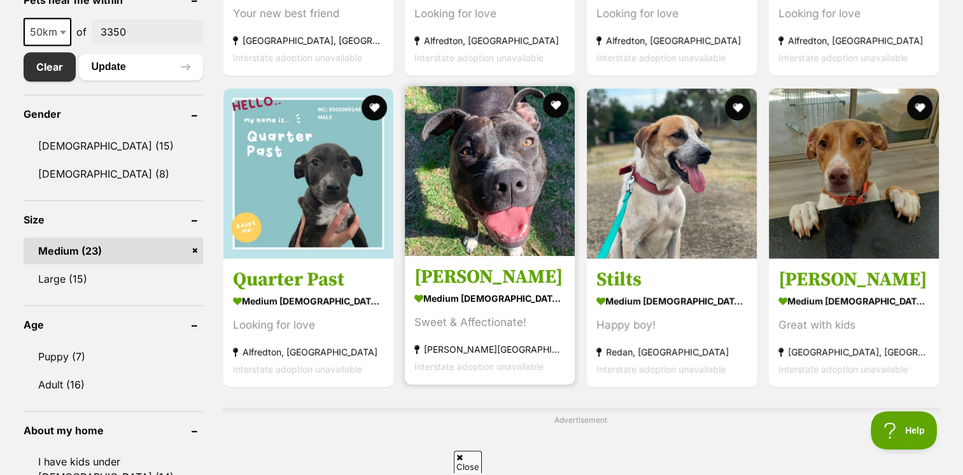
scroll to position [637, 0]
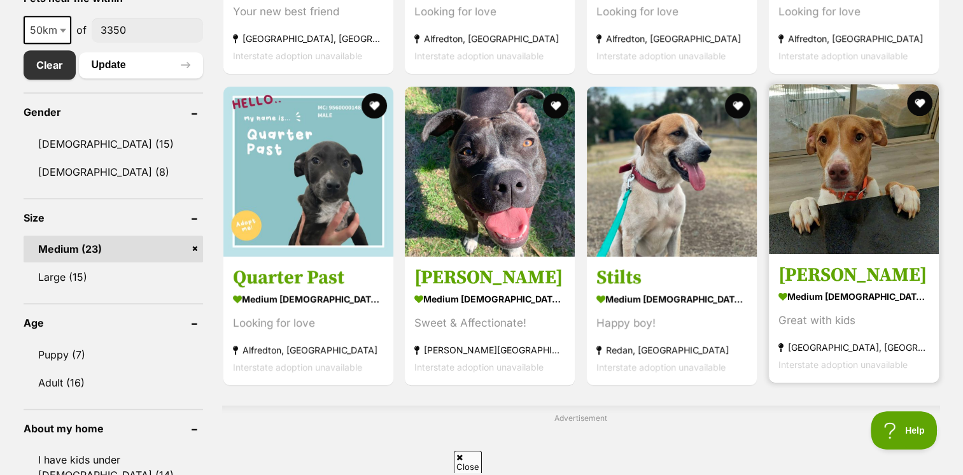
click at [828, 192] on img at bounding box center [854, 169] width 170 height 170
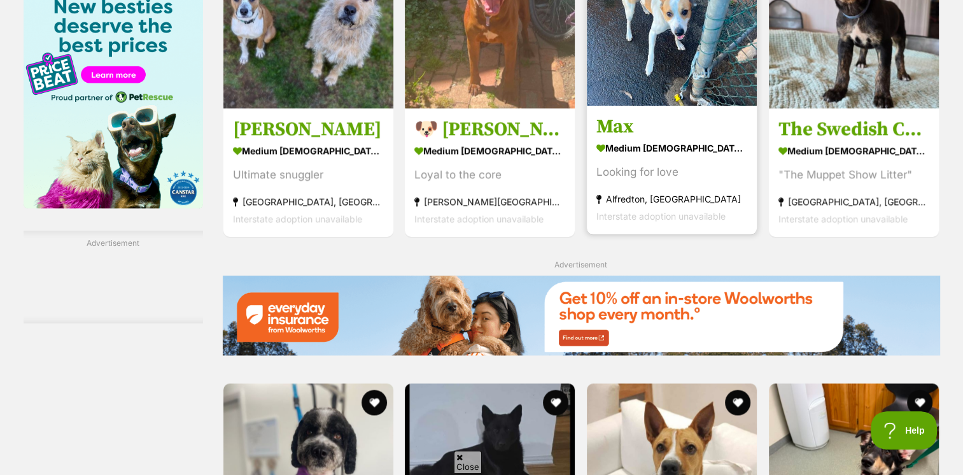
scroll to position [1783, 0]
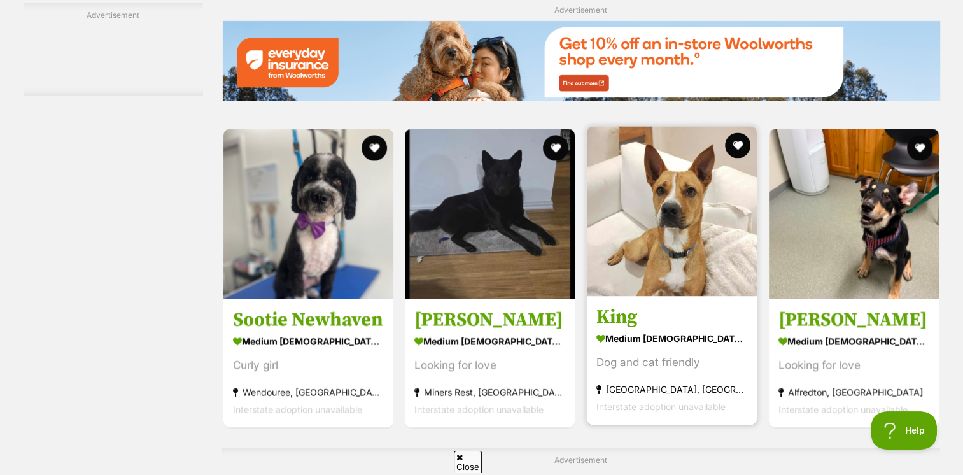
click at [674, 271] on img at bounding box center [672, 211] width 170 height 170
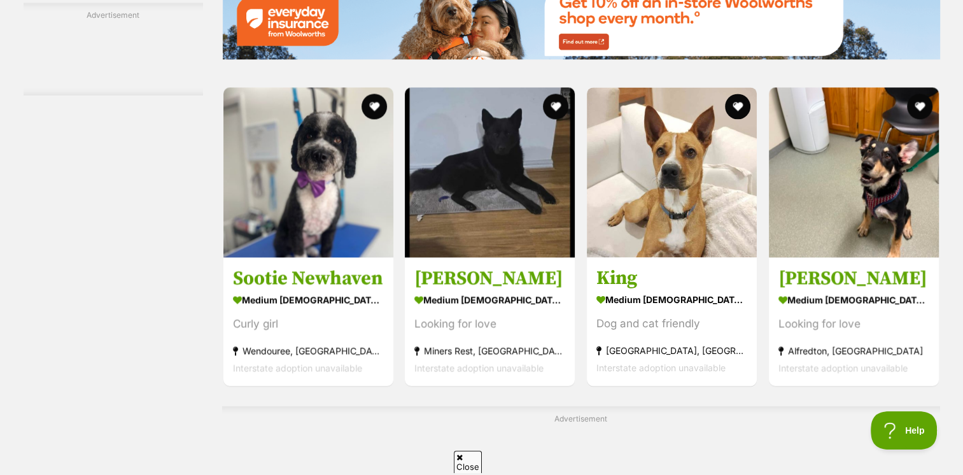
scroll to position [2037, 0]
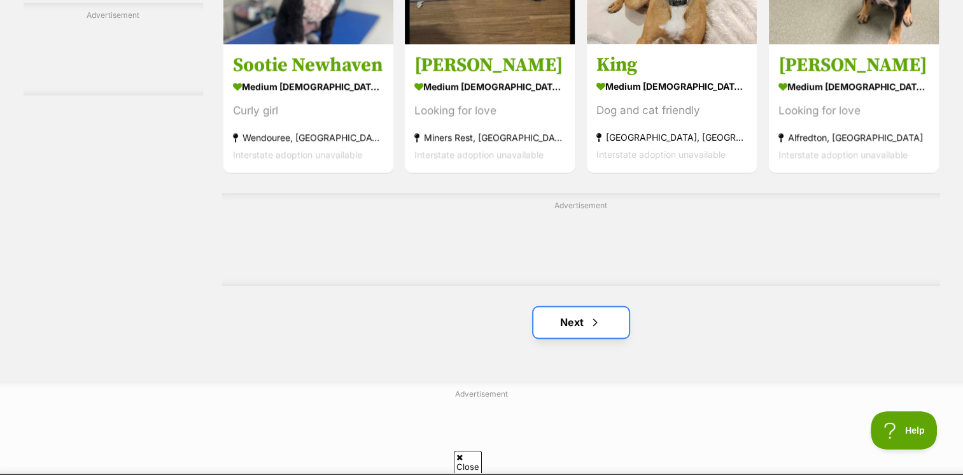
click at [598, 317] on link "Next" at bounding box center [581, 322] width 95 height 31
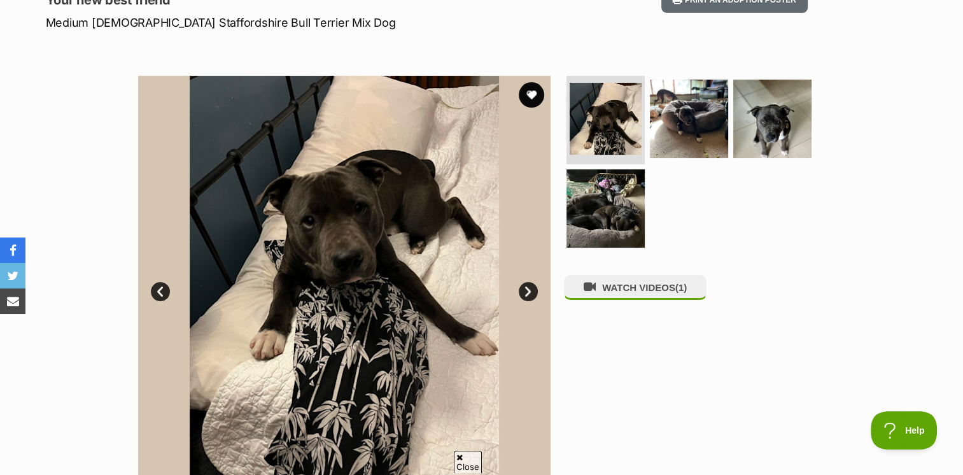
scroll to position [191, 0]
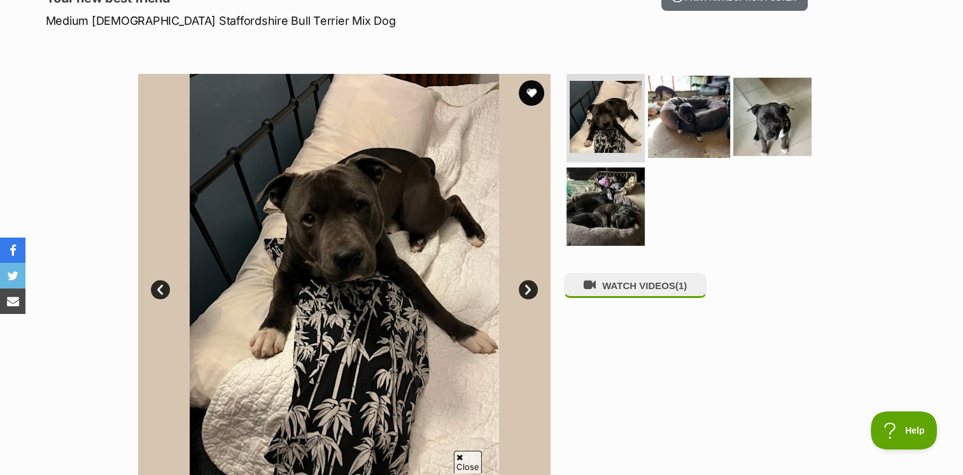
click at [680, 128] on img at bounding box center [689, 116] width 82 height 82
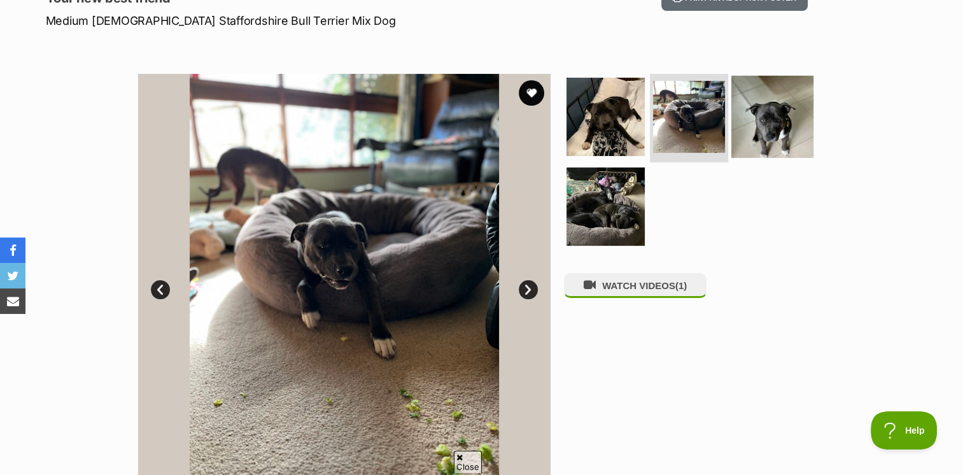
click at [769, 127] on img at bounding box center [773, 116] width 82 height 82
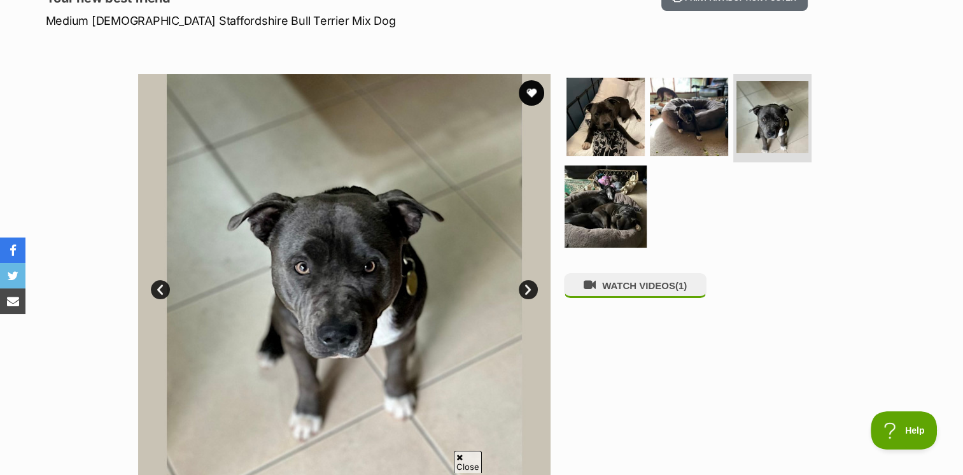
click at [618, 195] on img at bounding box center [606, 207] width 82 height 82
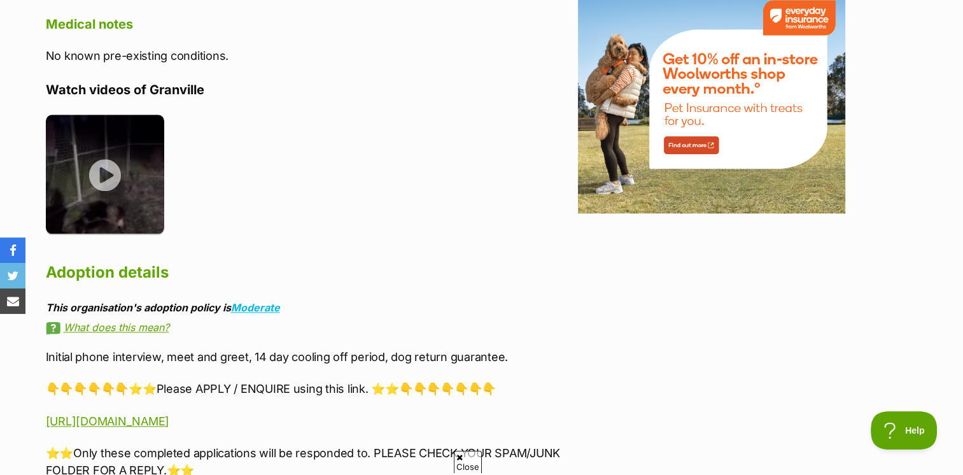
scroll to position [1592, 0]
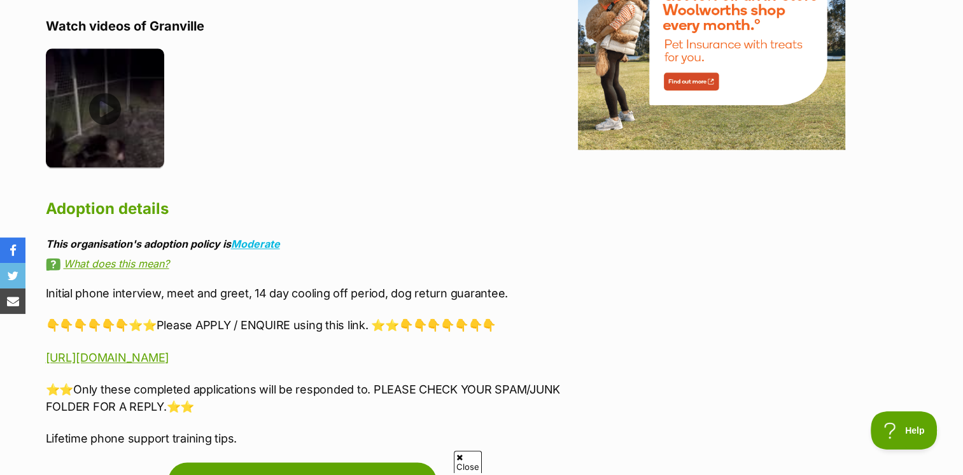
click at [116, 102] on img at bounding box center [105, 107] width 119 height 119
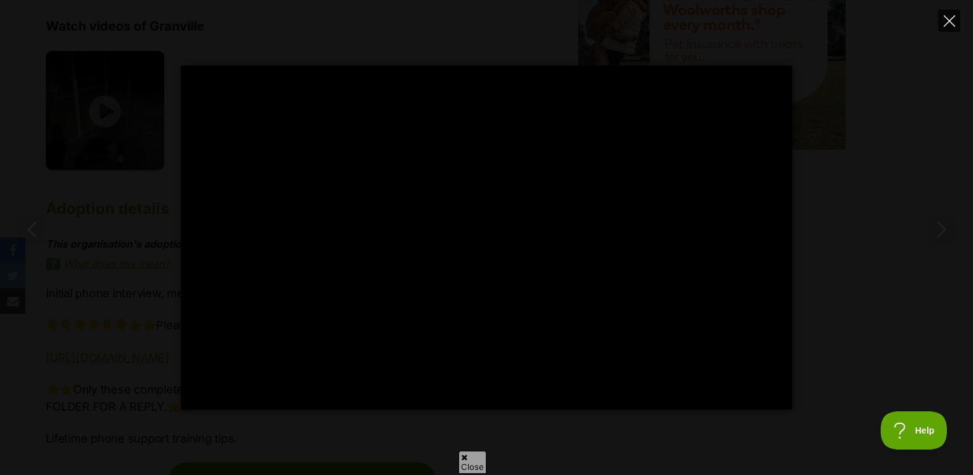
click at [950, 16] on icon "Close" at bounding box center [949, 20] width 11 height 11
type input "96.72"
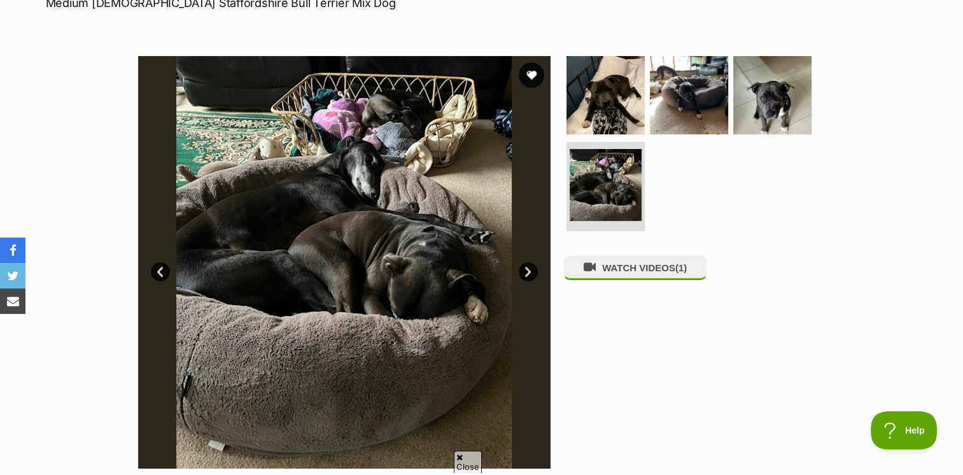
scroll to position [64, 0]
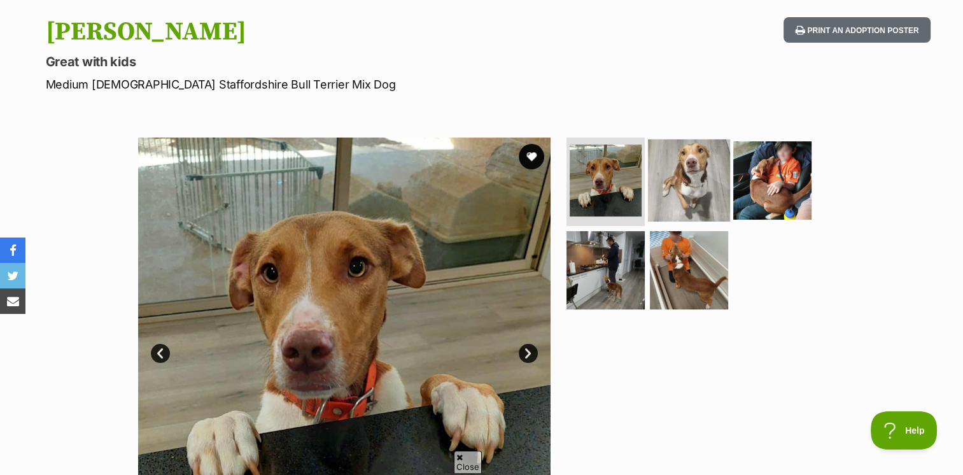
click at [680, 190] on img at bounding box center [689, 180] width 82 height 82
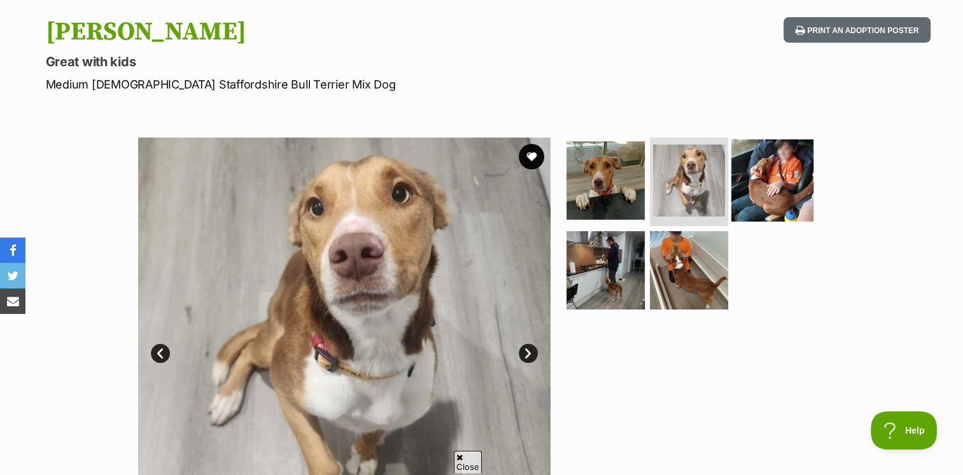
click at [758, 199] on img at bounding box center [773, 180] width 82 height 82
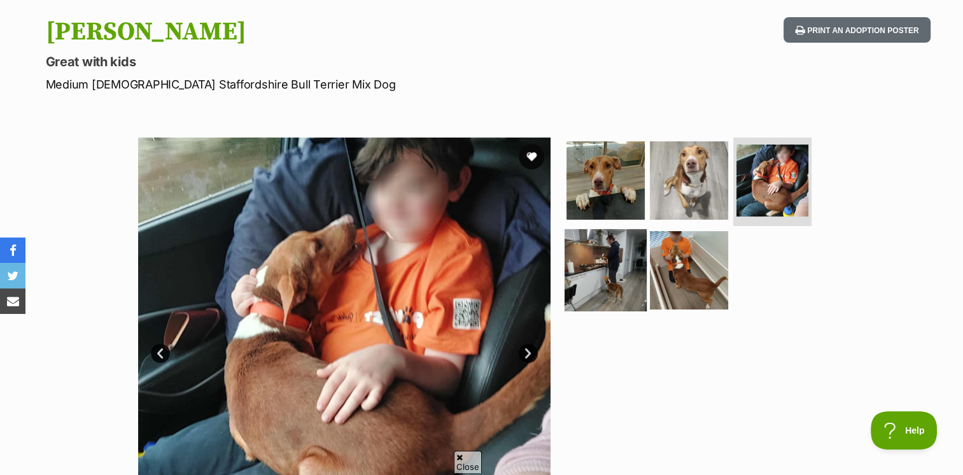
click at [622, 288] on img at bounding box center [606, 270] width 82 height 82
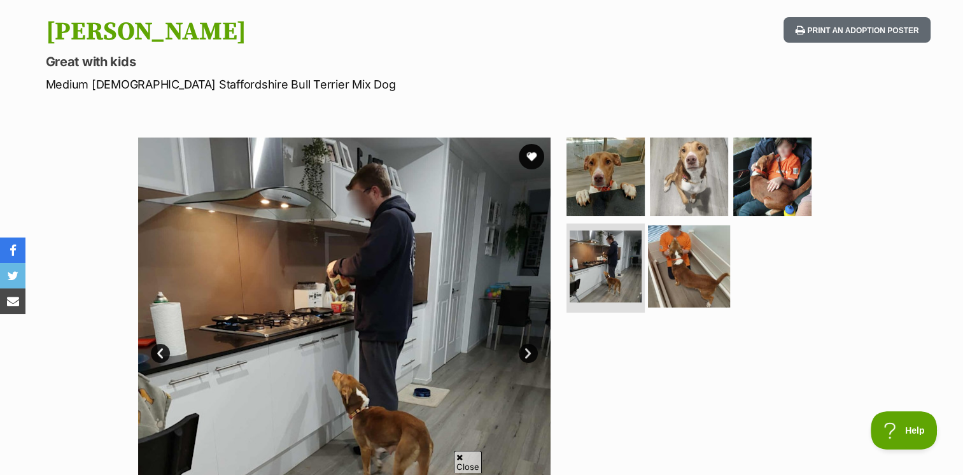
click at [691, 274] on img at bounding box center [689, 266] width 82 height 82
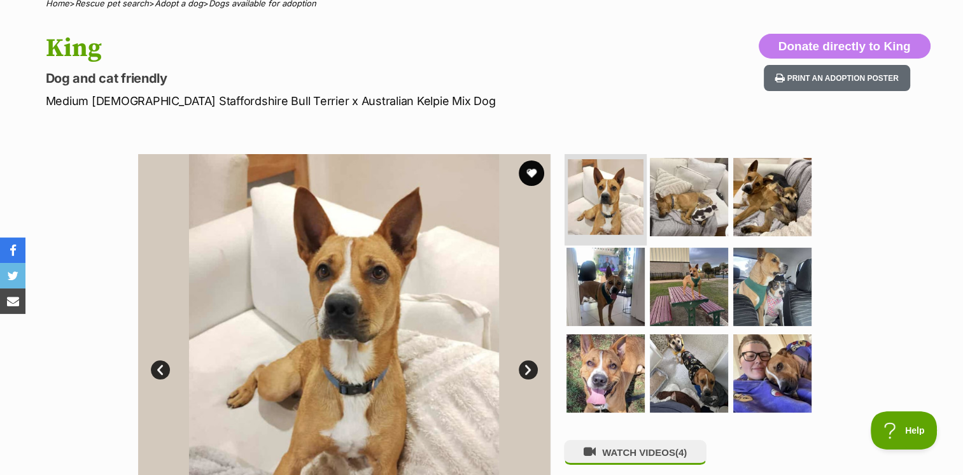
scroll to position [191, 0]
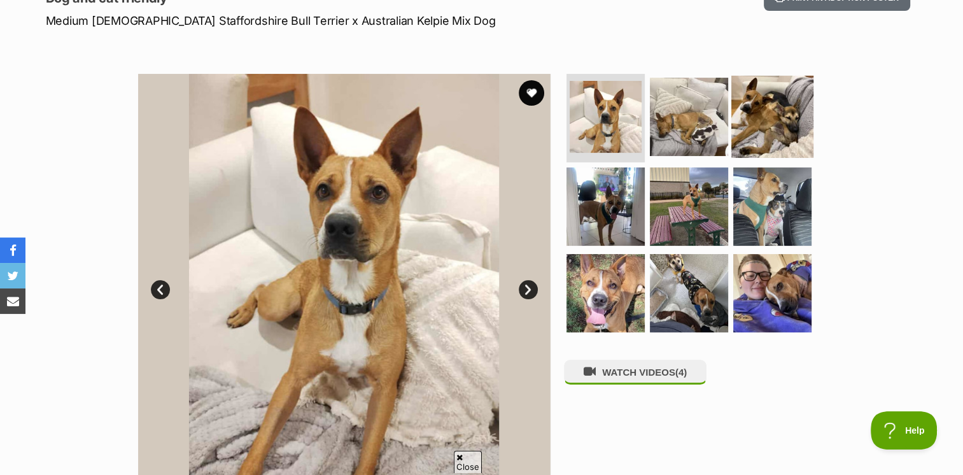
drag, startPoint x: 685, startPoint y: 113, endPoint x: 734, endPoint y: 125, distance: 50.3
click at [686, 113] on img at bounding box center [689, 117] width 78 height 78
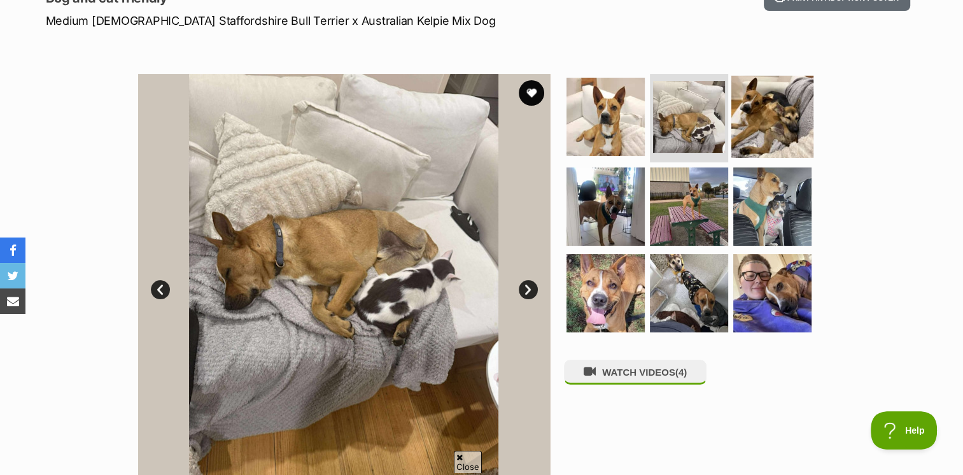
click at [760, 131] on img at bounding box center [773, 116] width 82 height 82
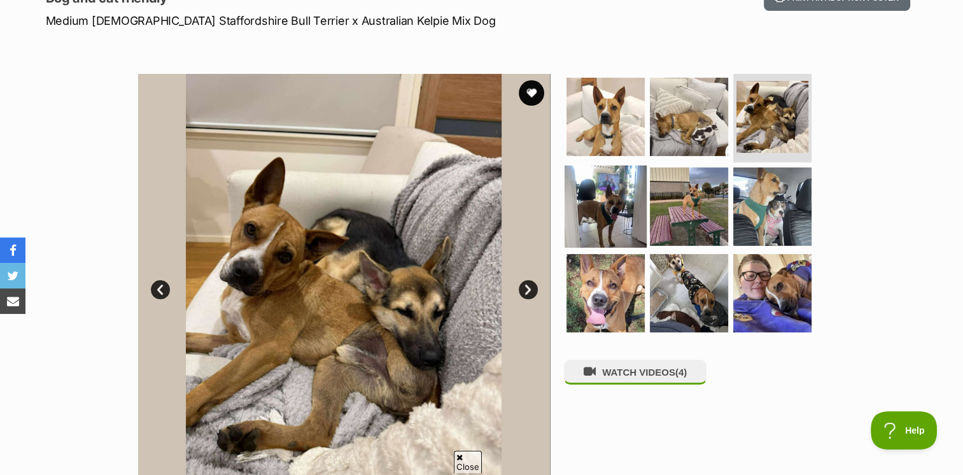
click at [614, 220] on img at bounding box center [606, 207] width 82 height 82
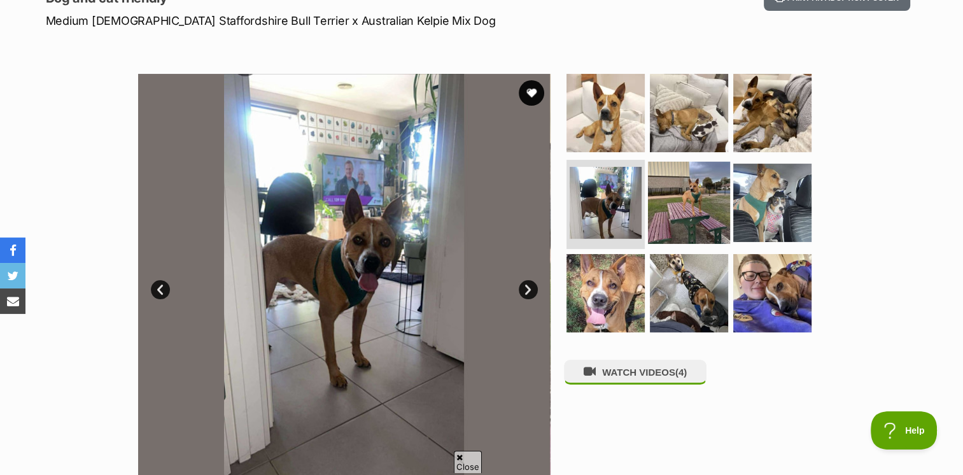
click at [678, 217] on img at bounding box center [689, 203] width 82 height 82
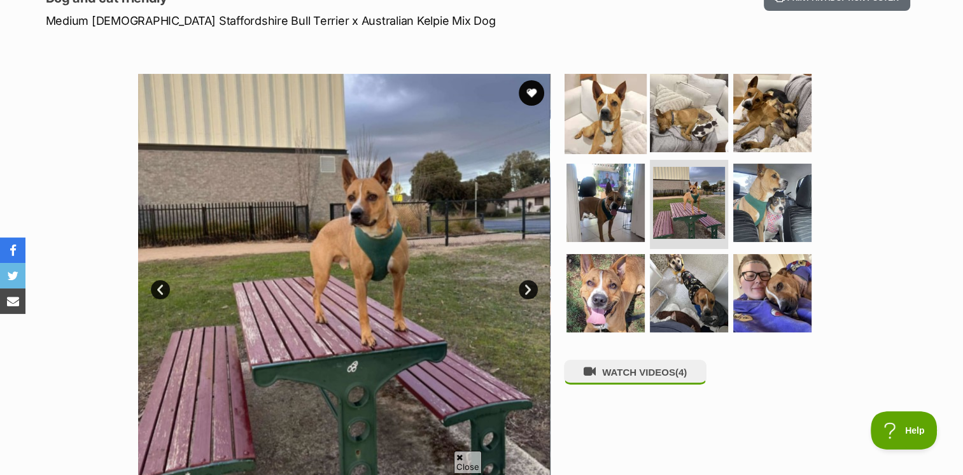
click at [600, 121] on img at bounding box center [606, 112] width 82 height 82
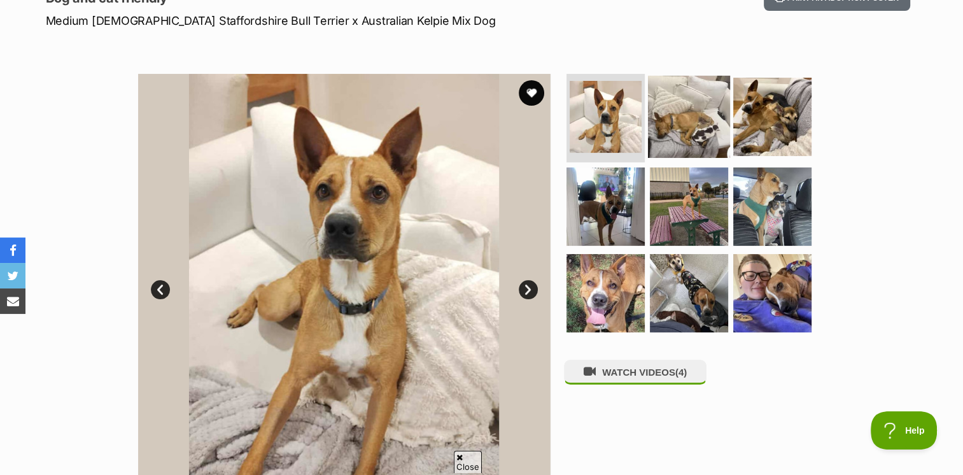
click at [681, 122] on img at bounding box center [689, 116] width 82 height 82
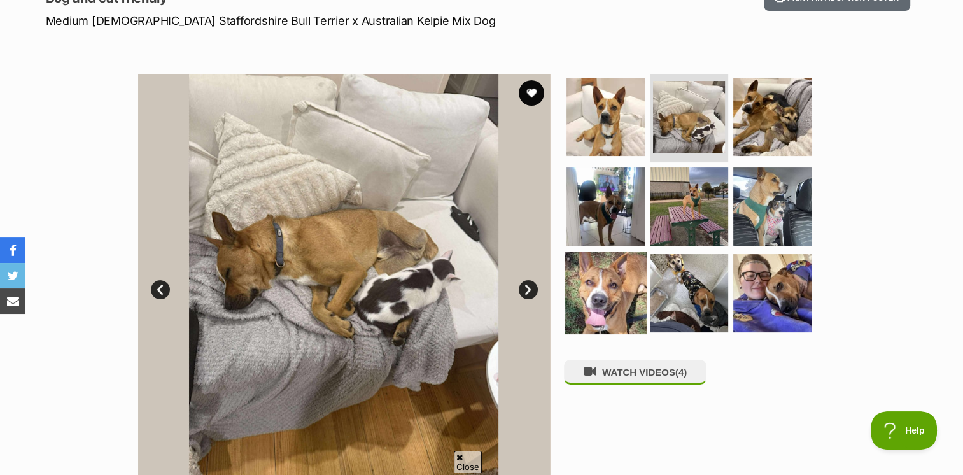
click at [609, 286] on img at bounding box center [606, 293] width 82 height 82
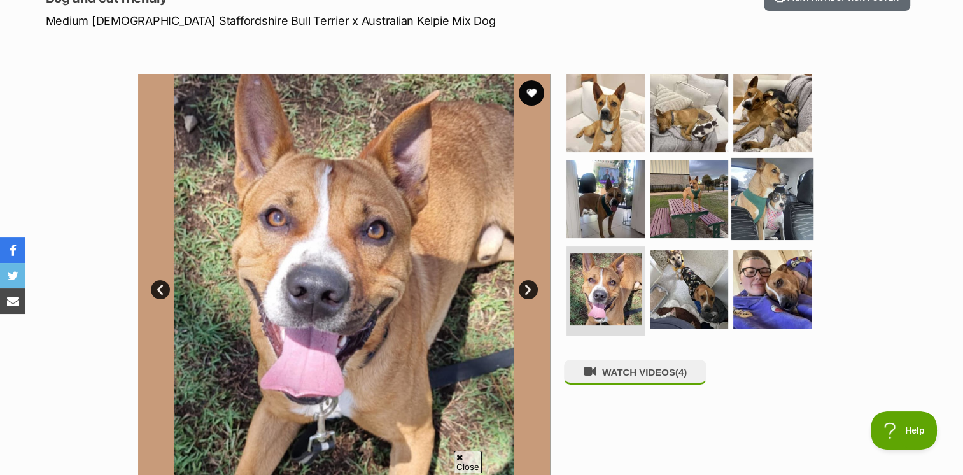
click at [756, 193] on img at bounding box center [773, 199] width 82 height 82
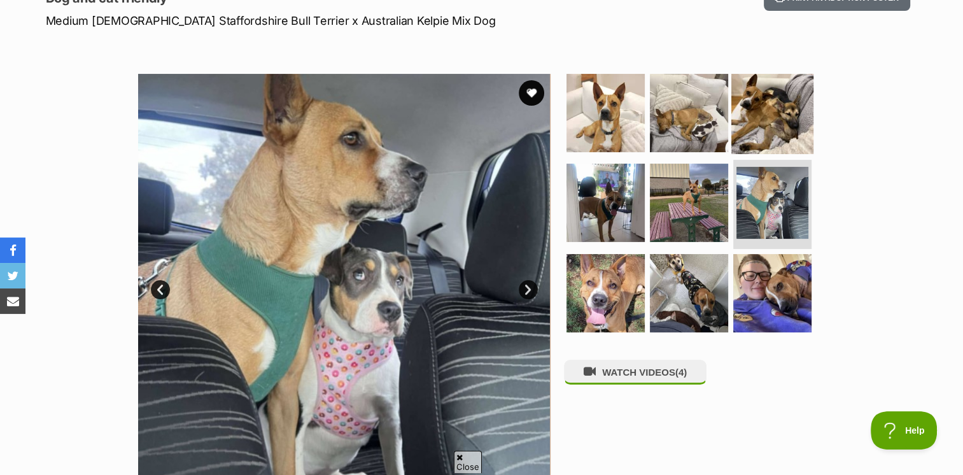
click at [754, 106] on img at bounding box center [773, 112] width 82 height 82
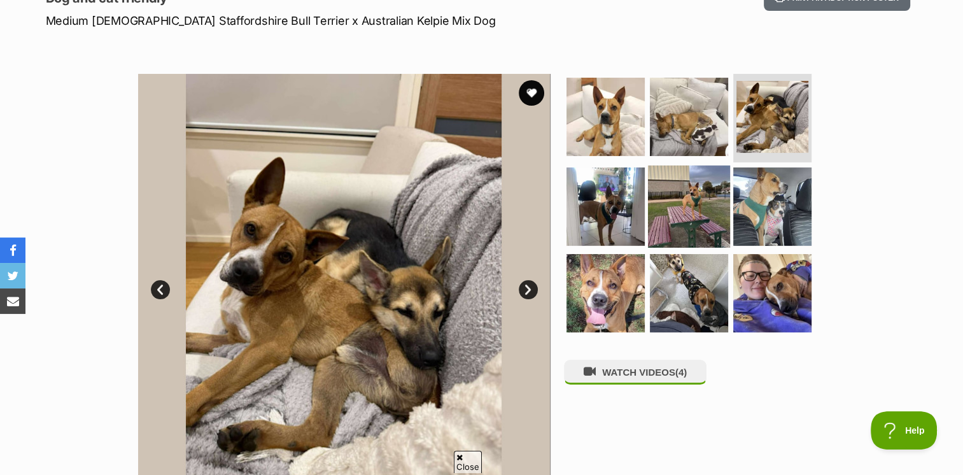
click at [693, 213] on img at bounding box center [689, 207] width 82 height 82
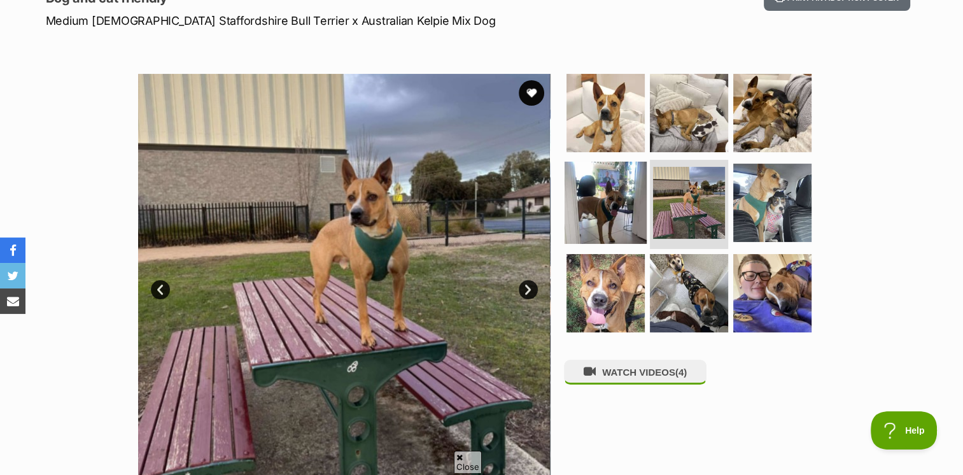
click at [619, 209] on img at bounding box center [606, 203] width 82 height 82
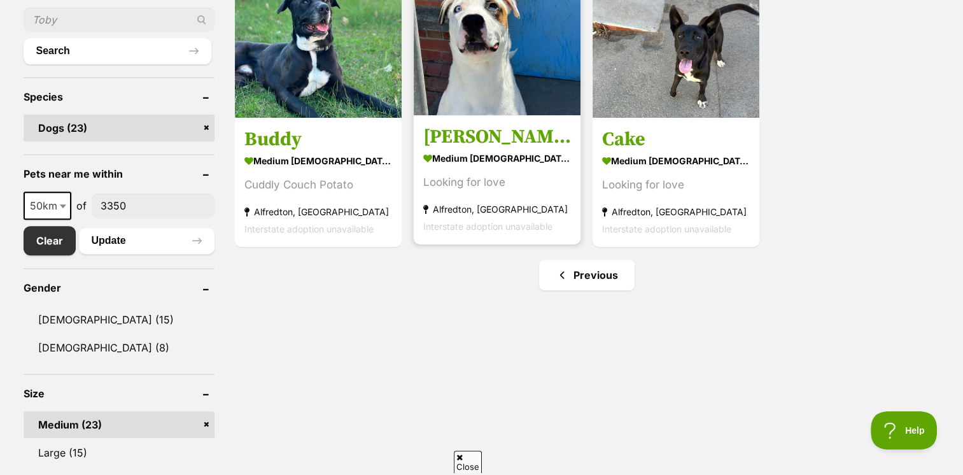
scroll to position [318, 0]
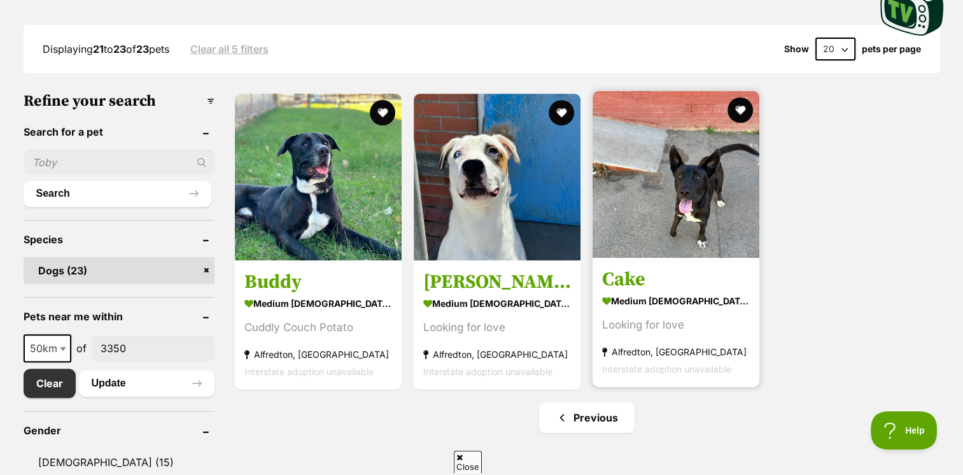
click at [637, 195] on img at bounding box center [676, 174] width 167 height 167
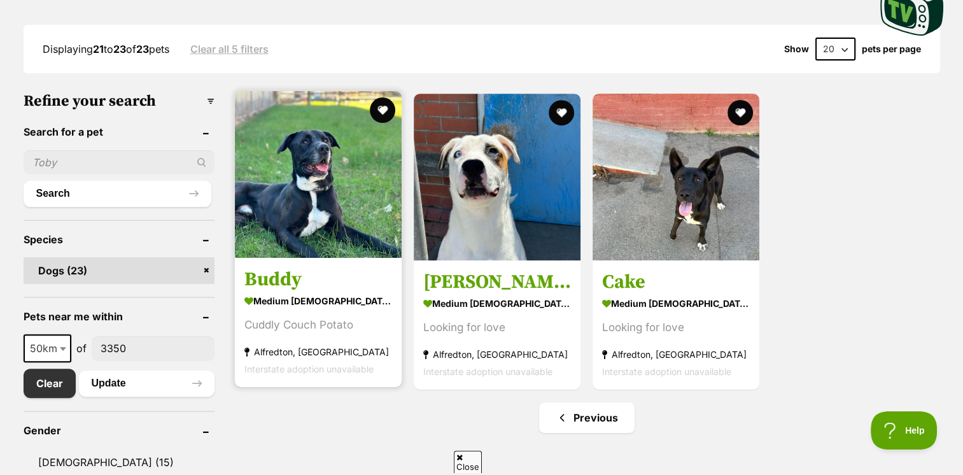
scroll to position [0, 0]
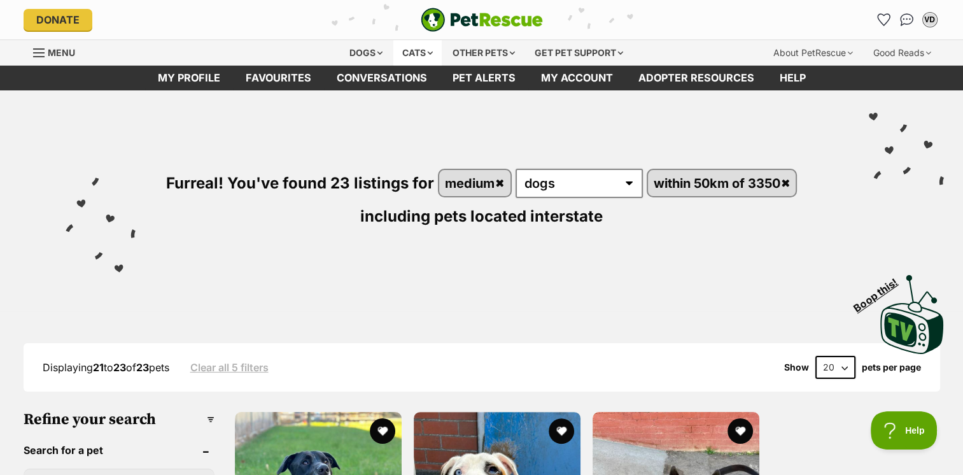
click at [399, 55] on div "Cats" at bounding box center [417, 52] width 48 height 25
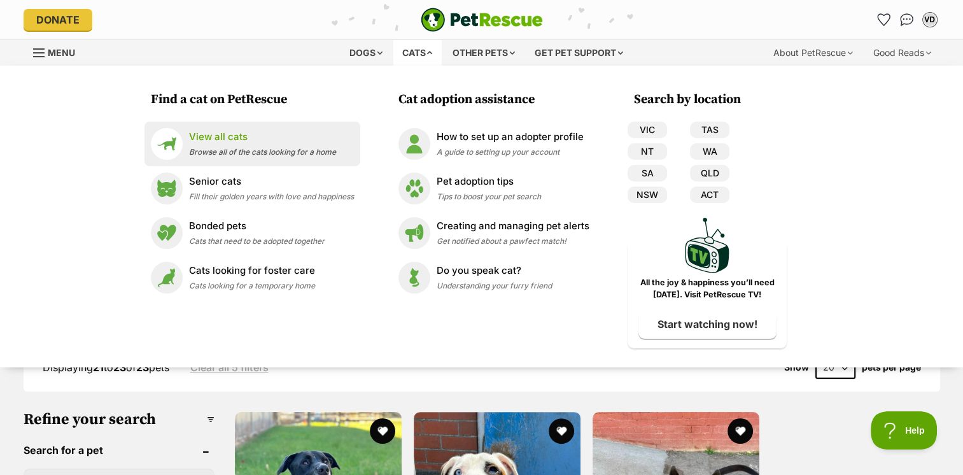
click at [244, 144] on div "View all cats Browse all of the cats looking for a home" at bounding box center [262, 143] width 147 height 27
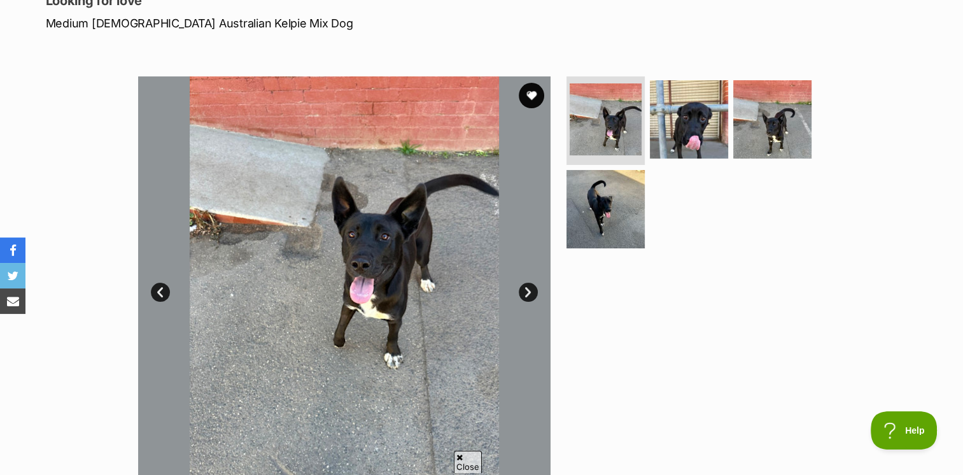
scroll to position [191, 0]
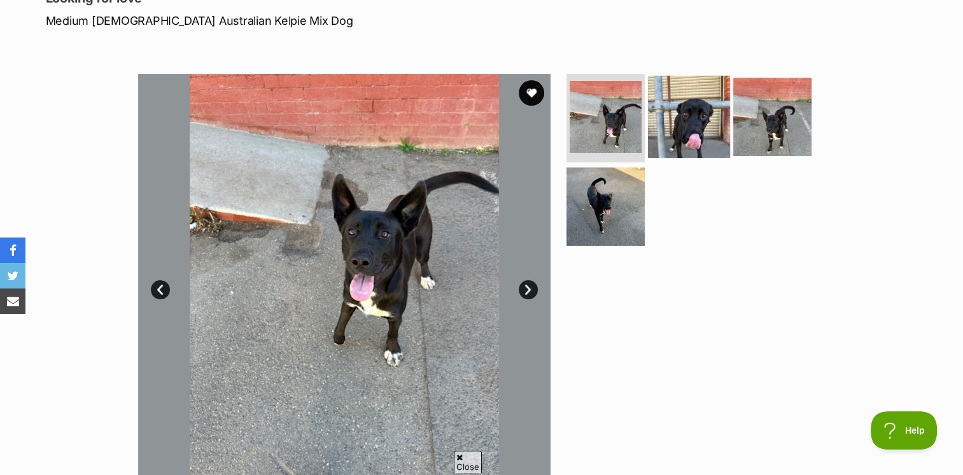
click at [682, 124] on img at bounding box center [689, 116] width 82 height 82
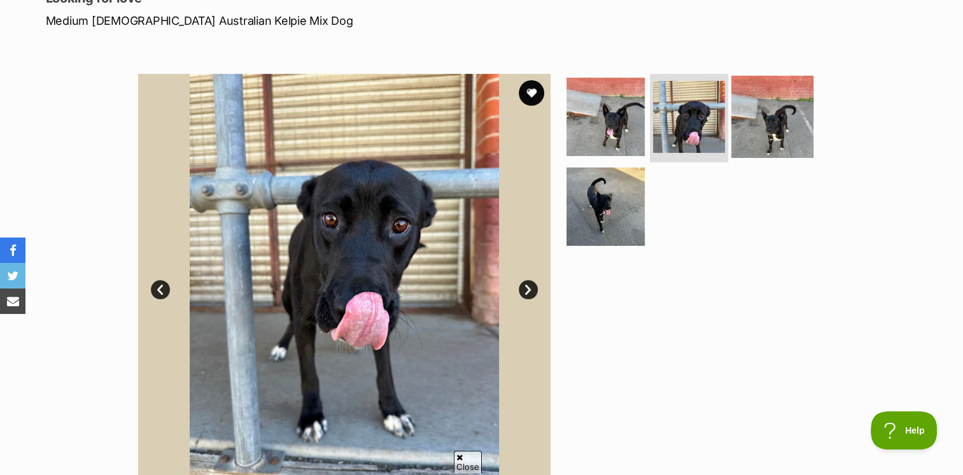
click at [754, 134] on img at bounding box center [773, 116] width 82 height 82
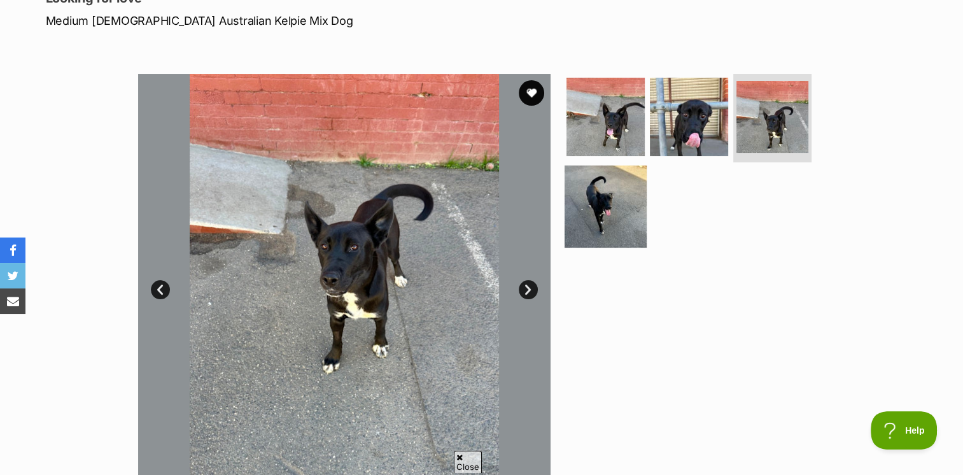
click at [591, 202] on img at bounding box center [606, 207] width 82 height 82
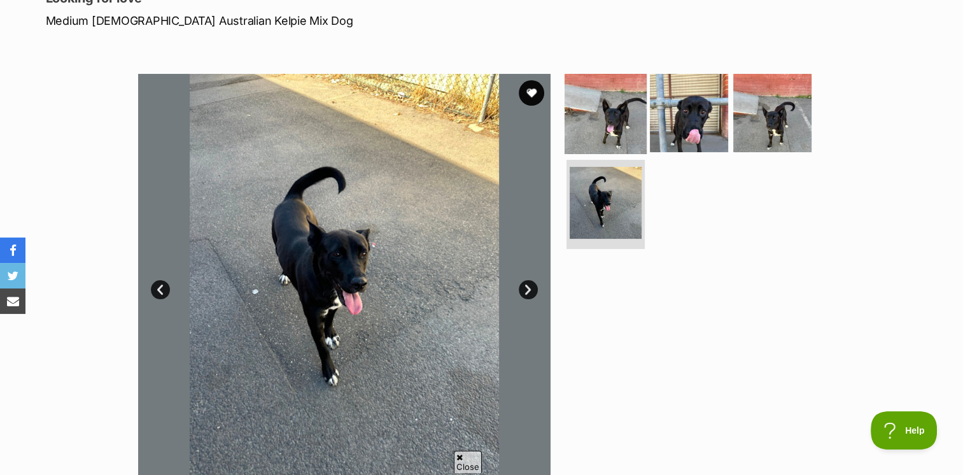
click at [598, 125] on img at bounding box center [606, 112] width 82 height 82
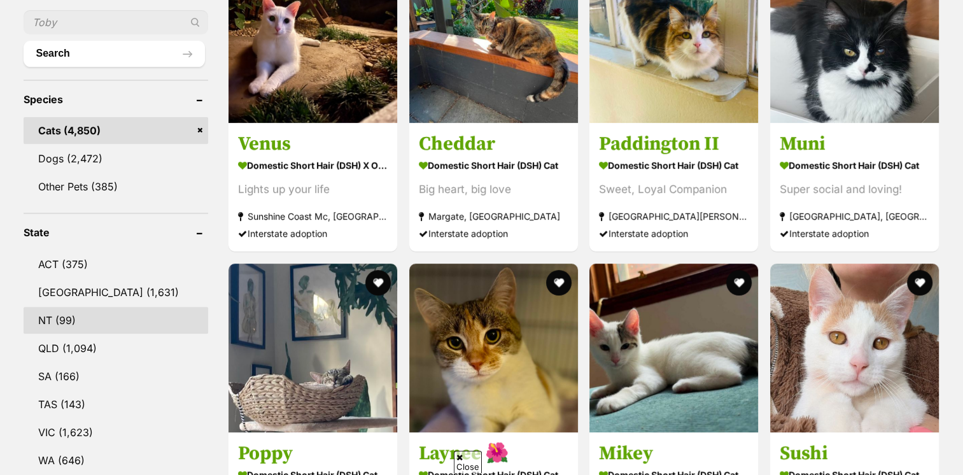
scroll to position [573, 0]
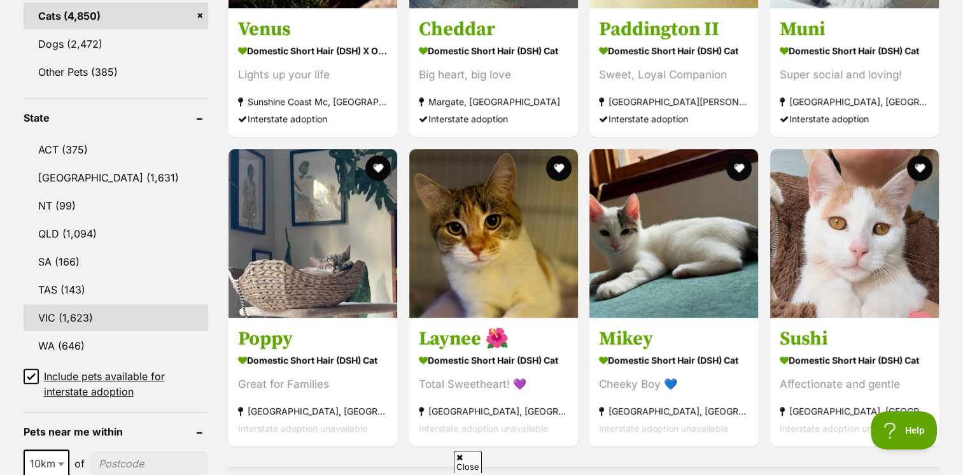
click at [77, 312] on link "VIC (1,623)" at bounding box center [116, 317] width 185 height 27
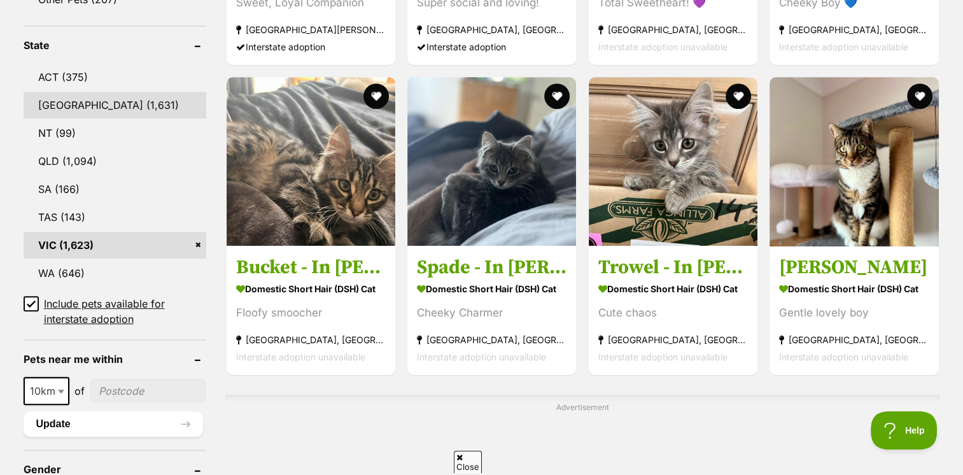
scroll to position [700, 0]
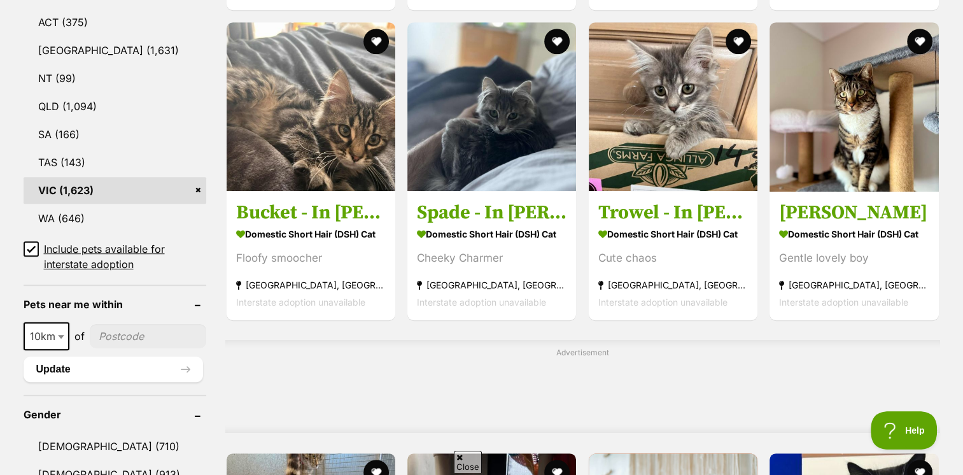
click at [51, 339] on span "10km" at bounding box center [46, 336] width 43 height 18
select select "50"
click at [148, 332] on input"] "postcode" at bounding box center [149, 336] width 115 height 24
type input"] "3350"
click at [99, 376] on button "Update" at bounding box center [114, 369] width 180 height 25
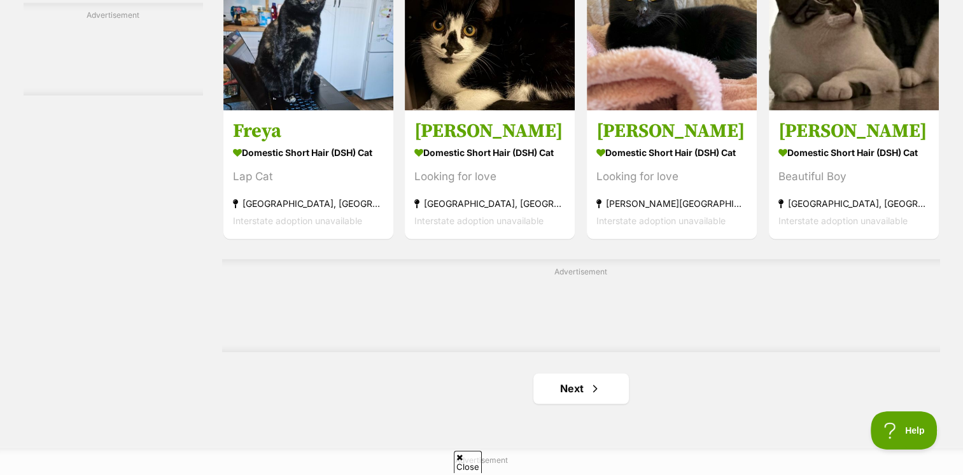
scroll to position [1974, 0]
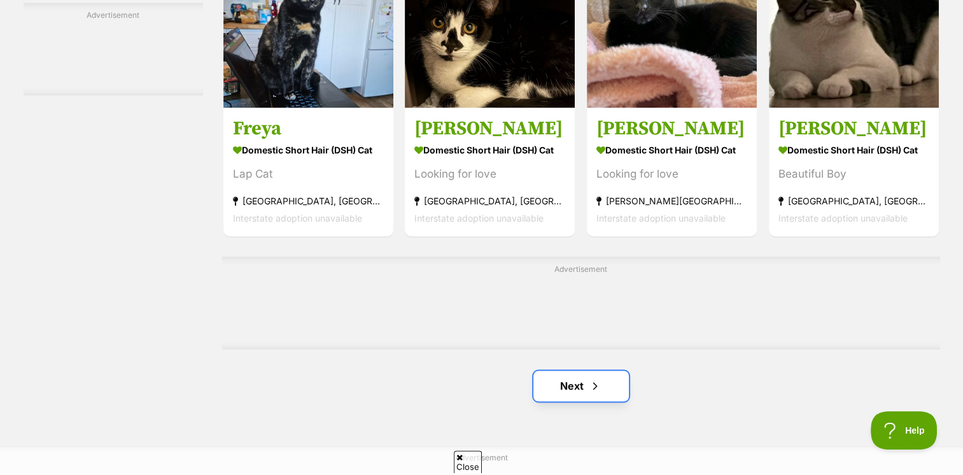
click at [568, 381] on link "Next" at bounding box center [581, 386] width 95 height 31
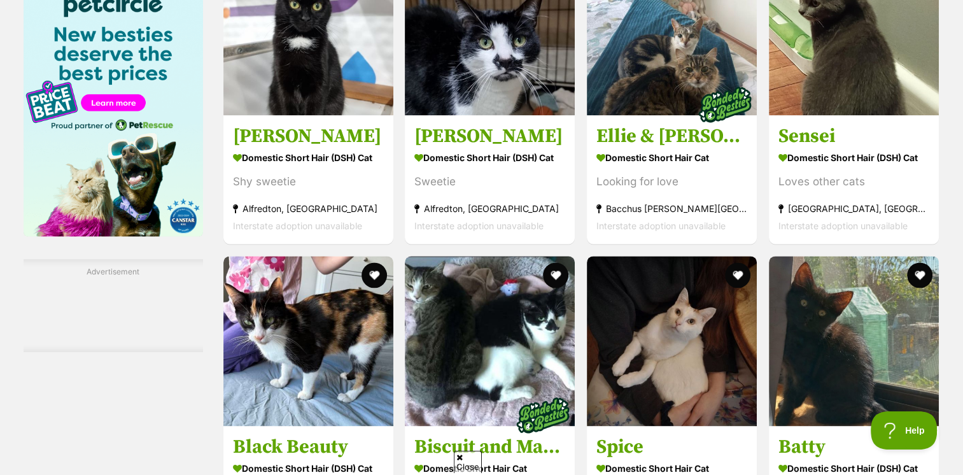
scroll to position [1592, 0]
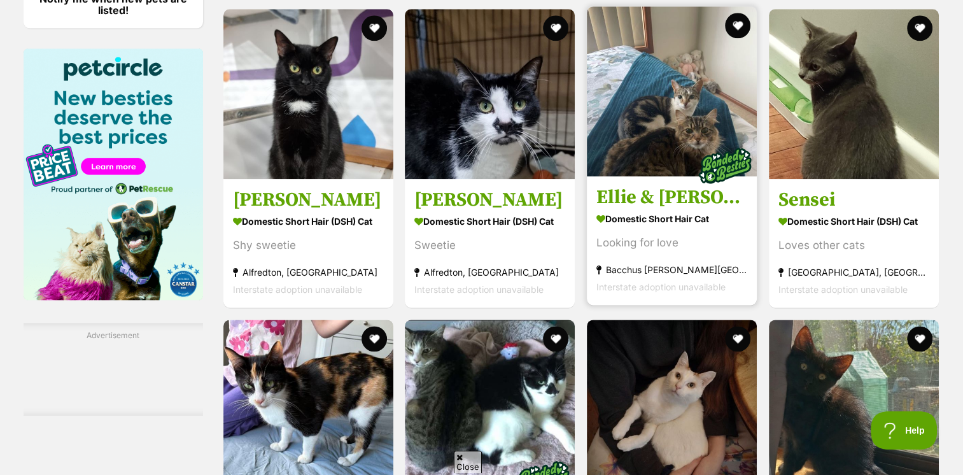
click at [657, 132] on img at bounding box center [672, 91] width 170 height 170
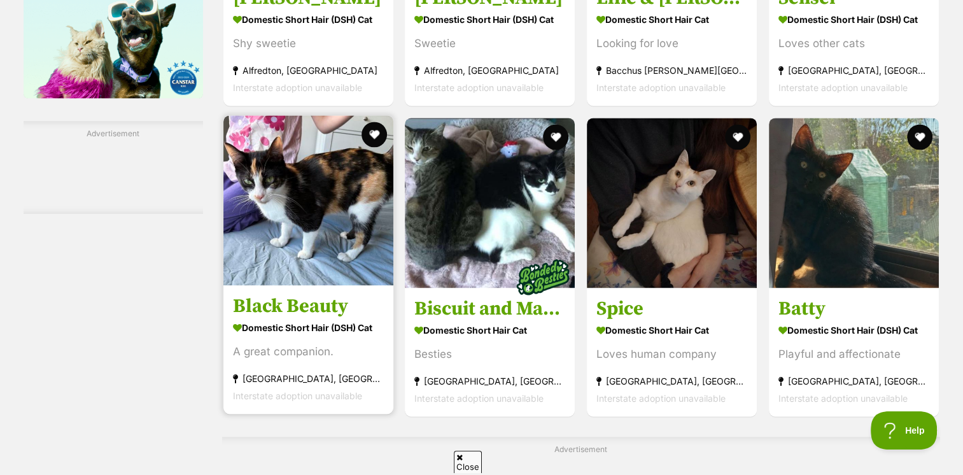
scroll to position [1783, 0]
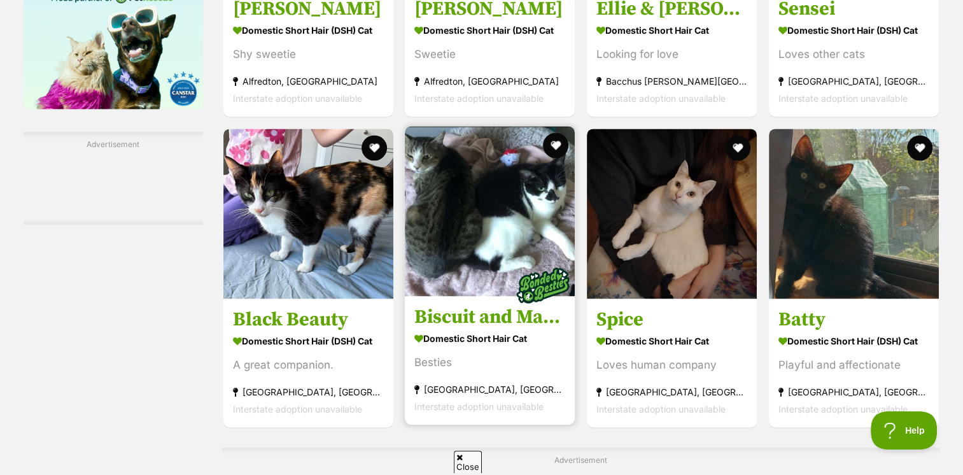
click at [464, 232] on img at bounding box center [490, 211] width 170 height 170
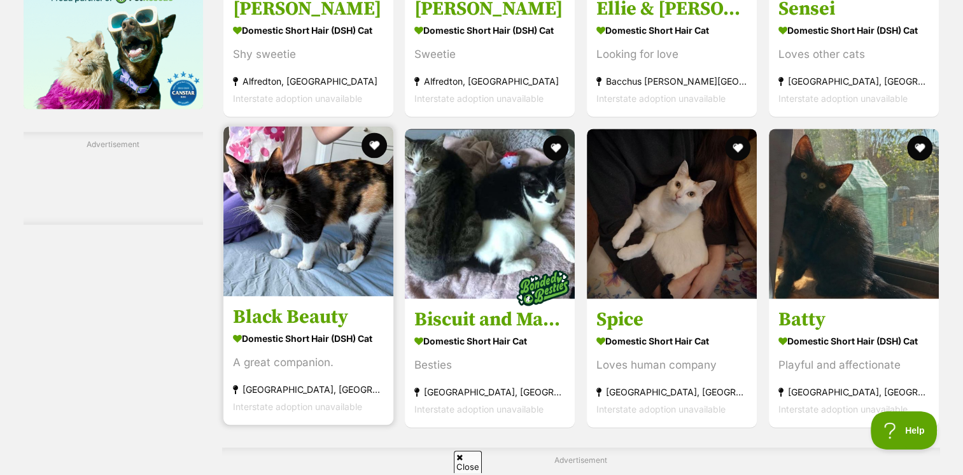
click at [339, 171] on img at bounding box center [308, 211] width 170 height 170
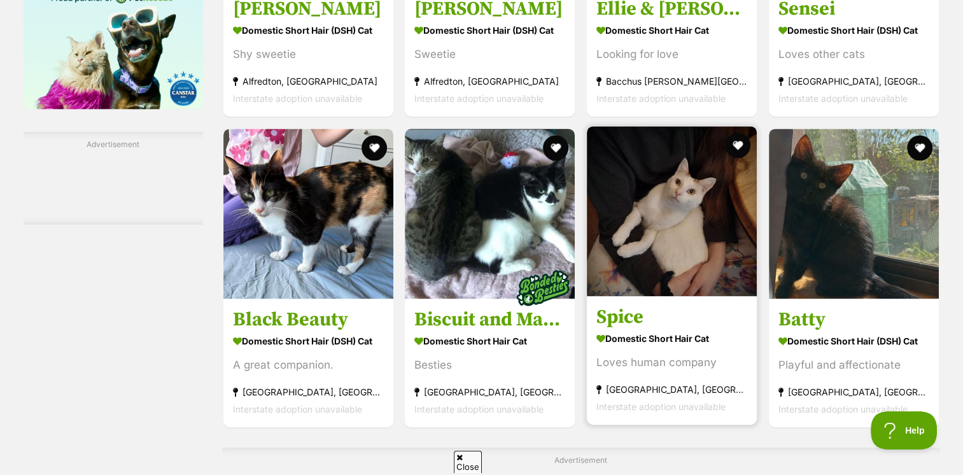
click at [600, 237] on img at bounding box center [672, 211] width 170 height 170
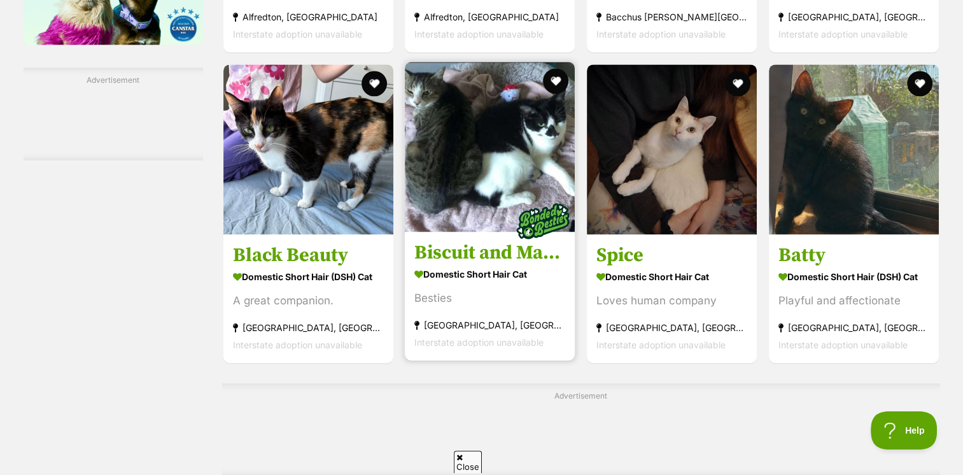
scroll to position [1974, 0]
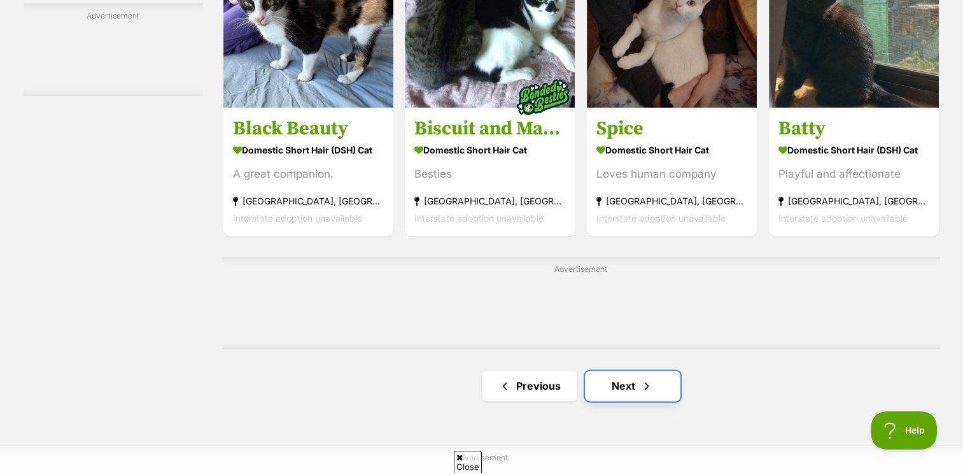
click at [624, 393] on link "Next" at bounding box center [632, 386] width 95 height 31
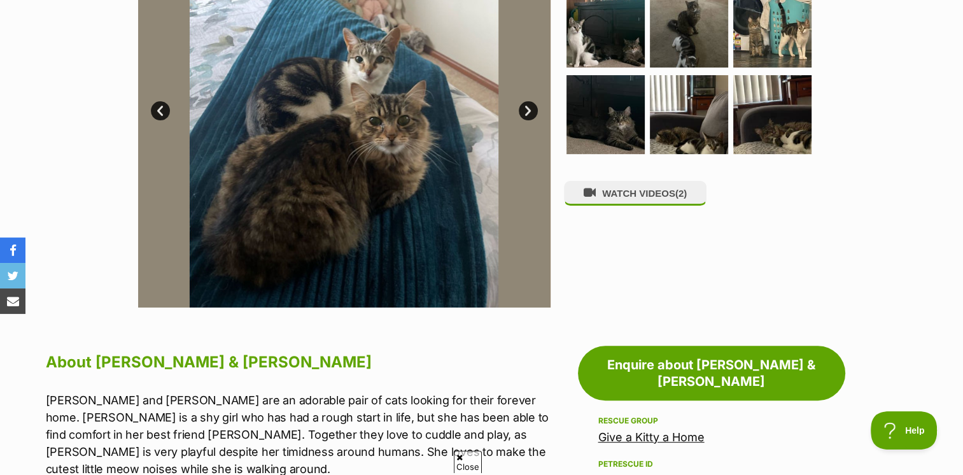
scroll to position [191, 0]
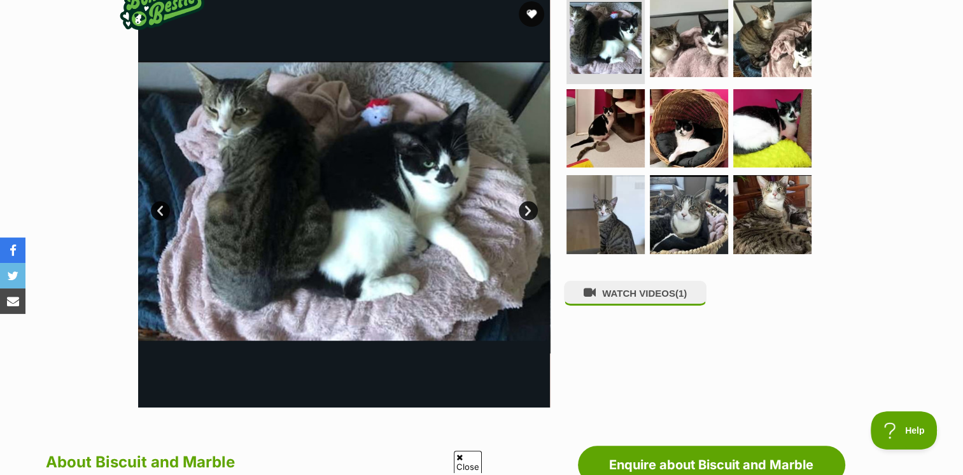
scroll to position [255, 0]
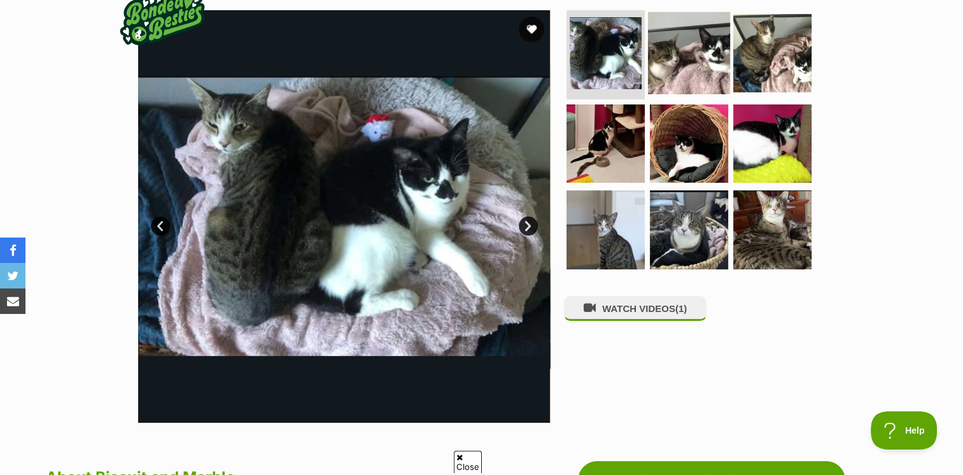
click at [703, 55] on img at bounding box center [689, 53] width 82 height 82
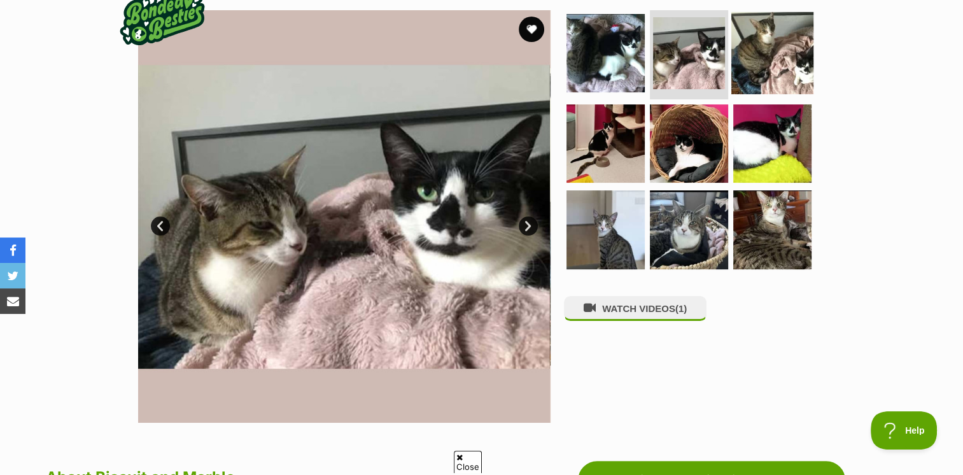
click at [785, 66] on img at bounding box center [773, 53] width 82 height 82
